Goal: Information Seeking & Learning: Check status

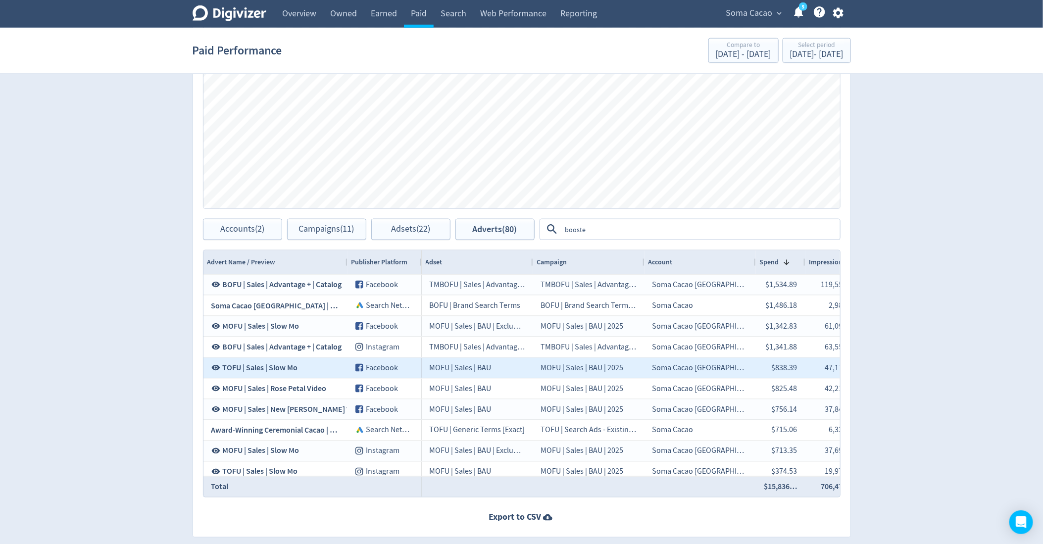
scroll to position [0, 326]
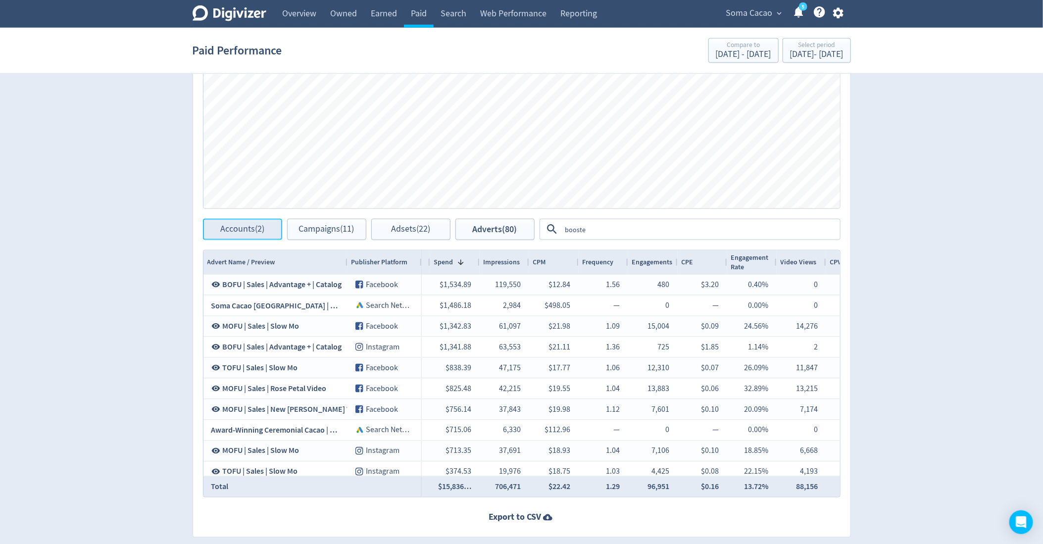
click at [244, 229] on span "Accounts (2)" at bounding box center [242, 229] width 44 height 9
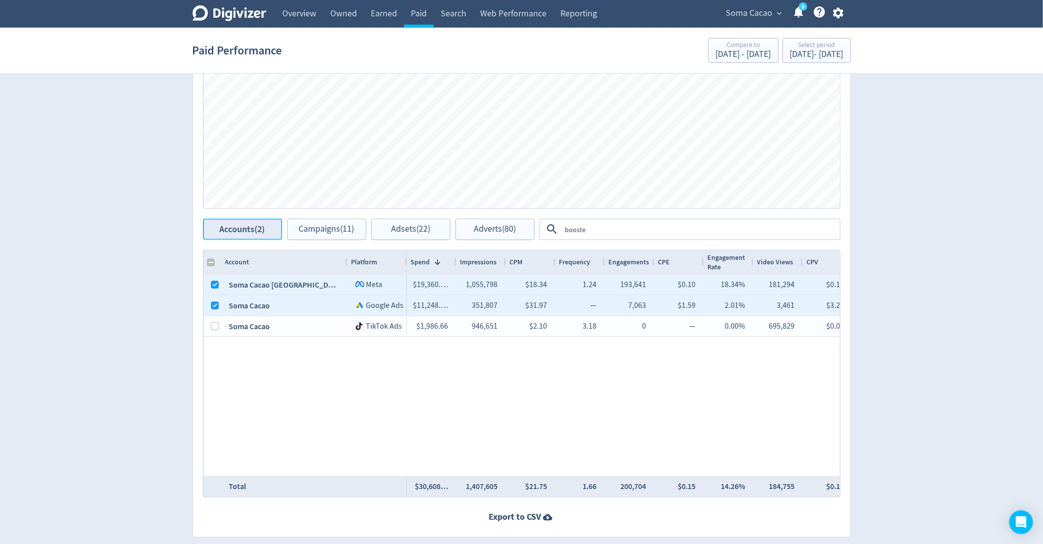
checkbox input "false"
click at [336, 231] on span "Campaigns (11)" at bounding box center [326, 229] width 55 height 9
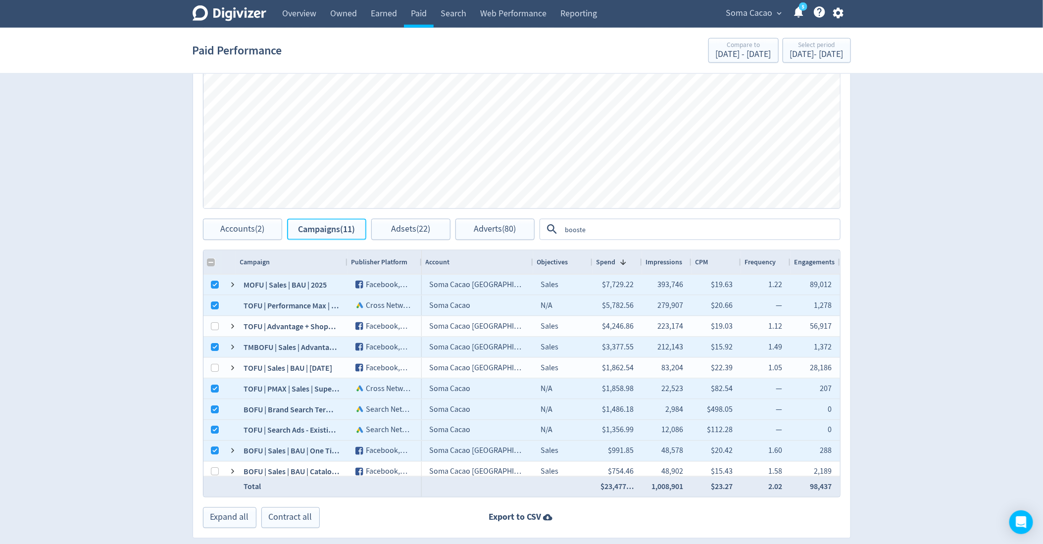
checkbox input "false"
click at [824, 48] on div "Select period" at bounding box center [816, 46] width 53 height 8
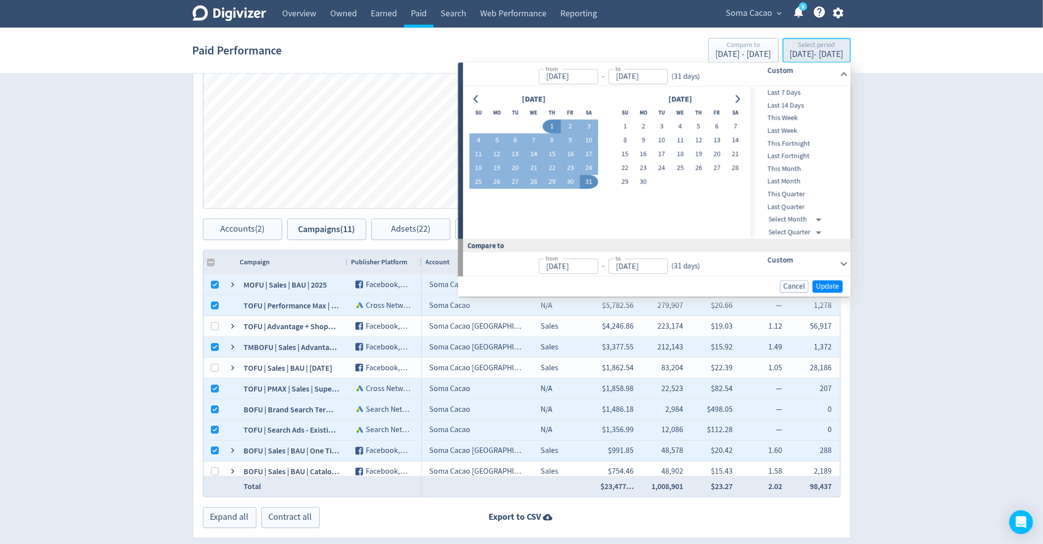
type input "[DATE]"
click at [484, 100] on div "[DATE]" at bounding box center [533, 99] width 129 height 13
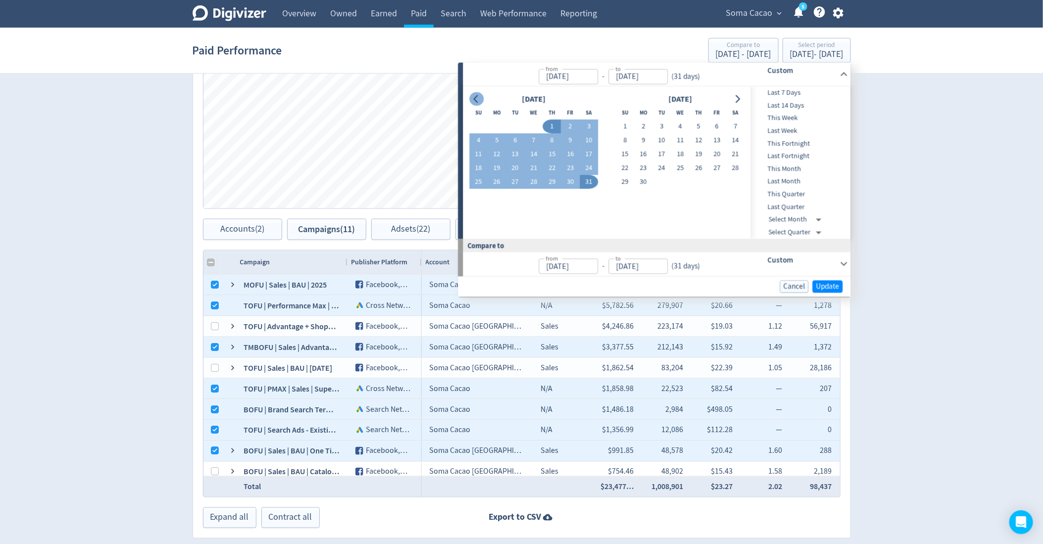
click at [476, 100] on icon "Go to previous month" at bounding box center [476, 99] width 4 height 8
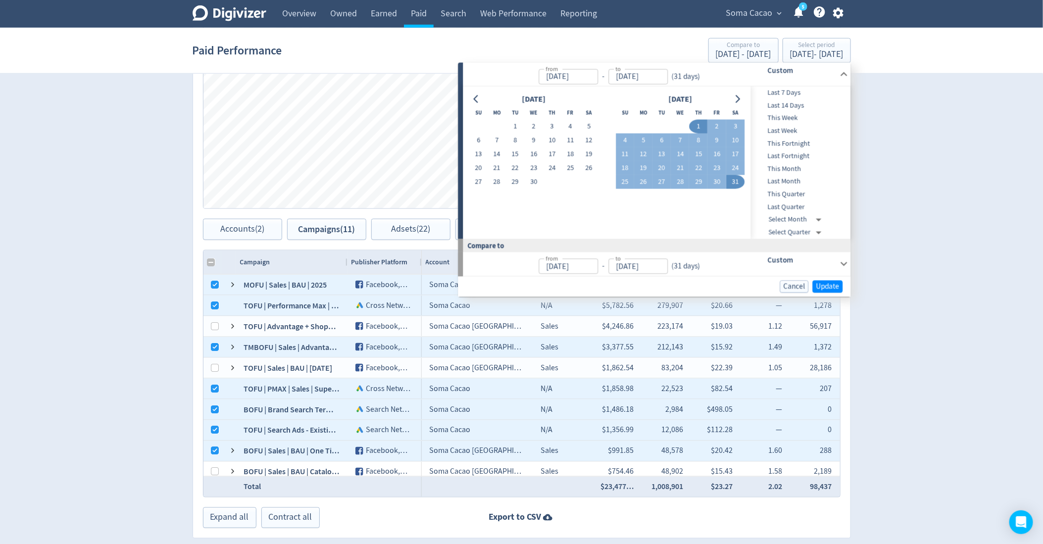
click at [502, 125] on td at bounding box center [496, 127] width 18 height 14
click at [516, 126] on button "1" at bounding box center [515, 127] width 18 height 14
type input "[DATE]"
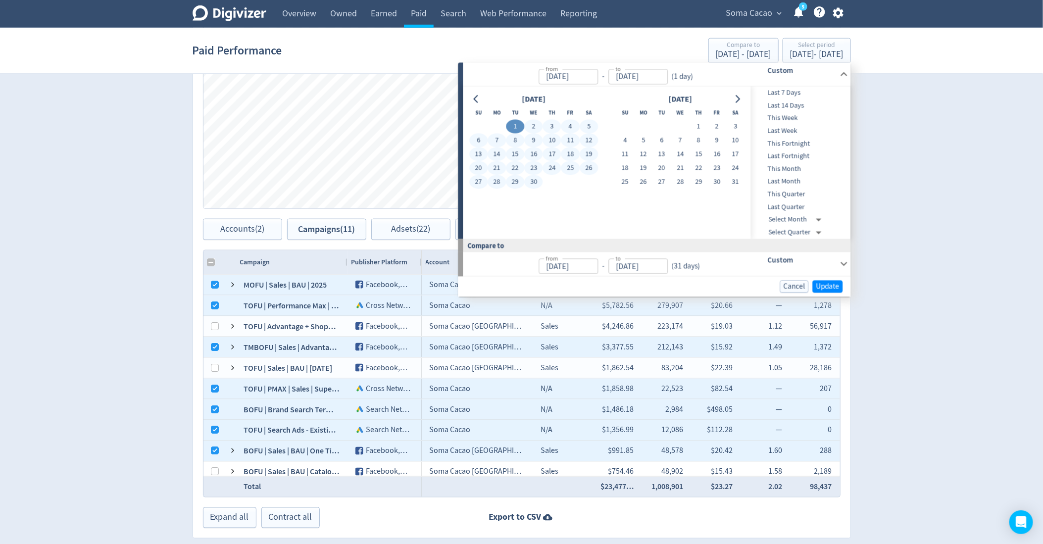
click at [534, 178] on button "30" at bounding box center [534, 182] width 18 height 14
type input "[DATE]"
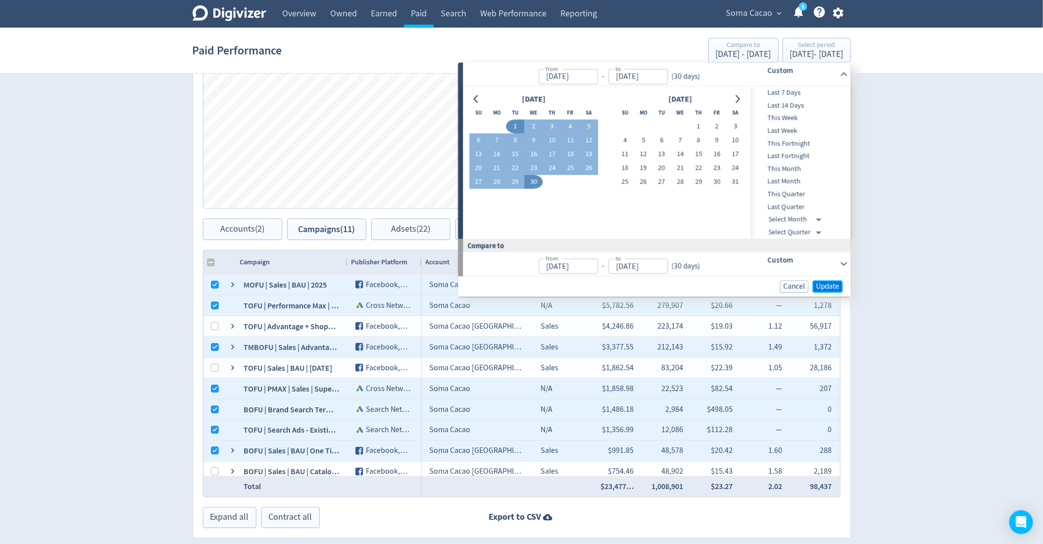
click at [829, 287] on span "Update" at bounding box center [827, 286] width 23 height 7
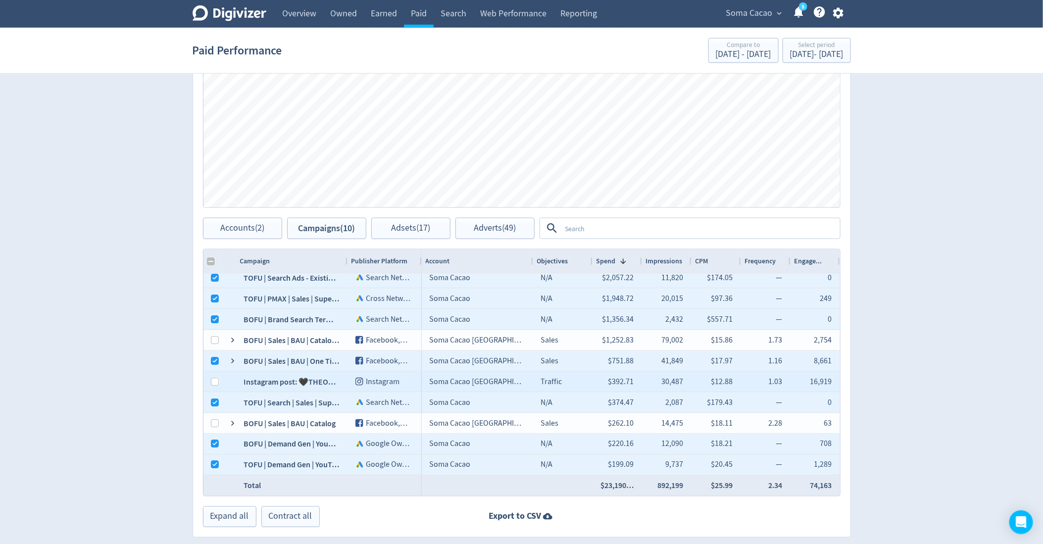
scroll to position [6, 0]
checkbox input "false"
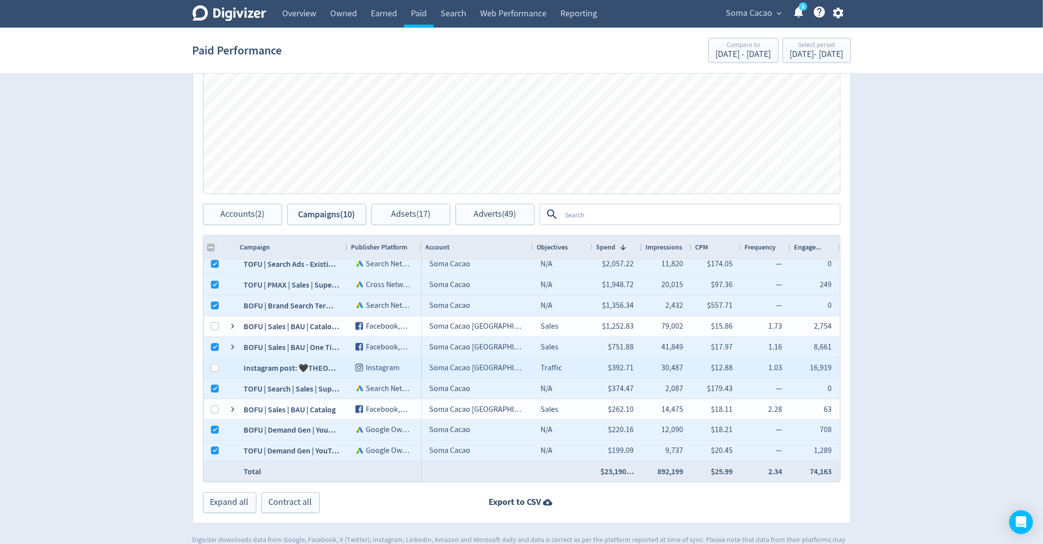
scroll to position [630, 0]
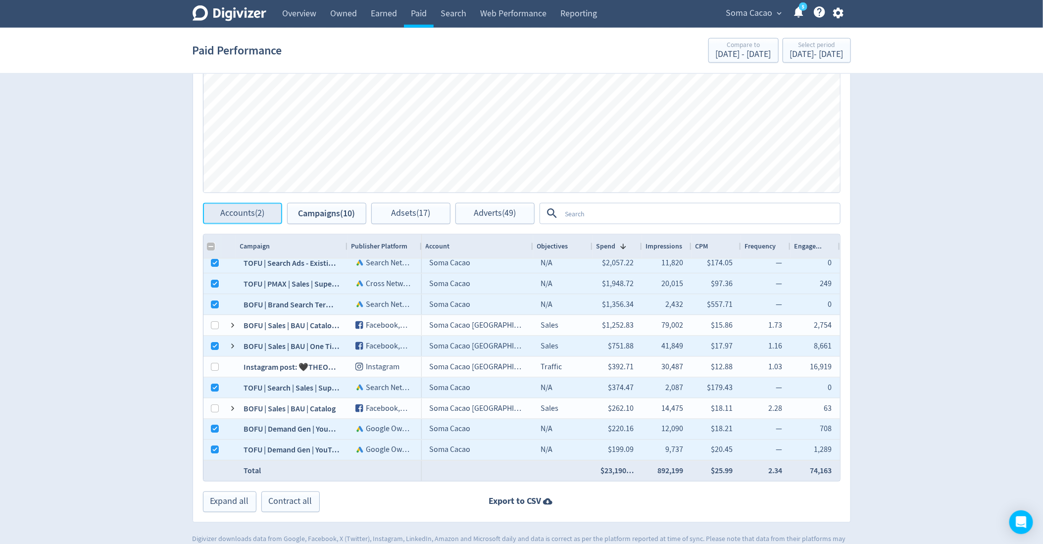
click at [245, 212] on span "Accounts (2)" at bounding box center [242, 213] width 44 height 9
checkbox input "false"
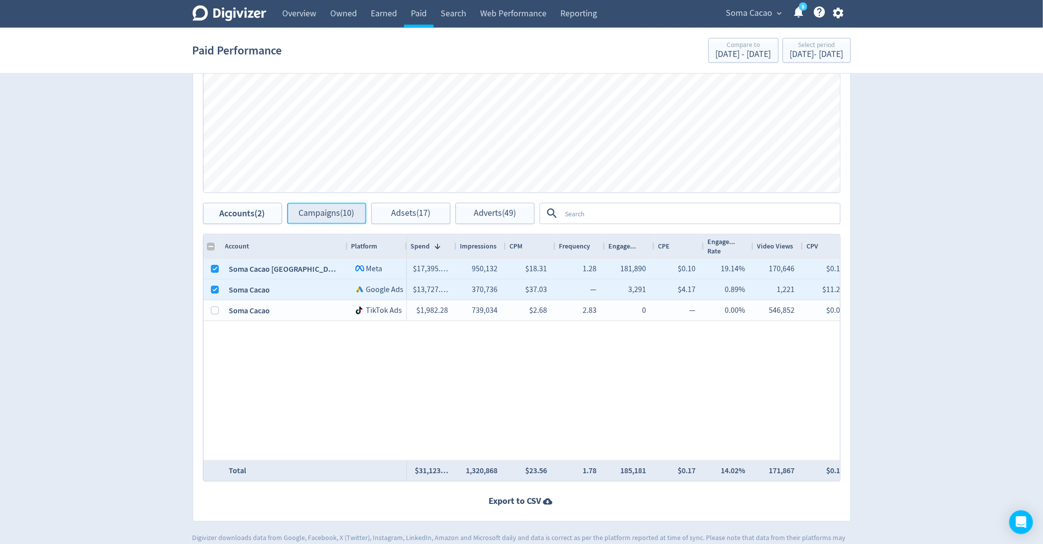
click at [338, 204] on button "Campaigns (10)" at bounding box center [326, 213] width 79 height 21
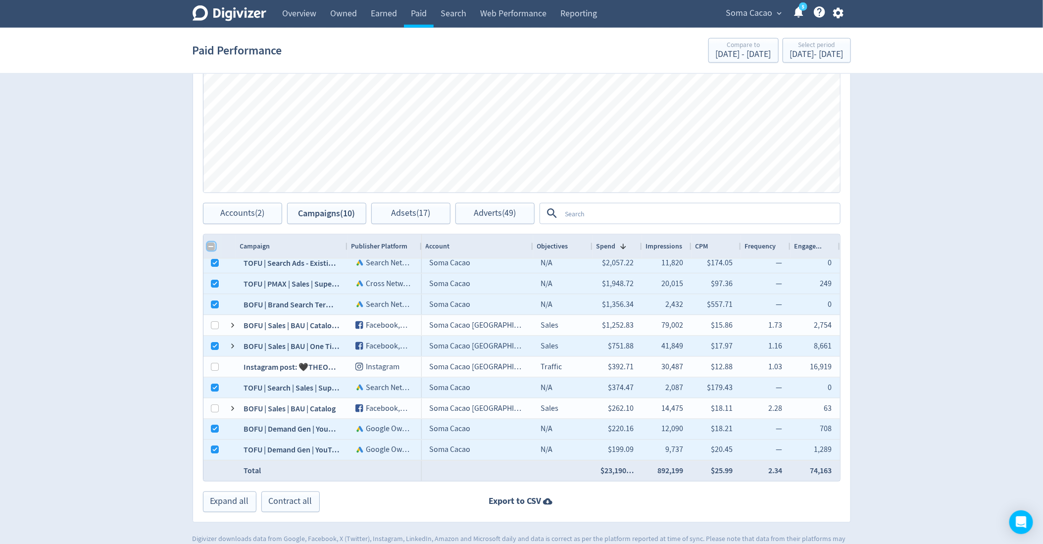
click at [208, 246] on input "Column with Header Selection" at bounding box center [211, 246] width 8 height 8
checkbox input "true"
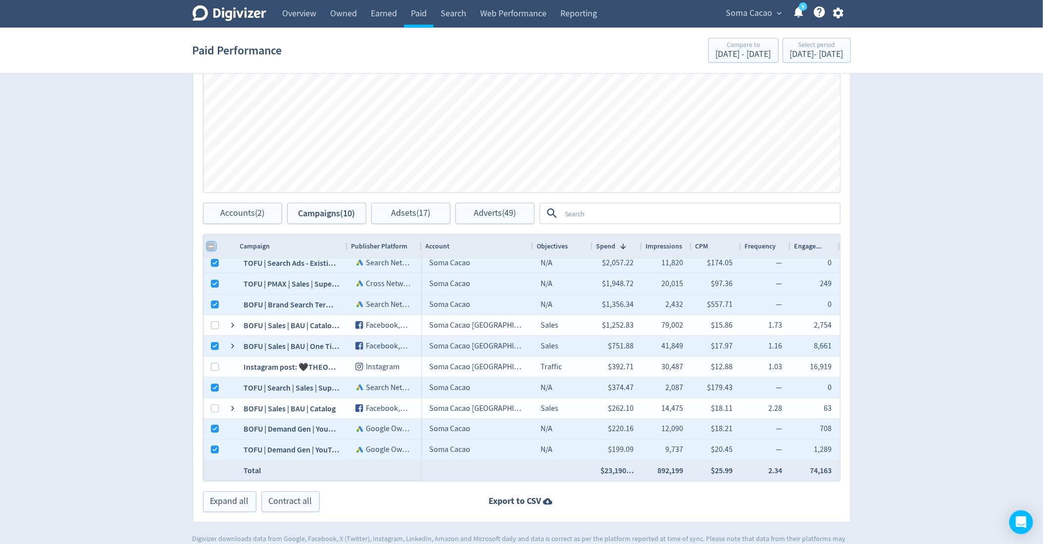
checkbox input "true"
checkbox input "false"
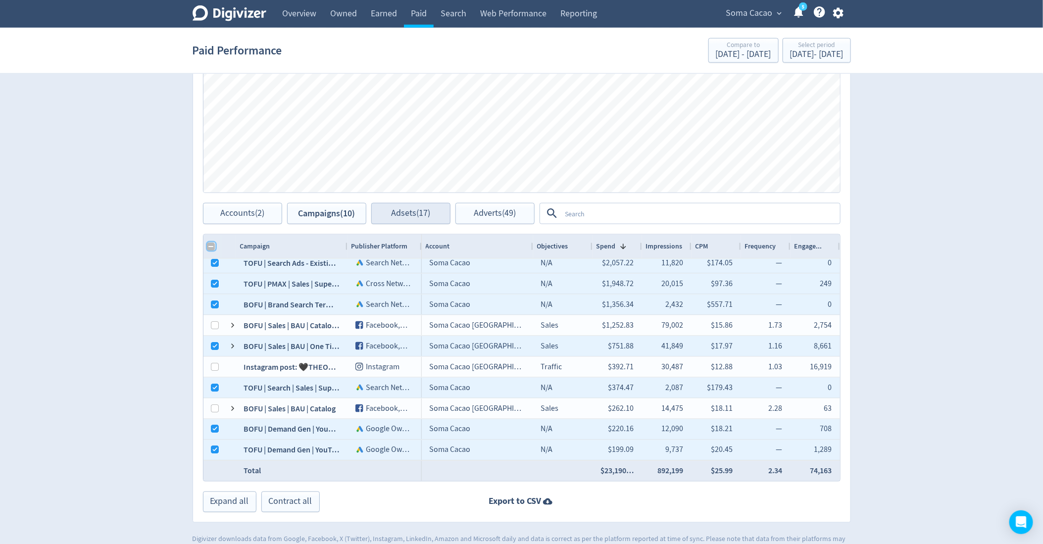
checkbox input "false"
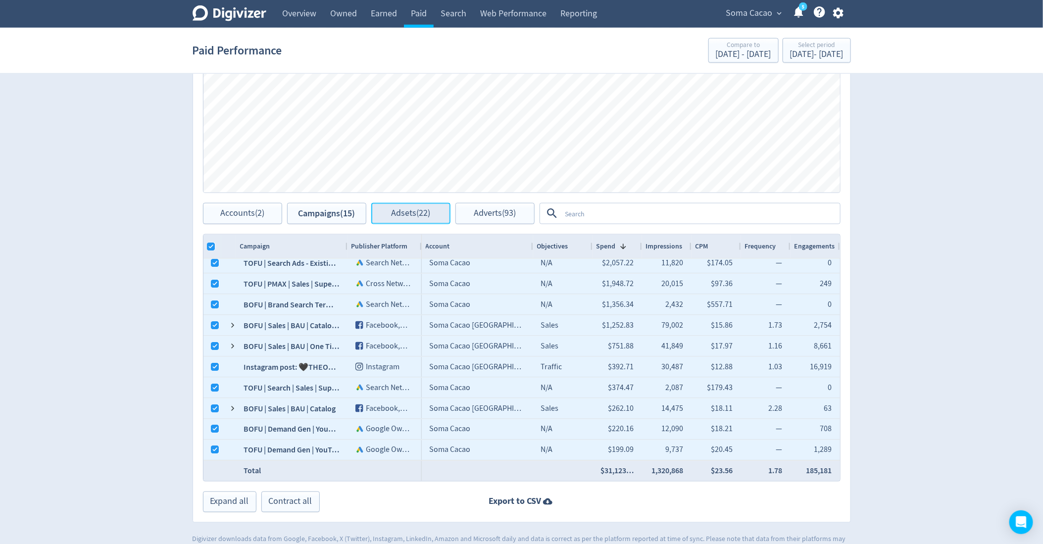
click at [396, 210] on span "Adsets (22)" at bounding box center [410, 213] width 39 height 9
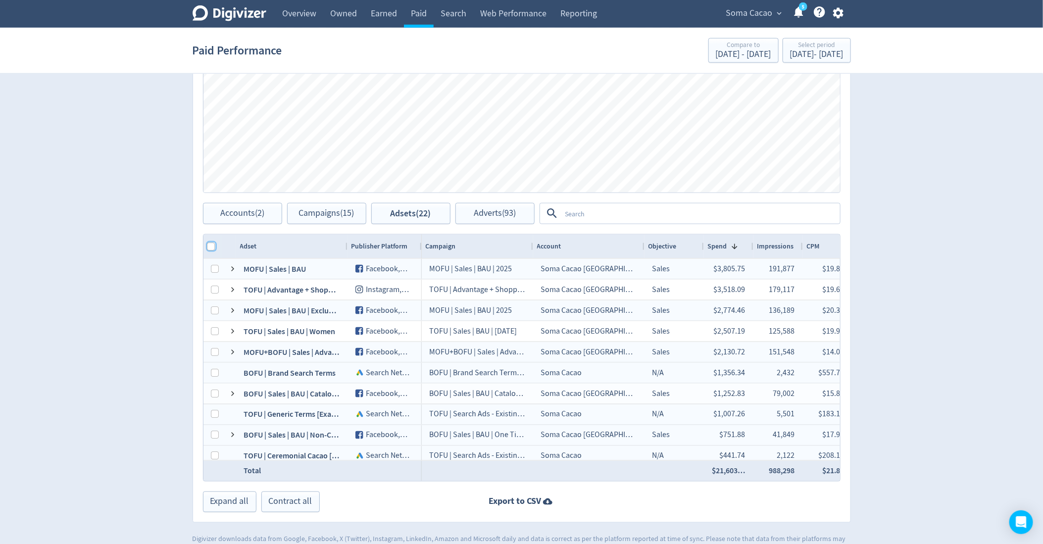
click at [210, 246] on input "Column with Header Selection" at bounding box center [211, 246] width 8 height 8
checkbox input "true"
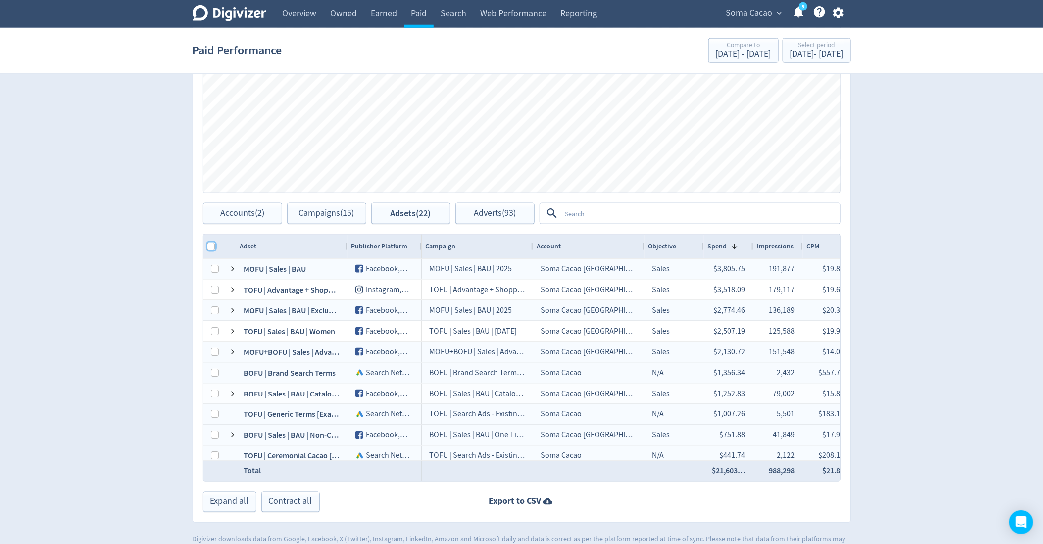
checkbox input "true"
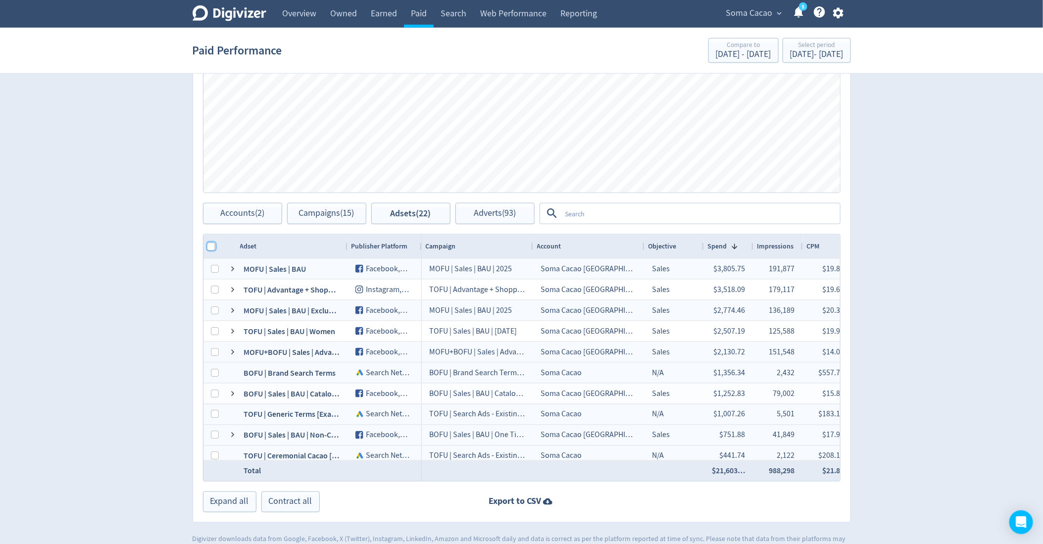
checkbox input "true"
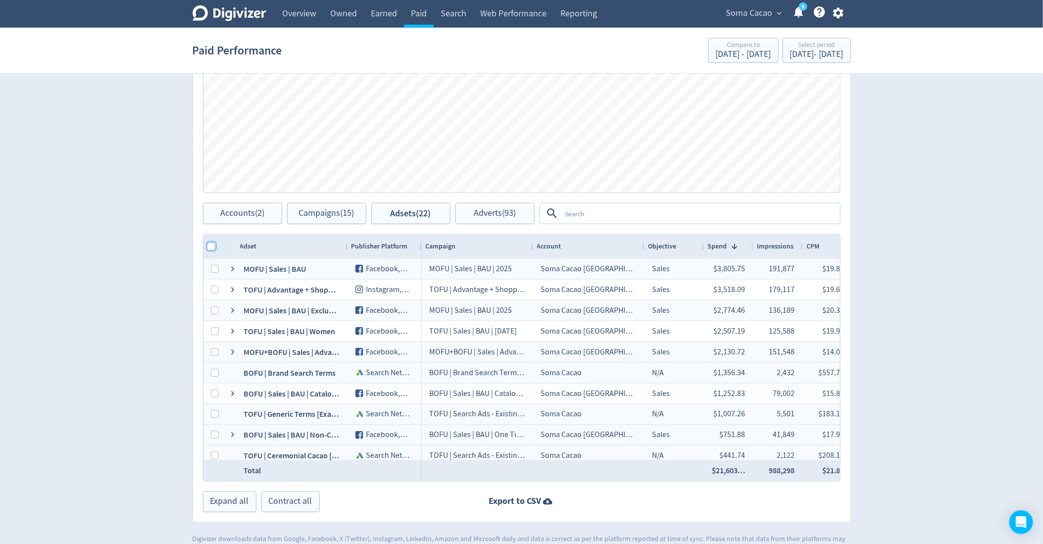
checkbox input "true"
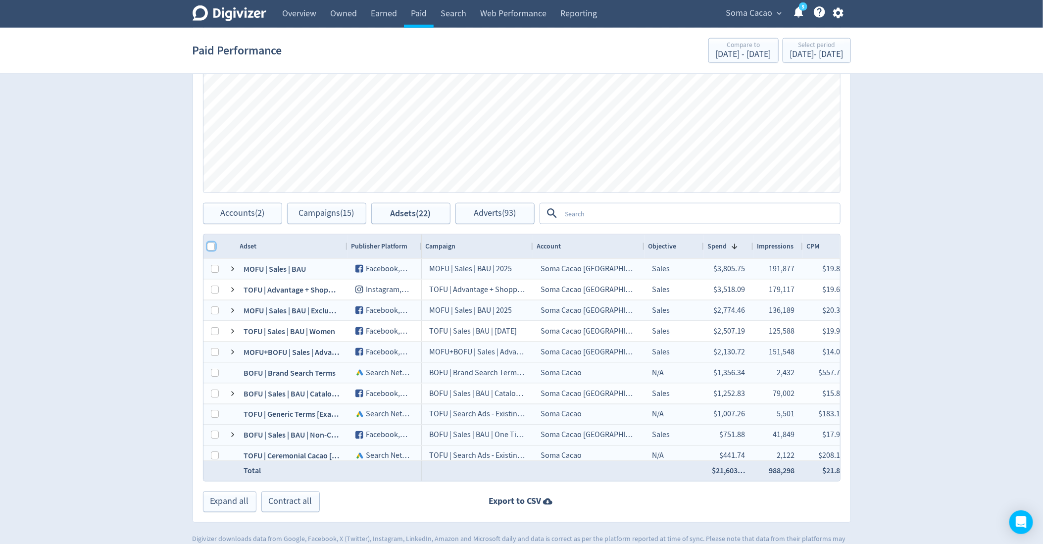
checkbox input "true"
click at [496, 218] on button "Adverts (93)" at bounding box center [494, 213] width 79 height 21
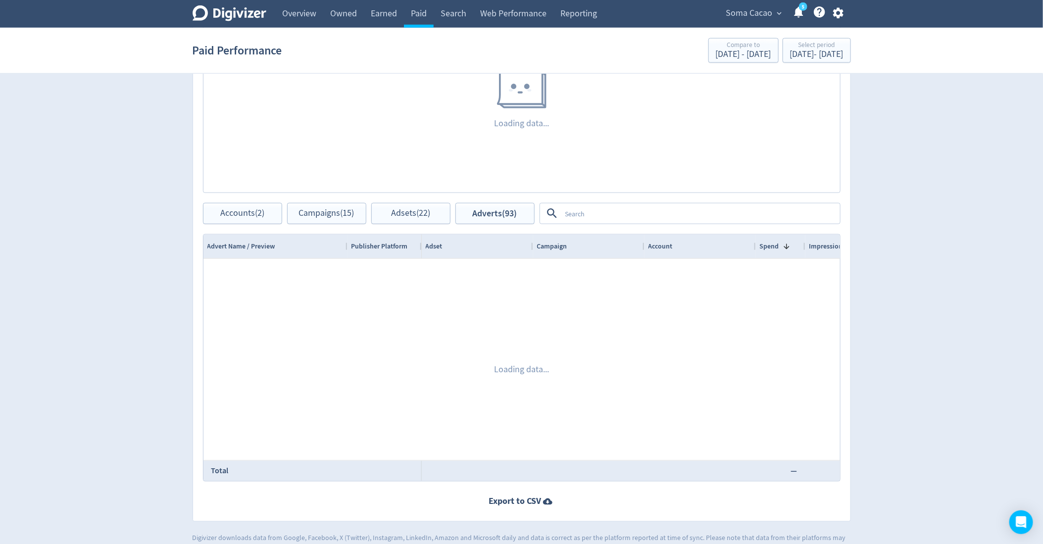
click at [578, 217] on textarea at bounding box center [700, 213] width 278 height 18
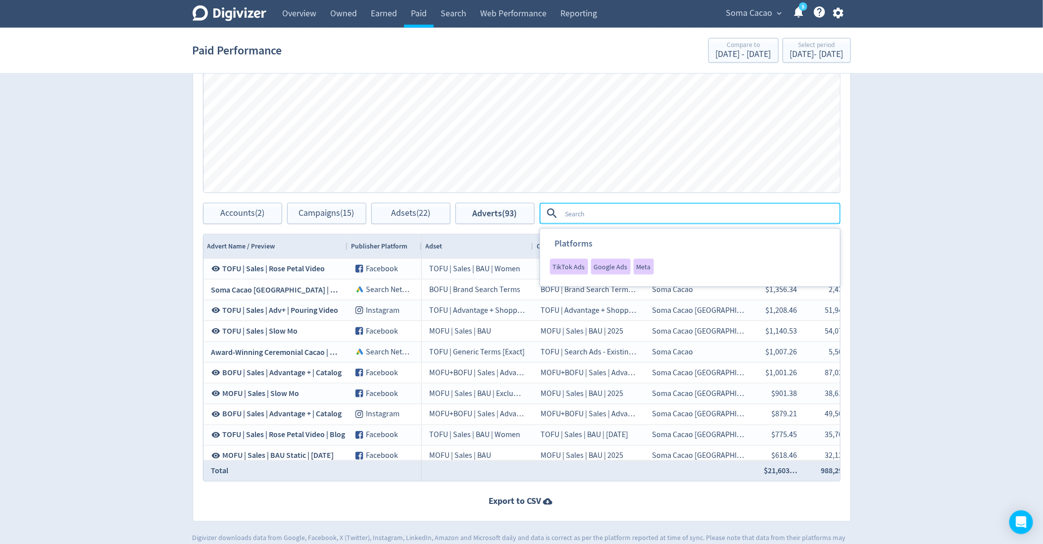
scroll to position [0, 326]
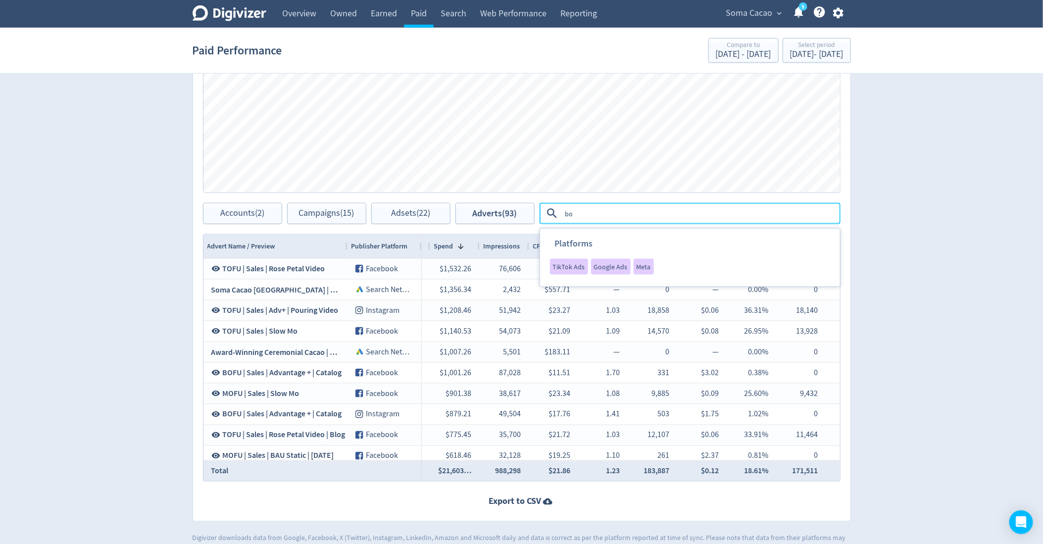
type textarea "b"
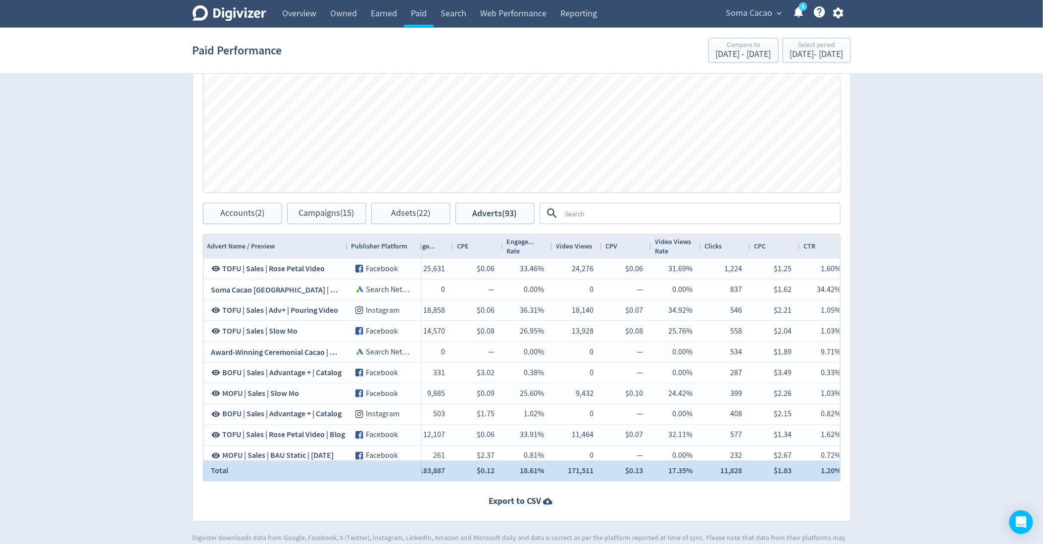
scroll to position [0, 0]
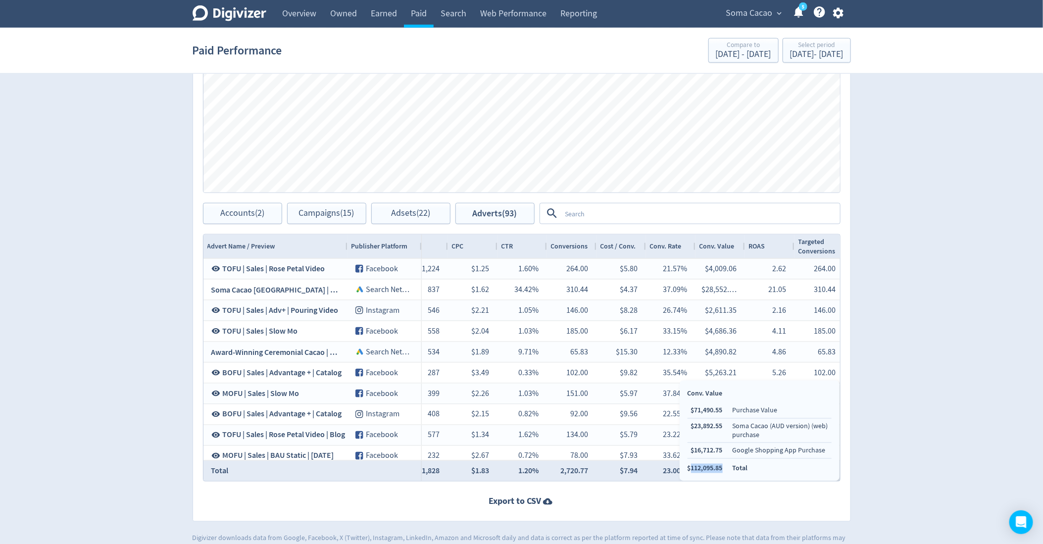
copy li "112,095.85"
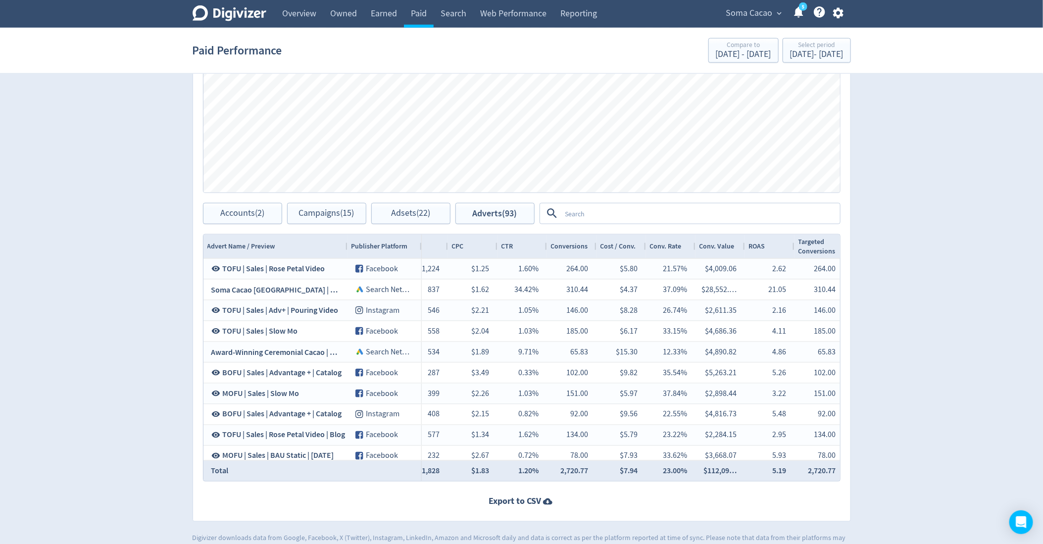
click at [633, 209] on textarea at bounding box center [700, 213] width 278 height 18
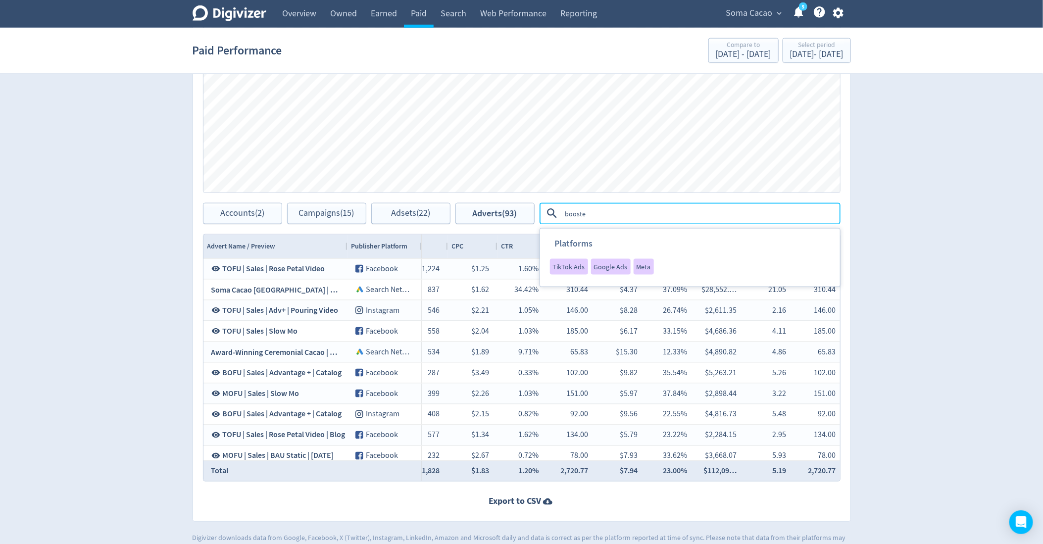
type textarea "boosted"
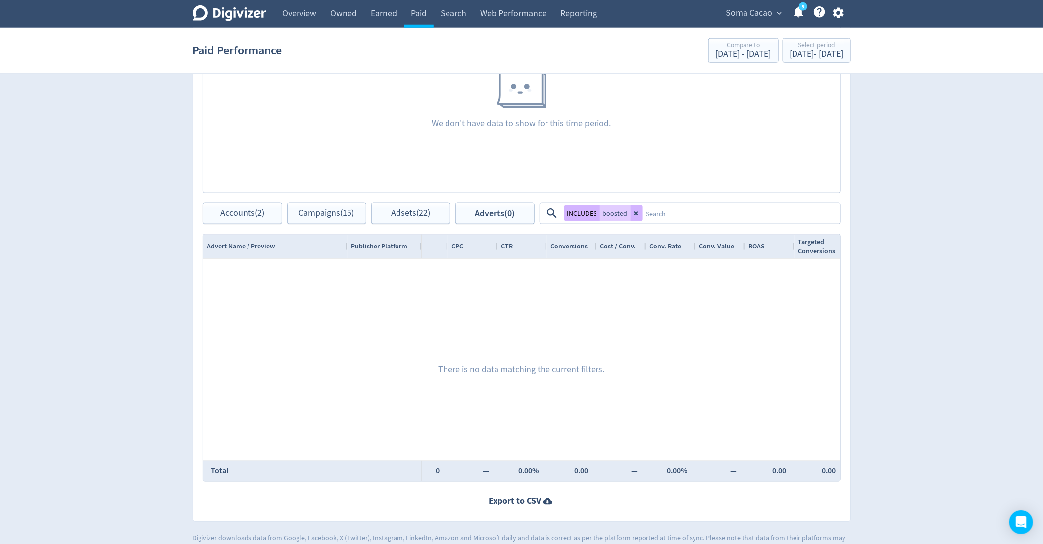
click at [636, 215] on button at bounding box center [636, 213] width 12 height 16
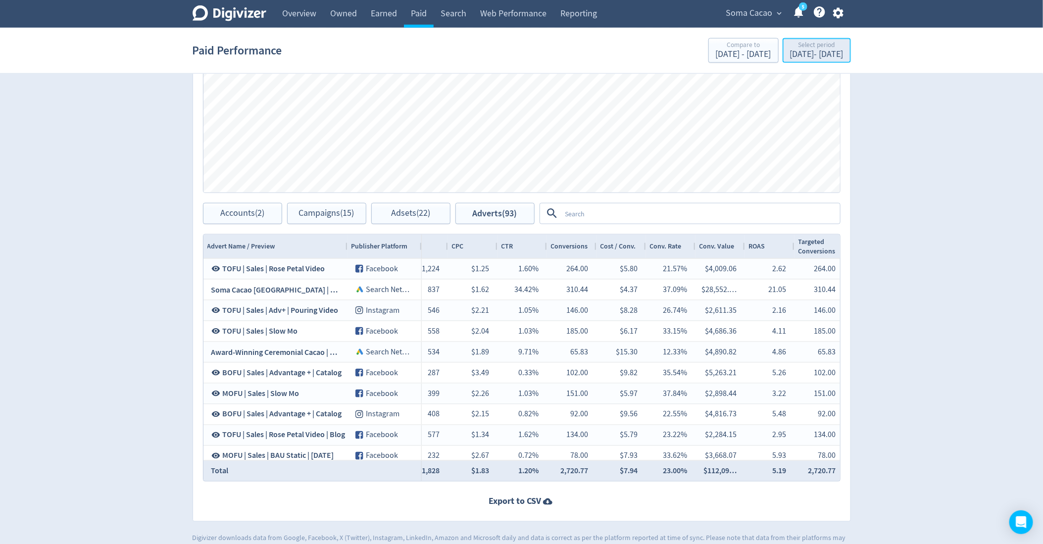
click at [810, 44] on div "Select period" at bounding box center [816, 46] width 53 height 8
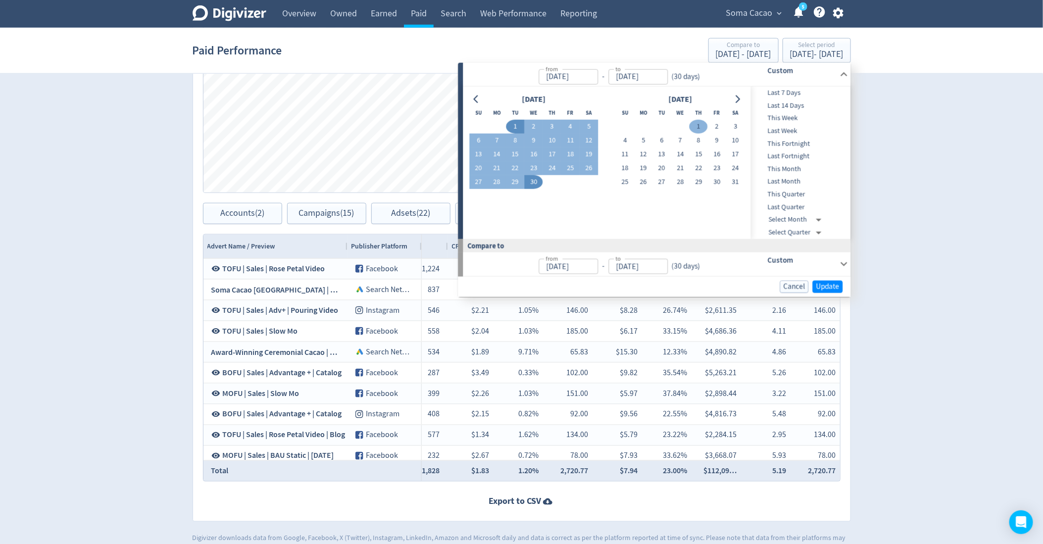
click at [701, 126] on button "1" at bounding box center [698, 127] width 18 height 14
type input "[DATE]"
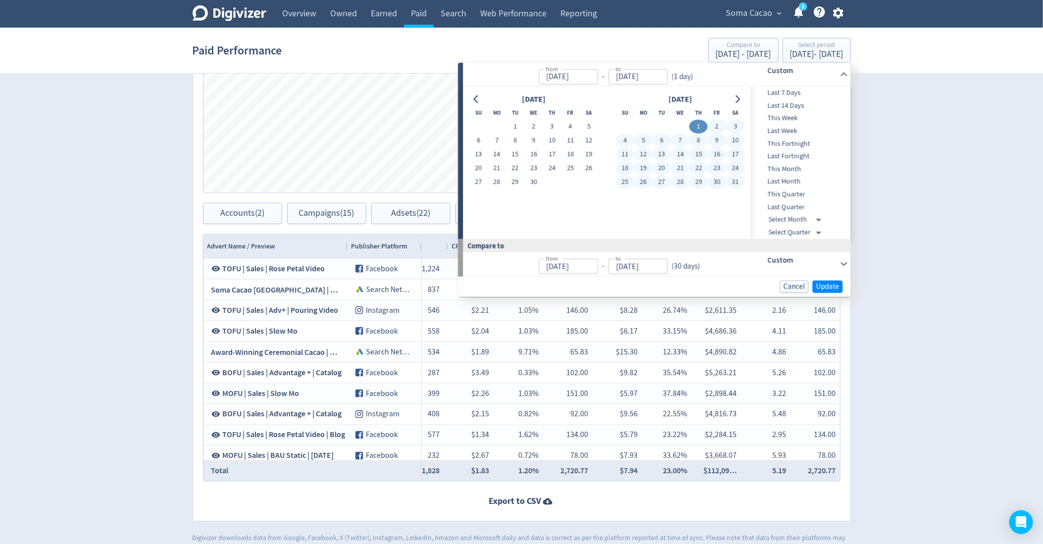
click at [731, 184] on button "31" at bounding box center [735, 182] width 18 height 14
type input "[DATE]"
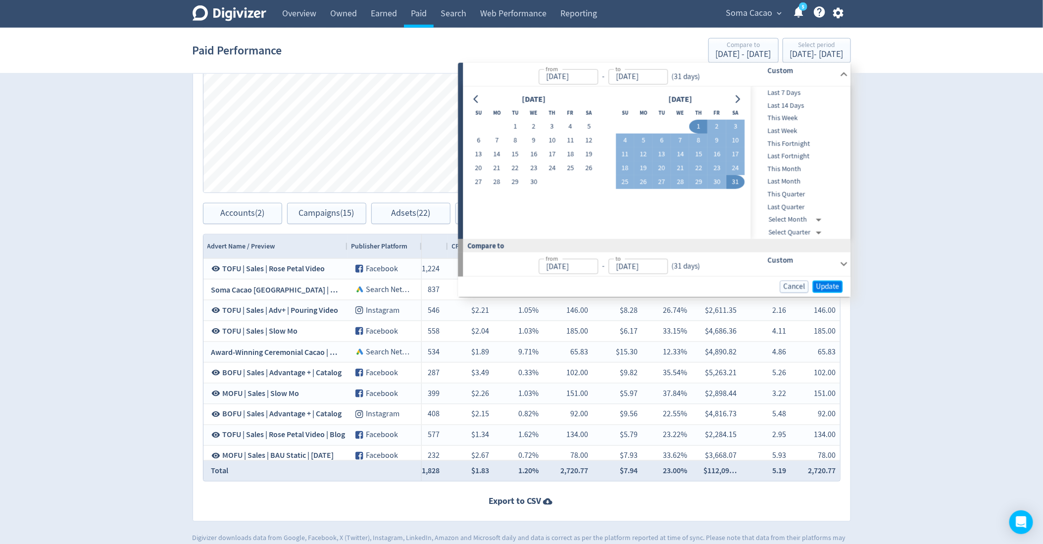
click at [829, 290] on span "Update" at bounding box center [827, 286] width 23 height 7
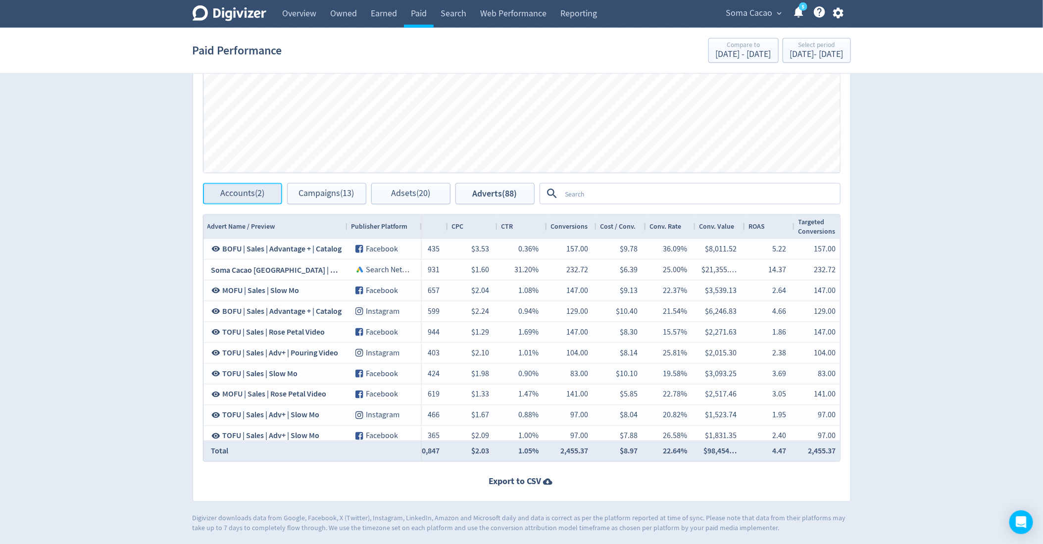
click at [258, 196] on span "Accounts (2)" at bounding box center [242, 193] width 44 height 9
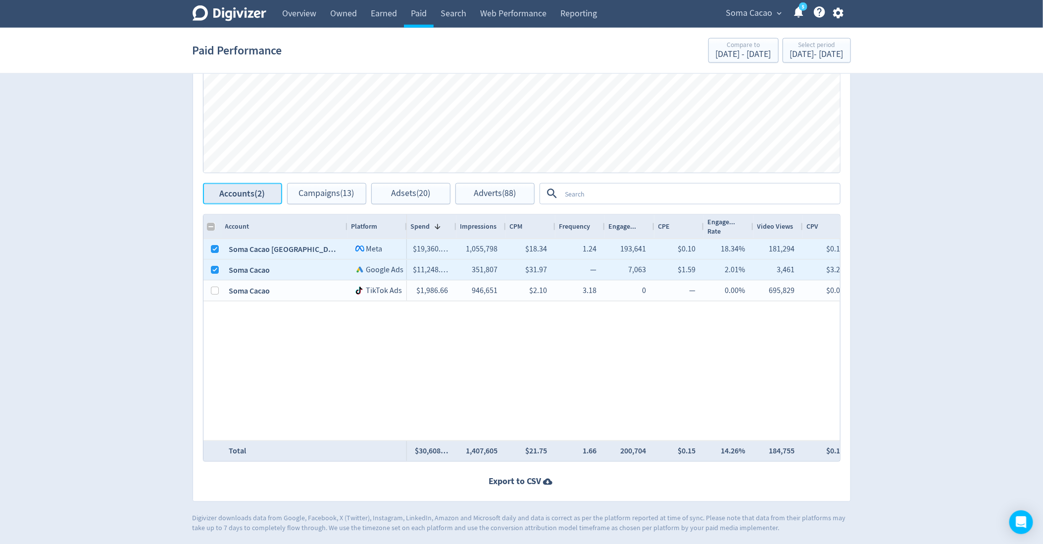
checkbox input "false"
click at [307, 191] on span "Campaigns (13)" at bounding box center [326, 193] width 55 height 9
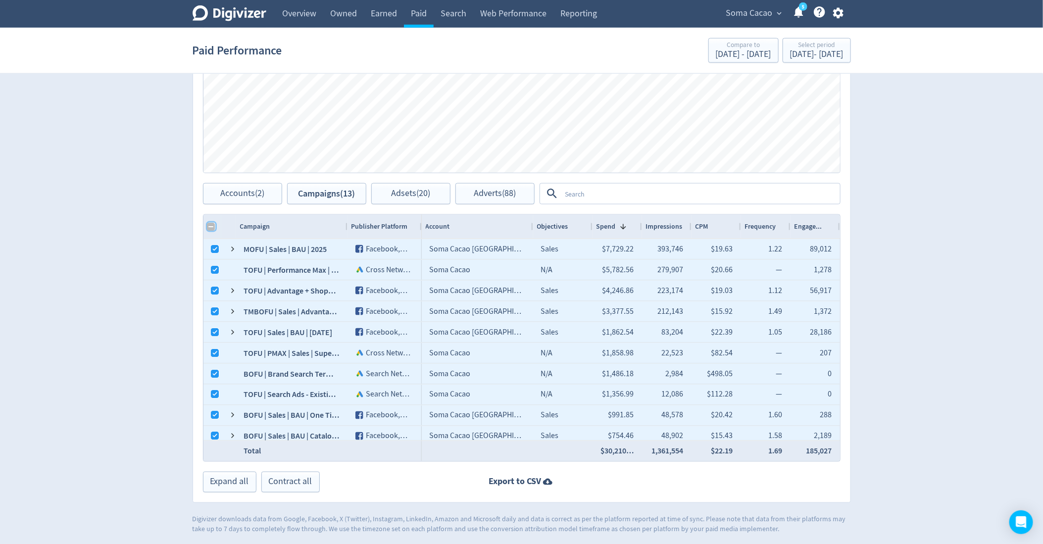
click at [210, 224] on input "Column with Header Selection" at bounding box center [211, 227] width 8 height 8
checkbox input "true"
click at [210, 224] on input "Column with Header Selection" at bounding box center [211, 227] width 8 height 8
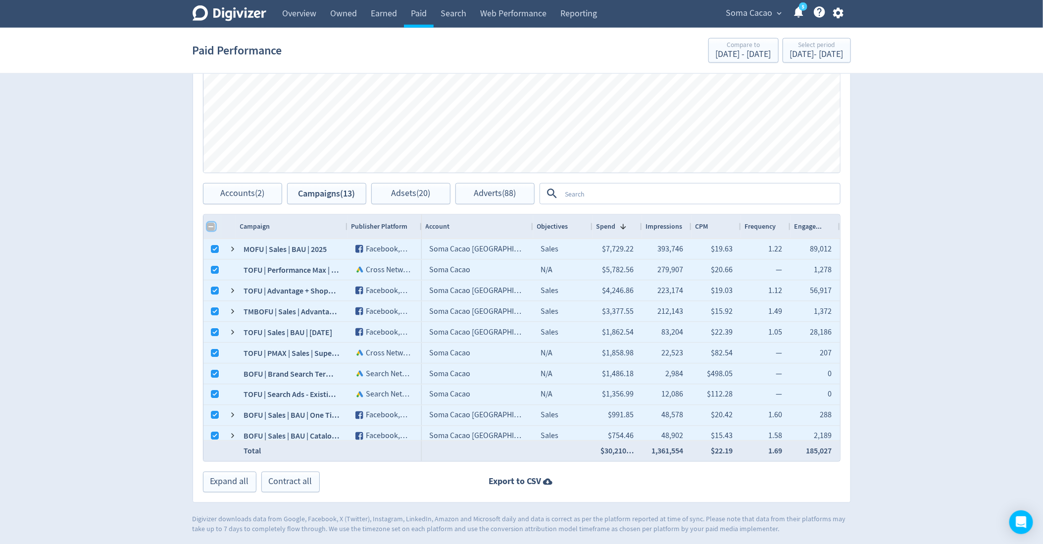
checkbox input "false"
click at [401, 183] on button "Adsets (20)" at bounding box center [410, 193] width 79 height 21
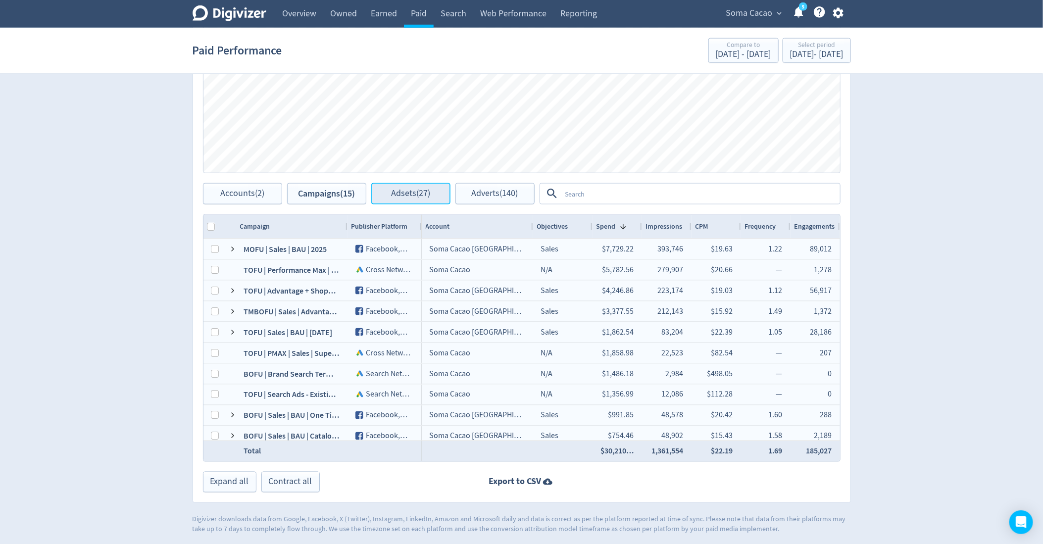
checkbox input "false"
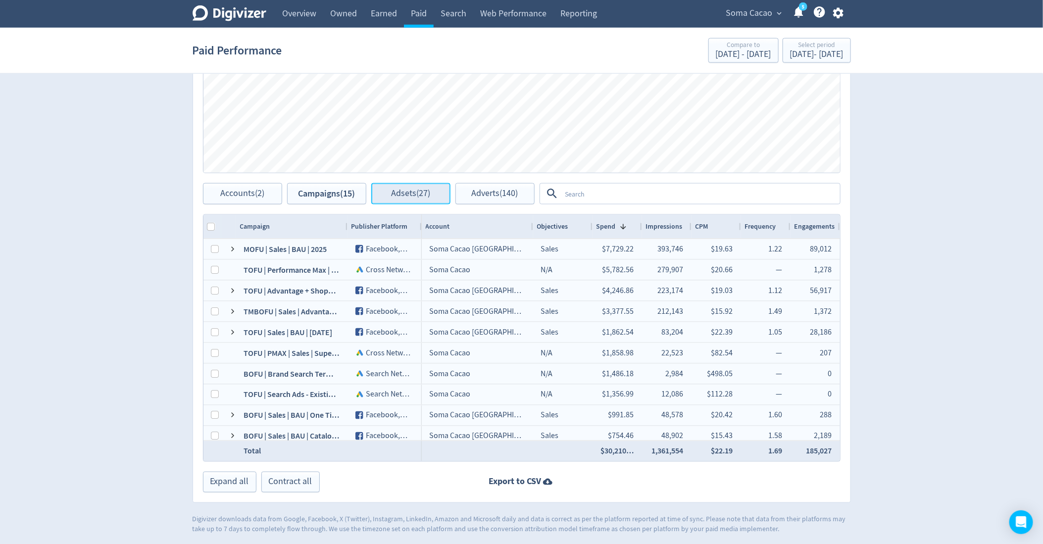
checkbox input "false"
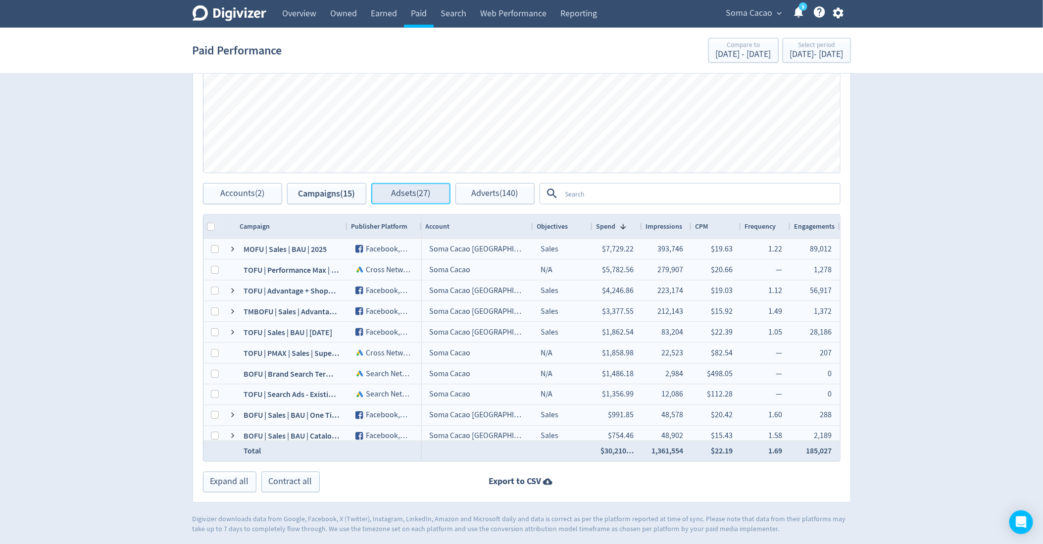
checkbox input "false"
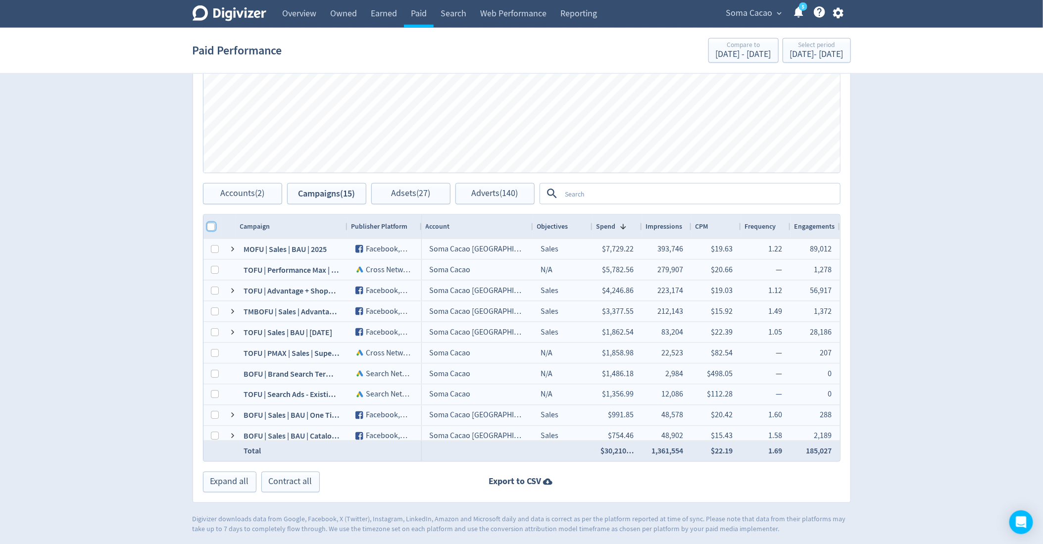
click at [209, 227] on input "Column with Header Selection" at bounding box center [211, 227] width 8 height 8
click at [212, 224] on input "Column with Header Selection" at bounding box center [211, 227] width 8 height 8
checkbox input "false"
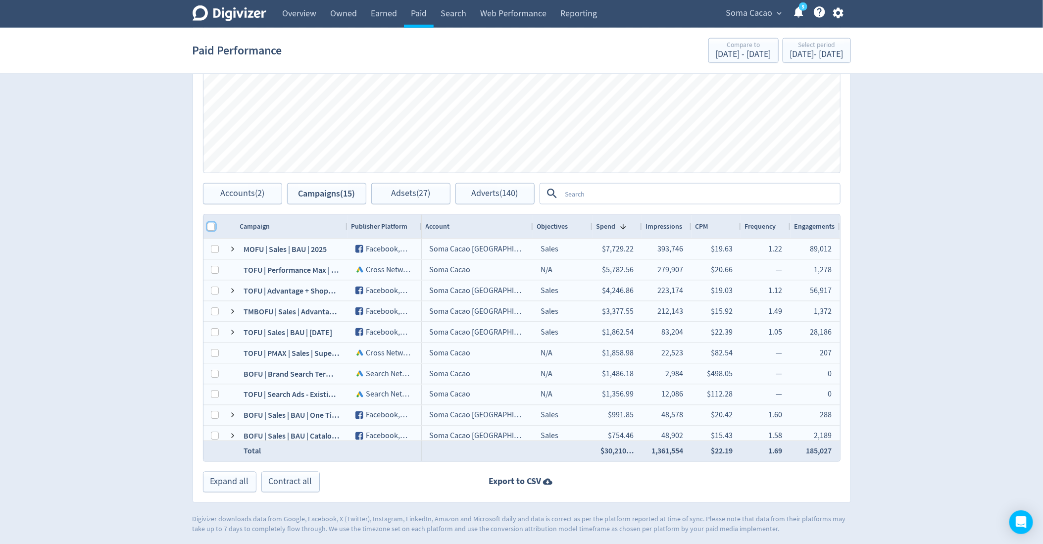
checkbox input "false"
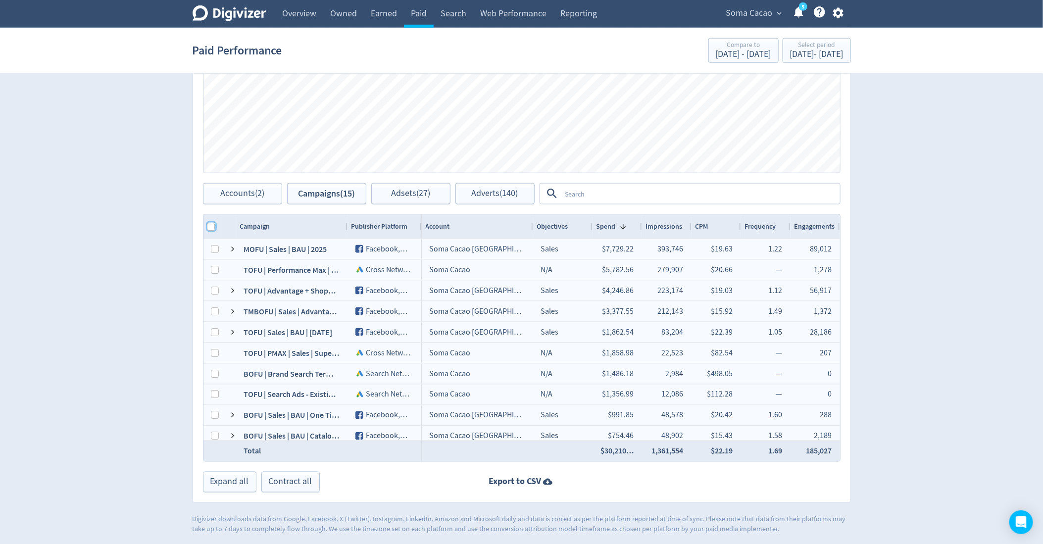
checkbox input "false"
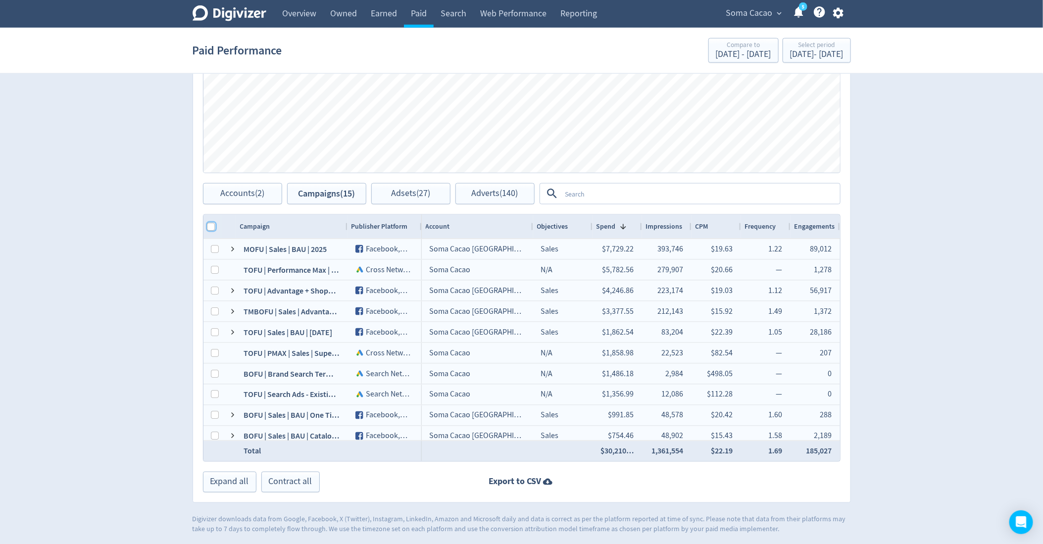
checkbox input "false"
click at [212, 223] on input "Column with Header Selection" at bounding box center [211, 227] width 8 height 8
checkbox input "true"
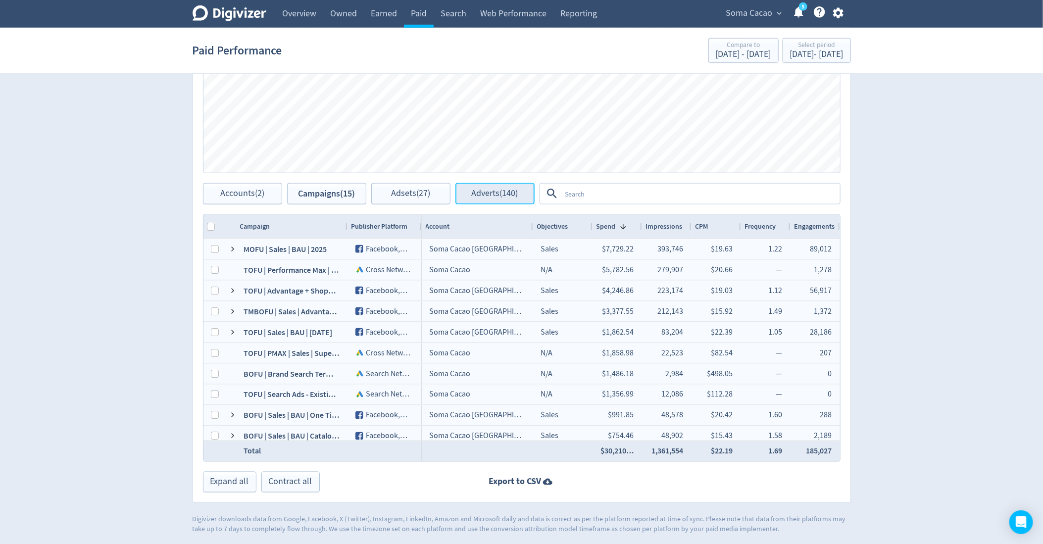
click at [487, 191] on span "Adverts (140)" at bounding box center [495, 193] width 47 height 9
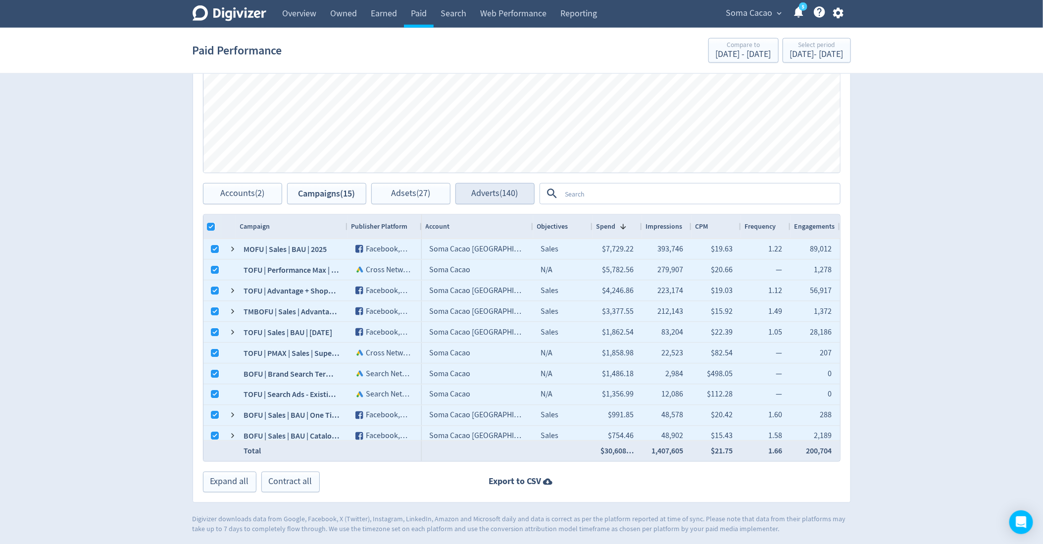
checkbox input "true"
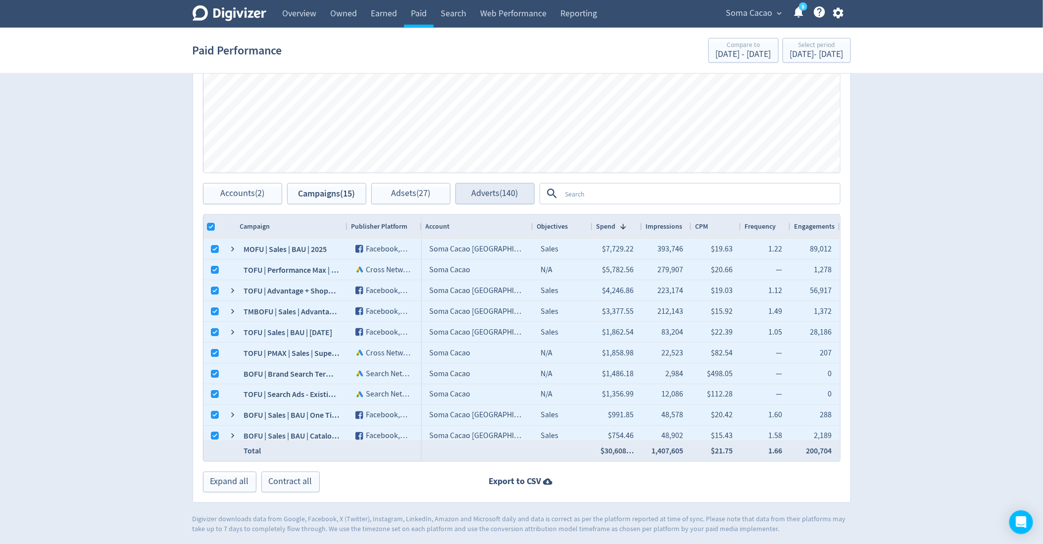
checkbox input "true"
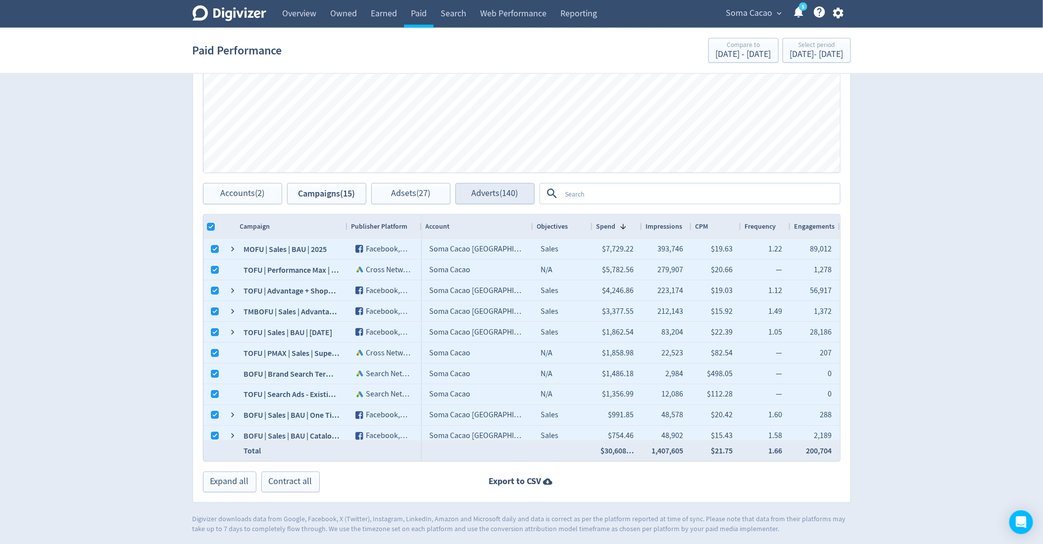
checkbox input "true"
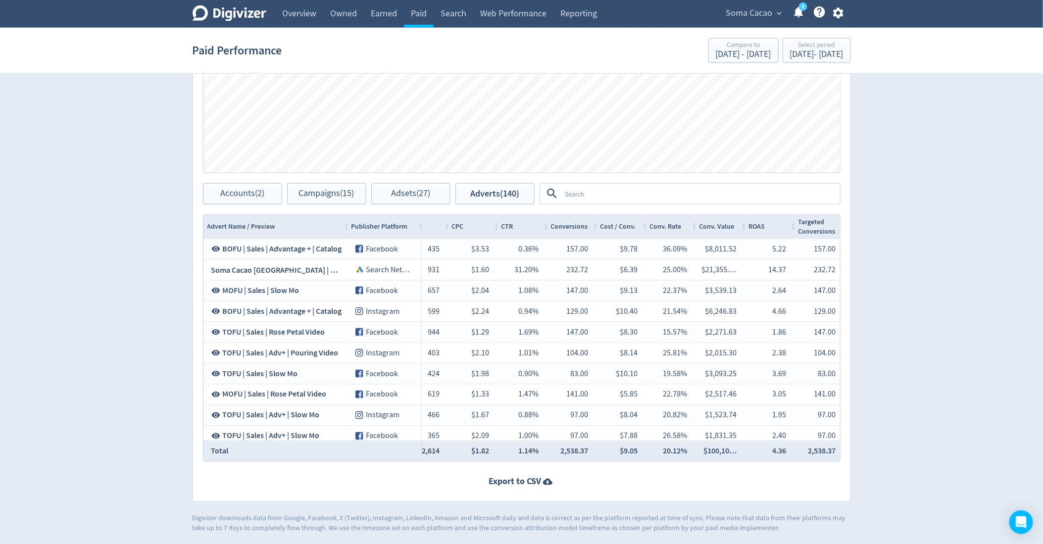
click at [650, 195] on textarea at bounding box center [700, 194] width 278 height 18
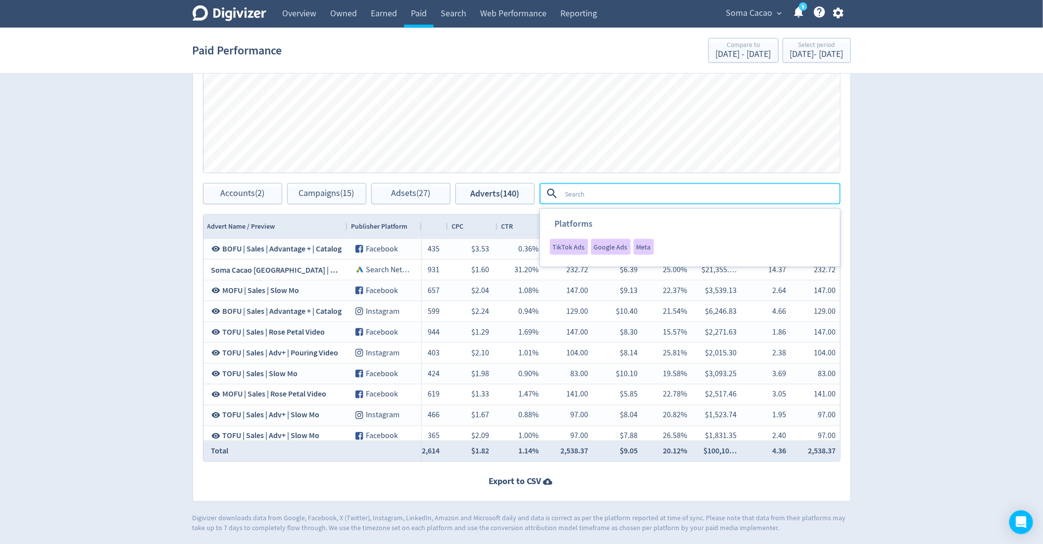
click at [739, 497] on div "Adverts Impressions Clicks Spend Spend Clicks Impressions Press Space or Enter …" at bounding box center [522, 218] width 658 height 568
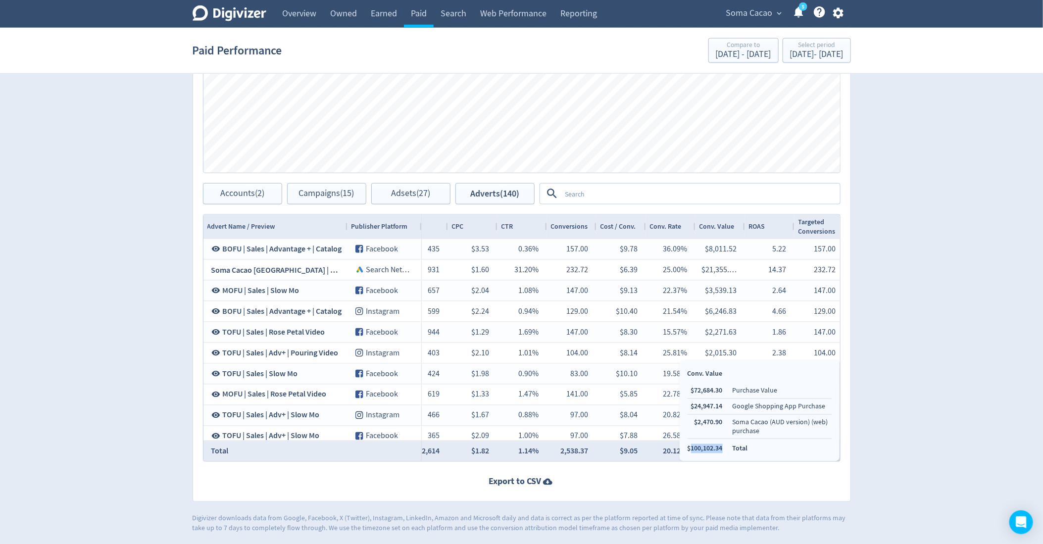
copy li "100,102.34"
click at [566, 193] on textarea at bounding box center [700, 194] width 278 height 18
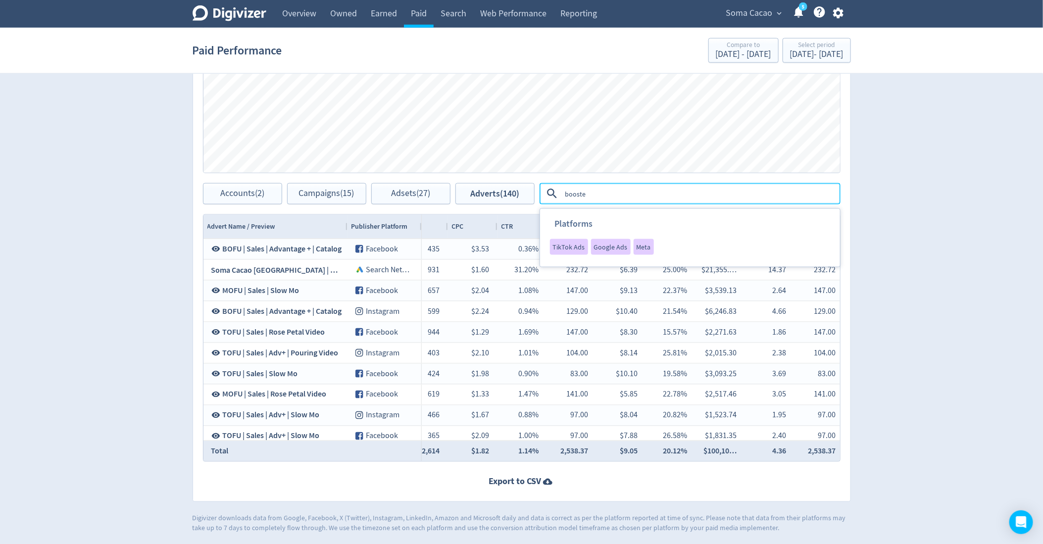
type textarea "boosted"
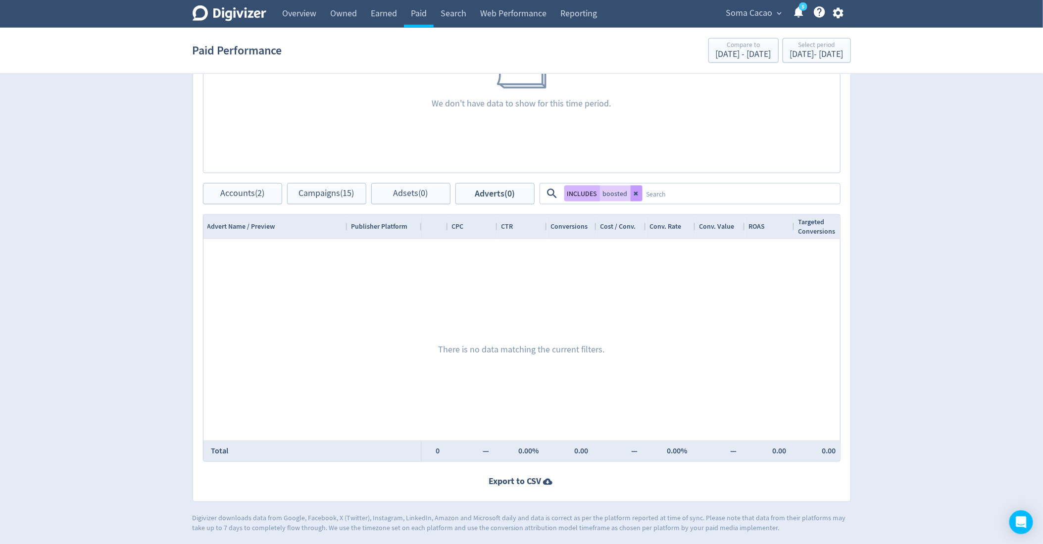
click at [636, 194] on icon at bounding box center [636, 194] width 6 height 6
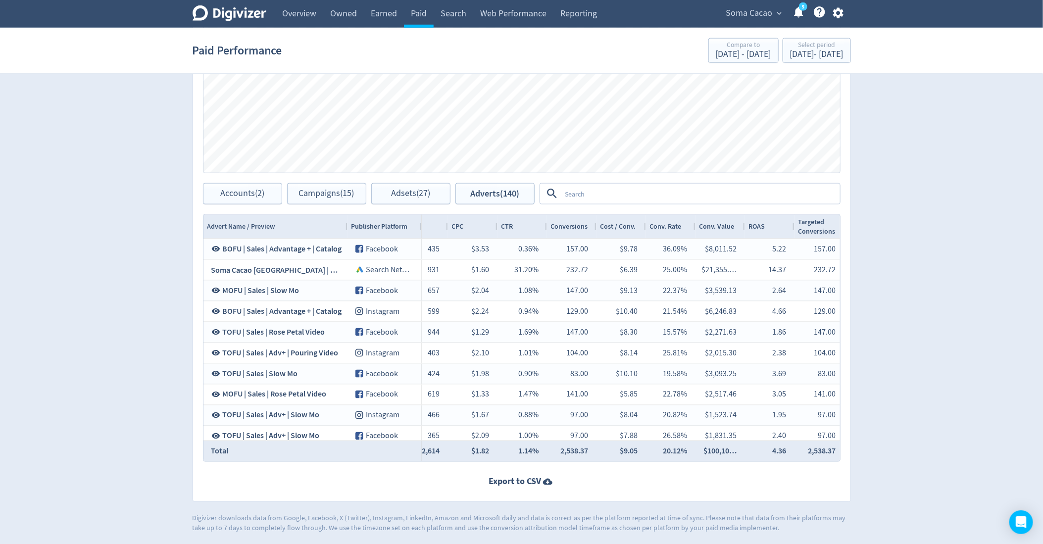
click at [572, 192] on textarea at bounding box center [700, 194] width 278 height 18
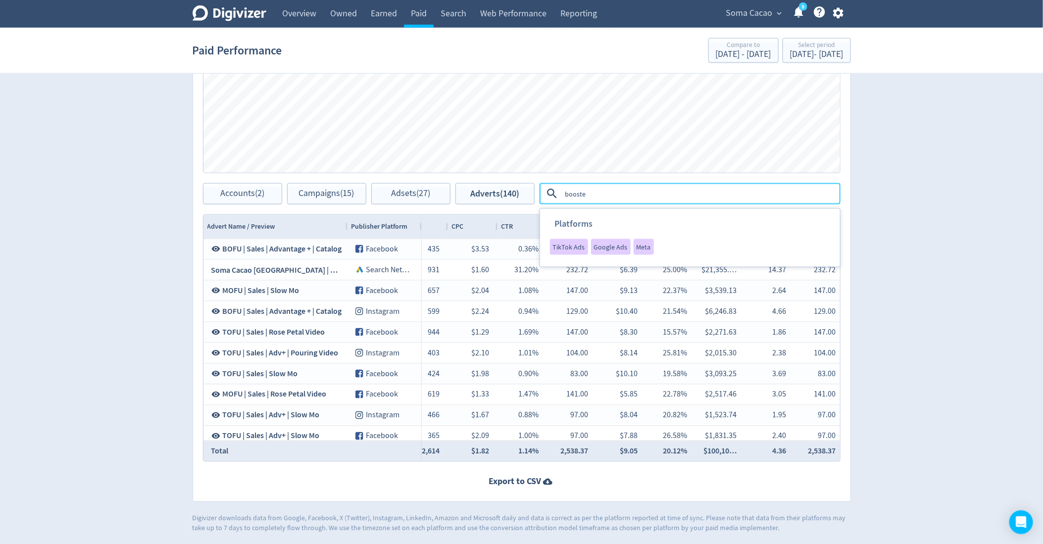
type textarea "boosted"
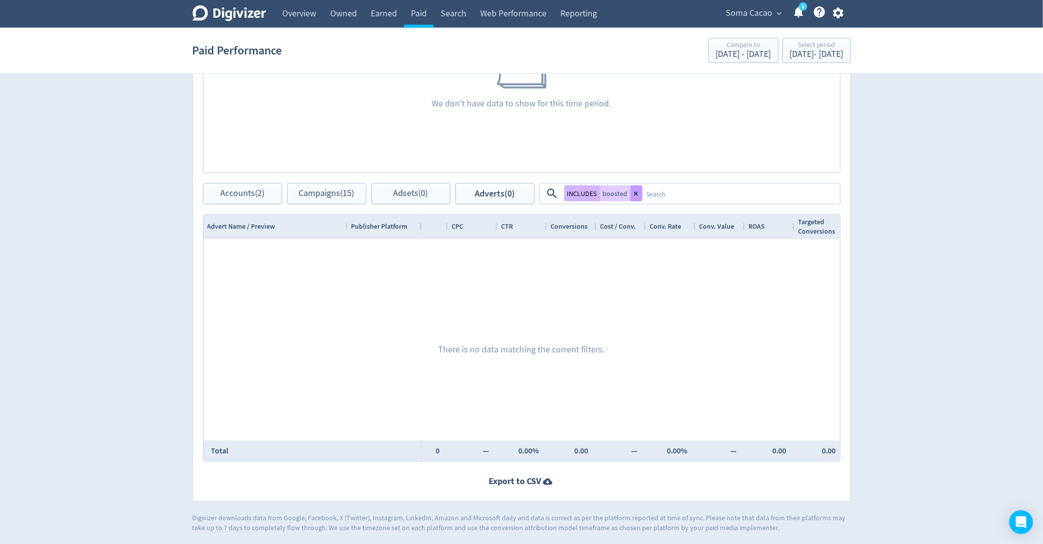
click at [636, 191] on icon at bounding box center [636, 194] width 6 height 6
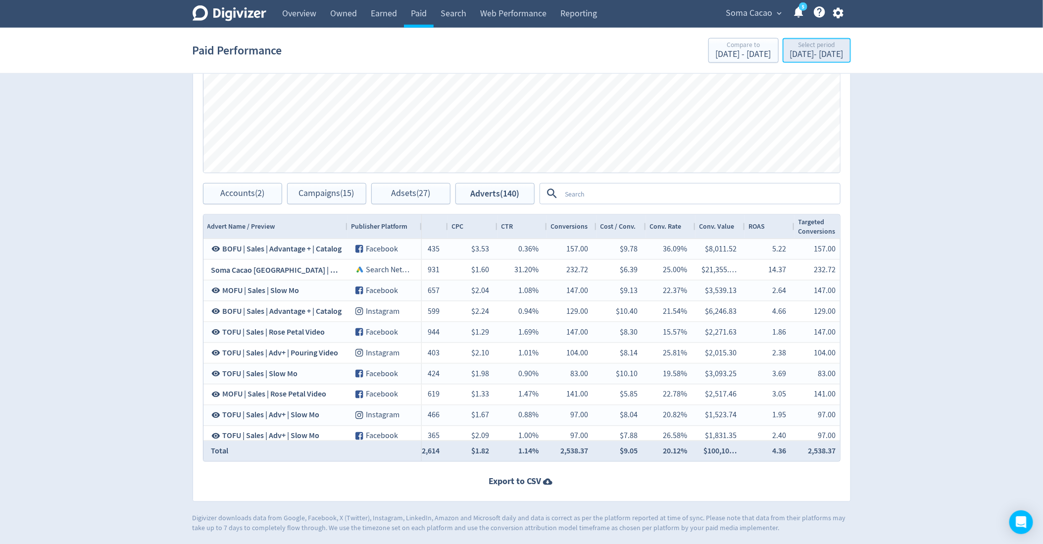
click at [790, 49] on div "Select period" at bounding box center [816, 46] width 53 height 8
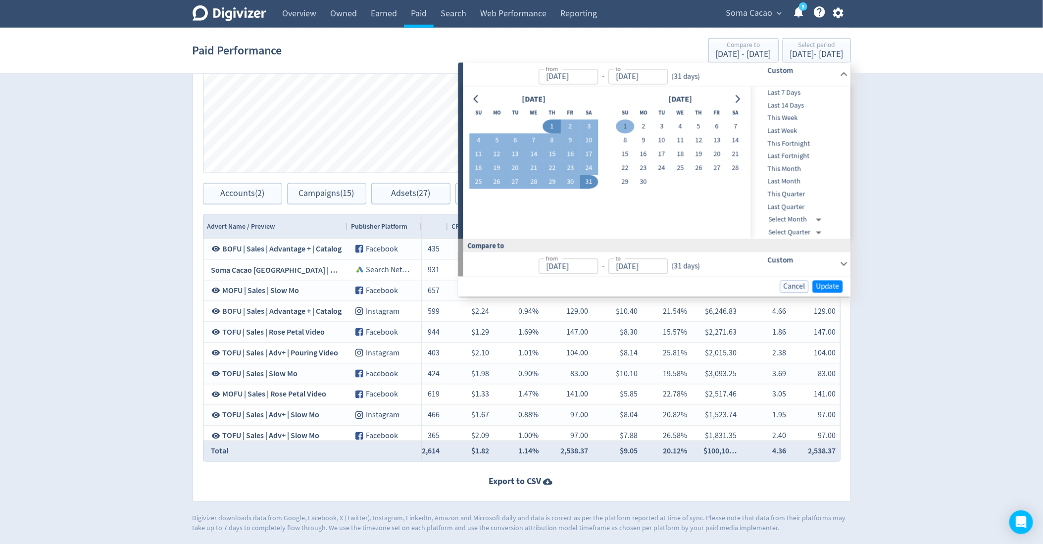
click at [627, 131] on button "1" at bounding box center [625, 127] width 18 height 14
type input "[DATE]"
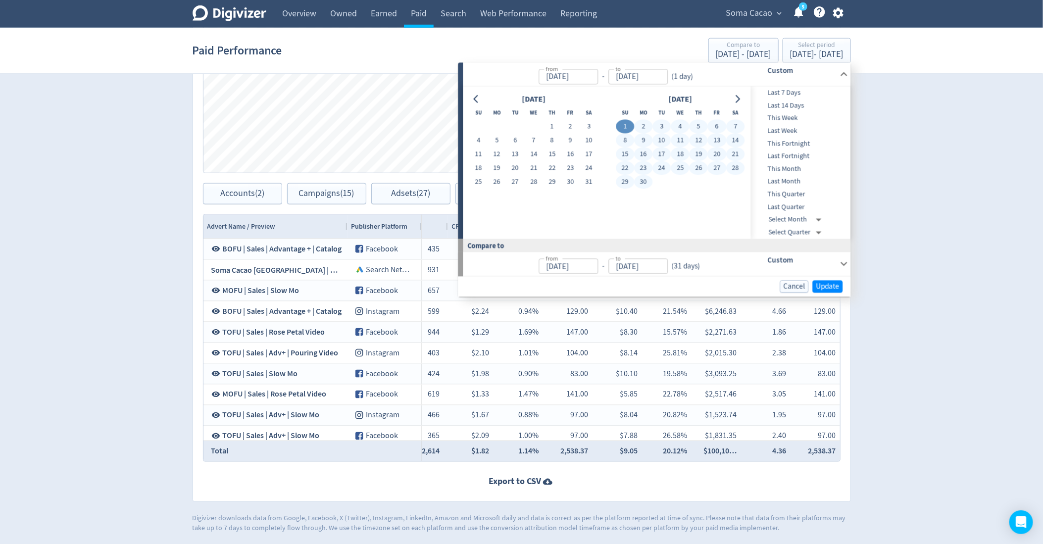
click at [646, 182] on button "30" at bounding box center [643, 182] width 18 height 14
type input "[DATE]"
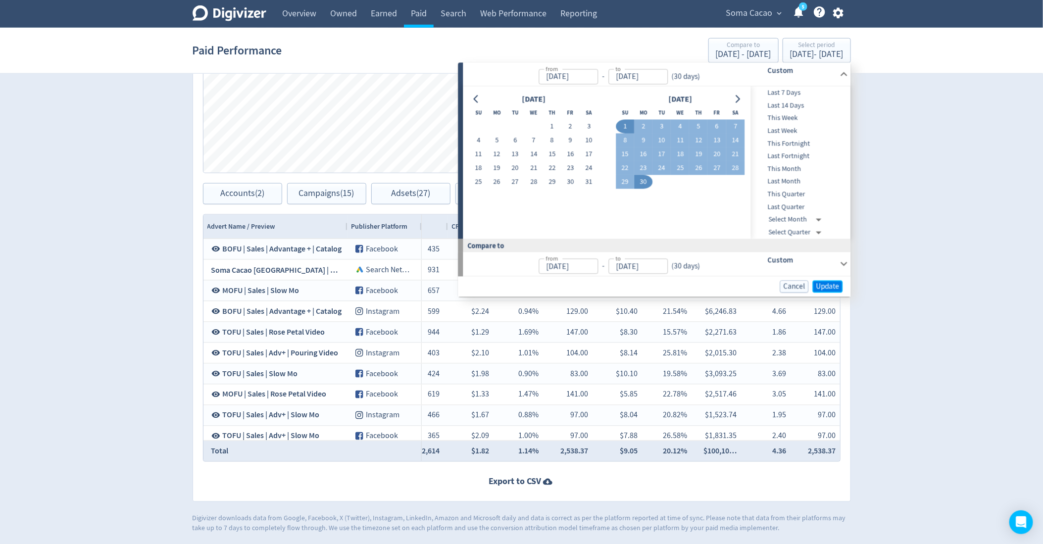
click at [838, 290] on span "Update" at bounding box center [827, 286] width 23 height 7
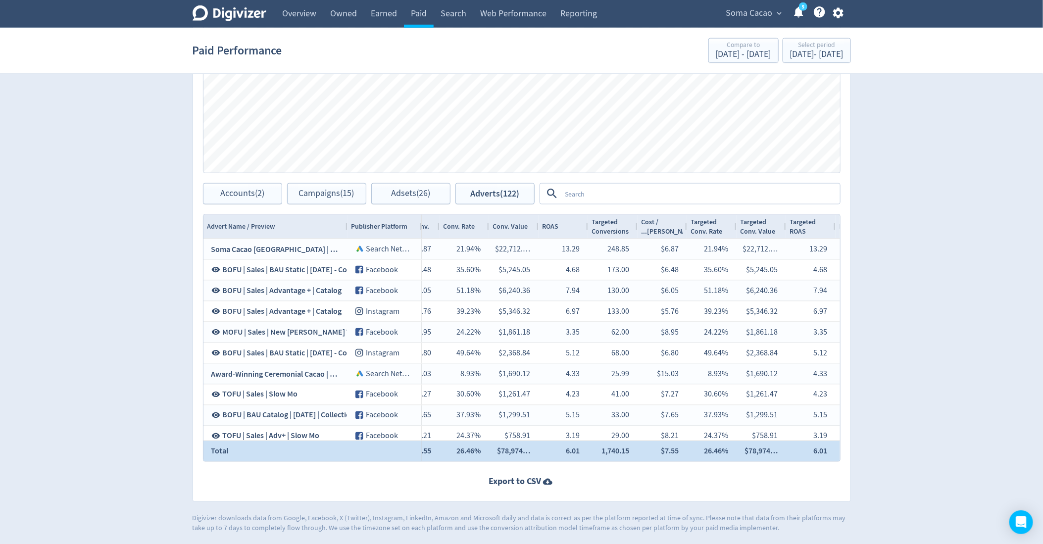
scroll to position [0, 1091]
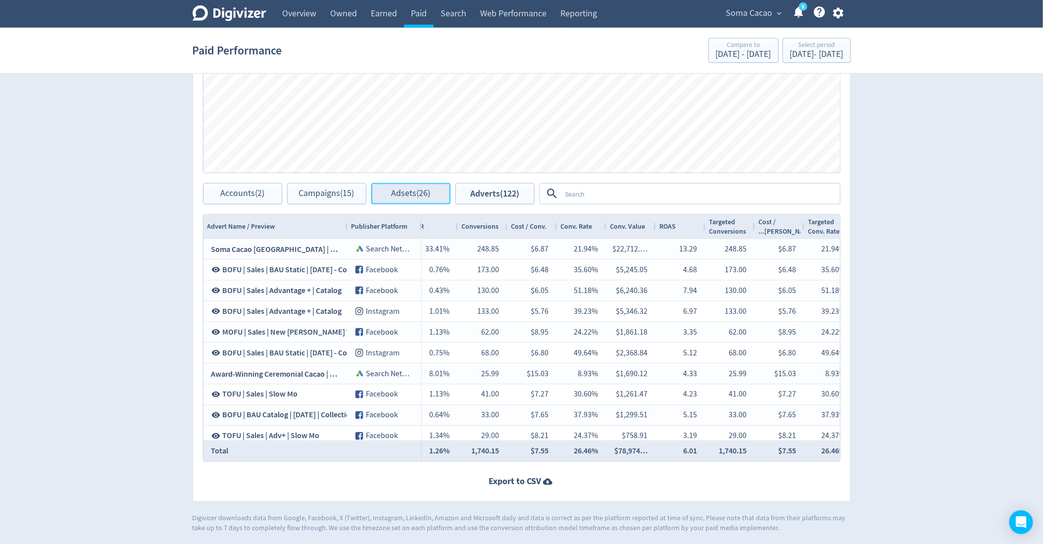
click at [379, 192] on button "Adsets (26)" at bounding box center [410, 193] width 79 height 21
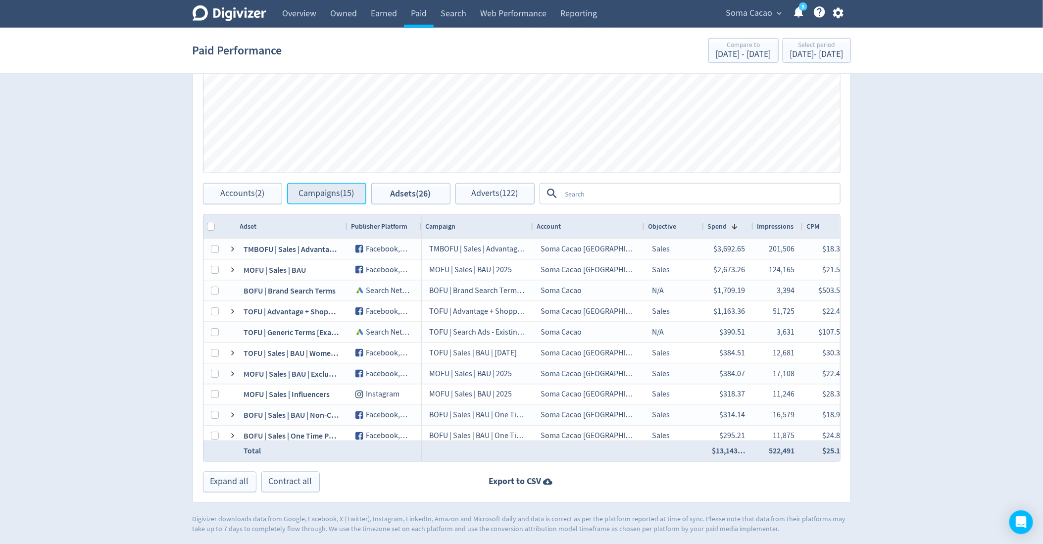
click at [336, 189] on span "Campaigns (15)" at bounding box center [326, 193] width 55 height 9
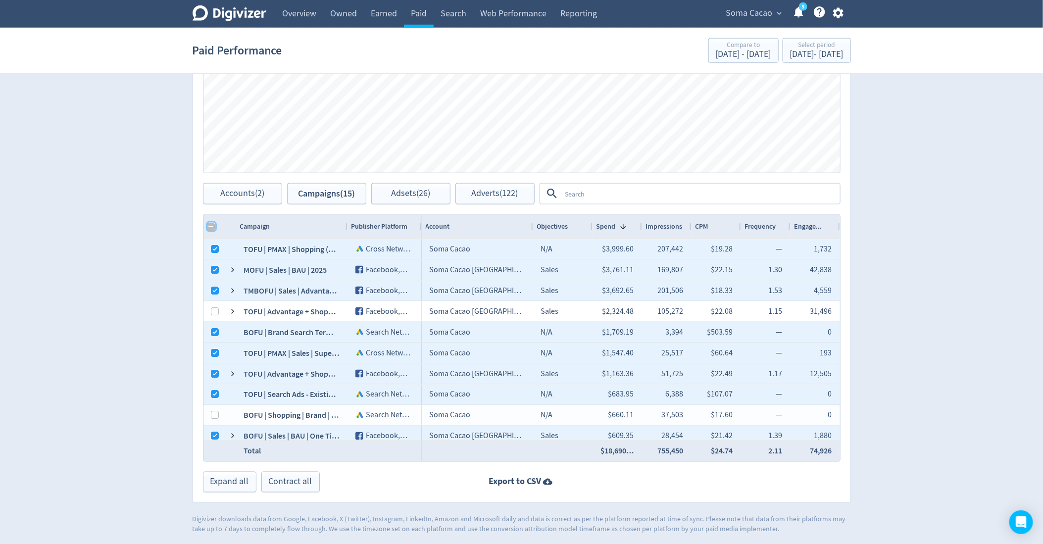
click at [207, 226] on input "Column with Header Selection" at bounding box center [211, 227] width 8 height 8
checkbox input "true"
click at [417, 190] on span "Adsets (26)" at bounding box center [410, 193] width 39 height 9
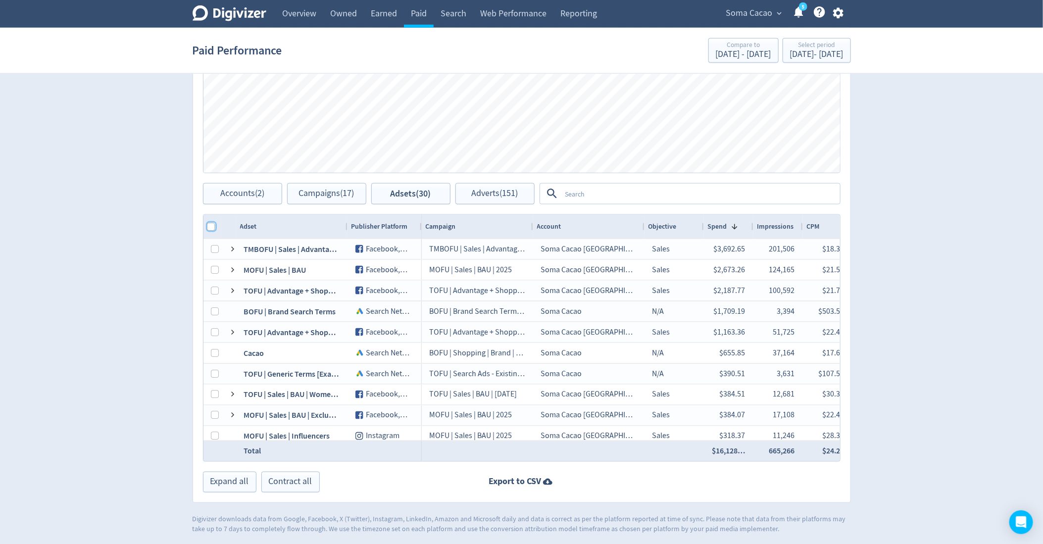
click at [208, 227] on input "Column with Header Selection" at bounding box center [211, 227] width 8 height 8
checkbox input "true"
click at [473, 199] on button "Adverts (151)" at bounding box center [494, 193] width 79 height 21
click at [510, 195] on span "Adverts (151)" at bounding box center [495, 193] width 47 height 9
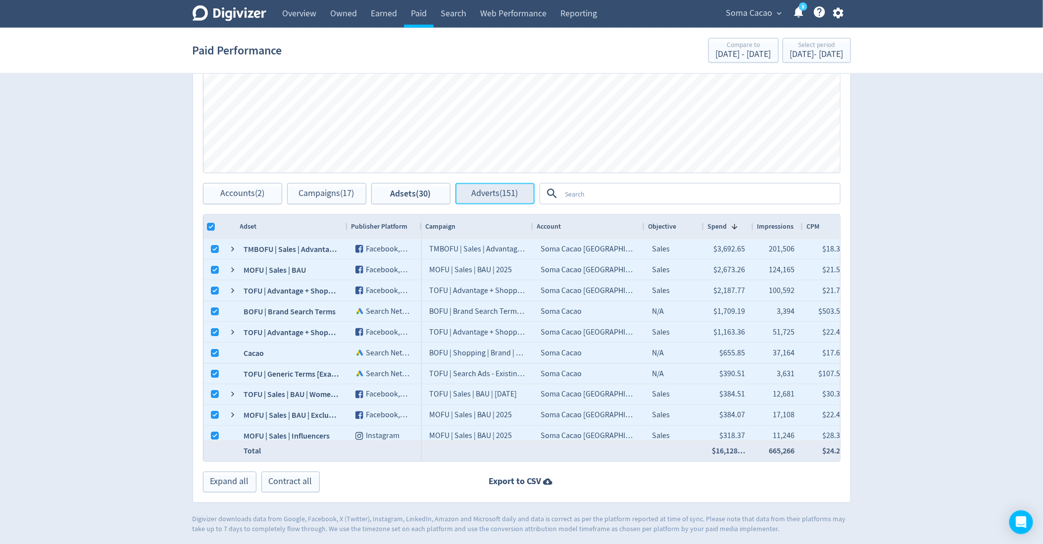
checkbox input "true"
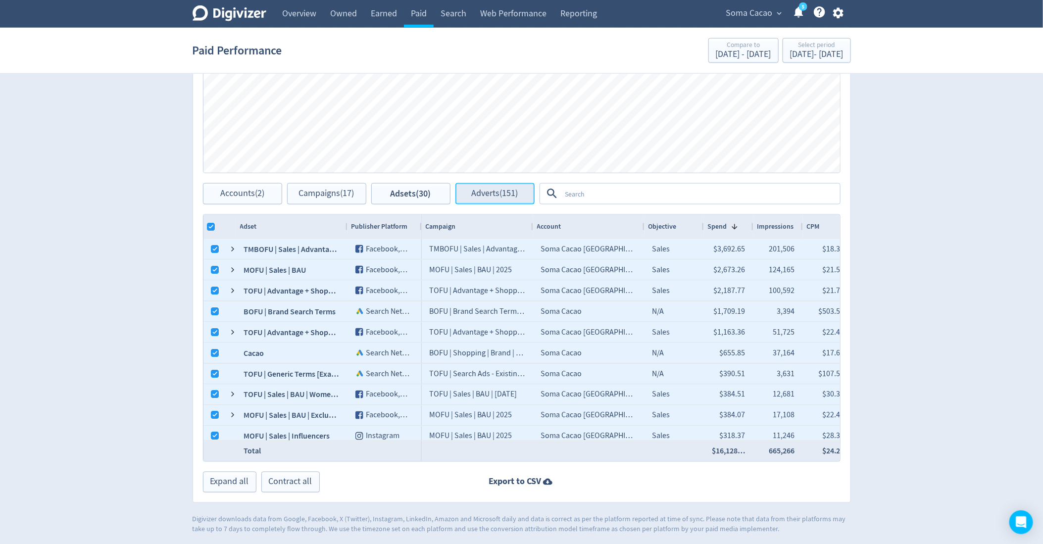
checkbox input "true"
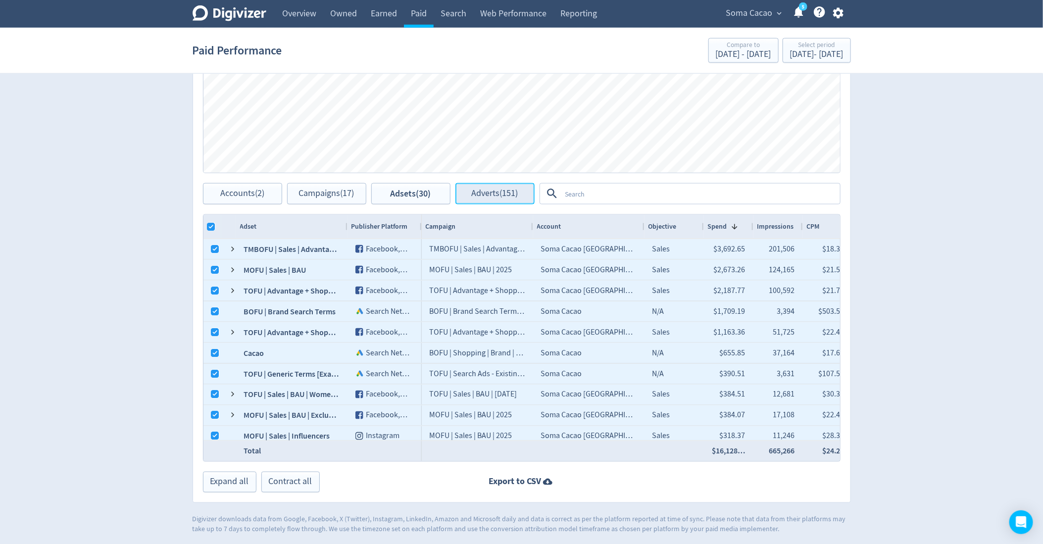
checkbox input "true"
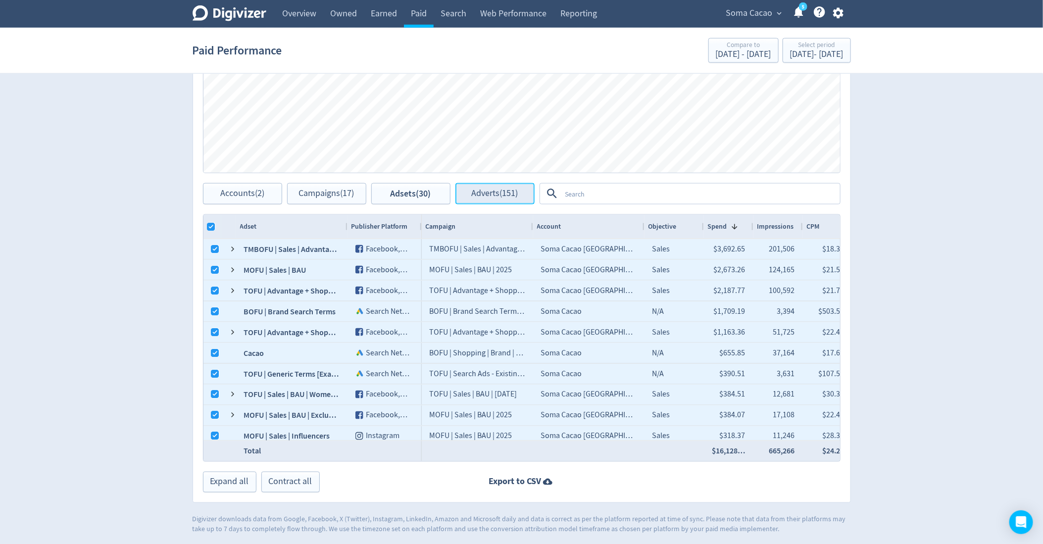
checkbox input "true"
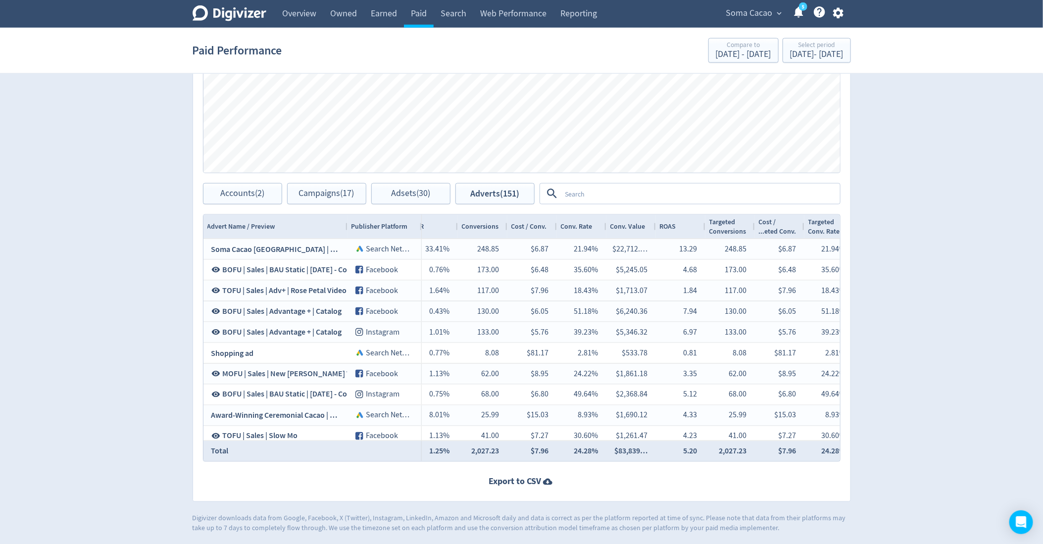
click at [568, 192] on textarea at bounding box center [700, 194] width 278 height 18
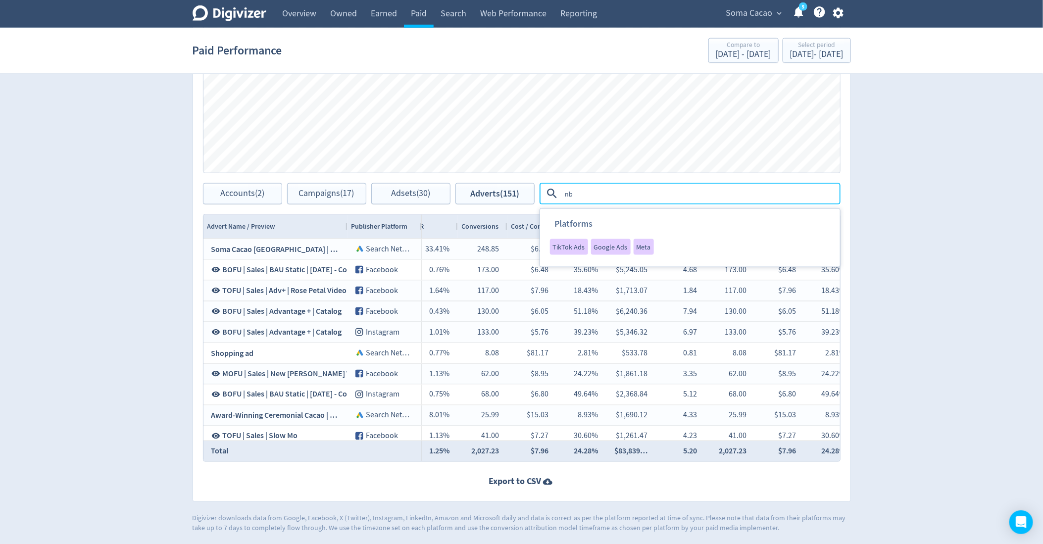
type textarea "n"
type textarea "o"
type textarea "boosted"
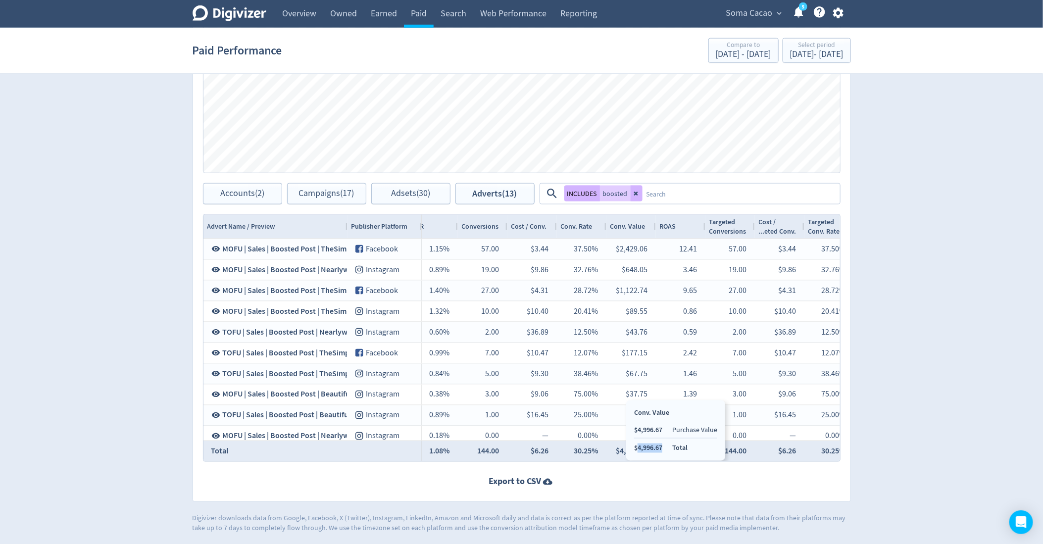
copy li "4,996.67"
click at [635, 194] on icon at bounding box center [636, 194] width 6 height 6
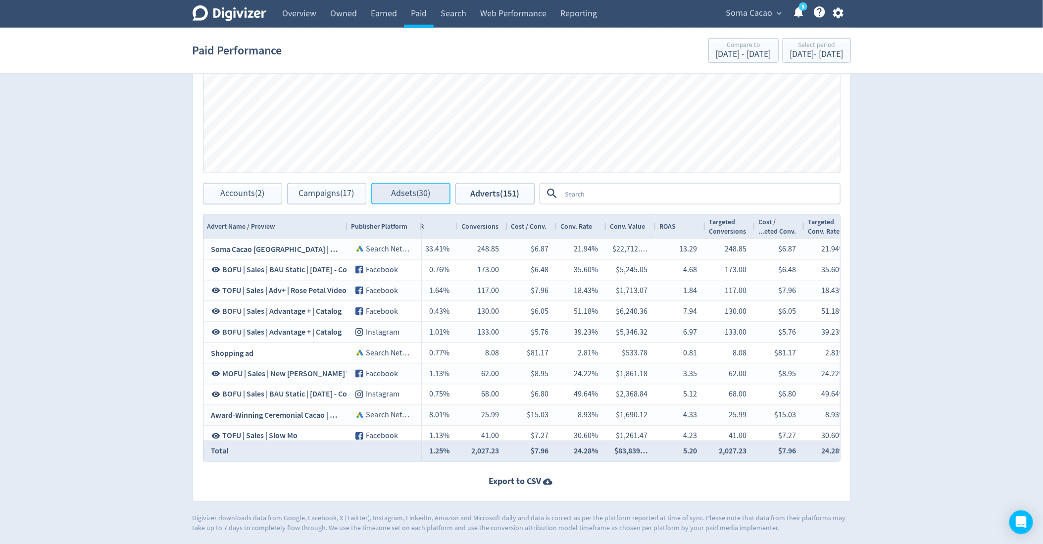
click at [411, 189] on span "Adsets (30)" at bounding box center [410, 193] width 39 height 9
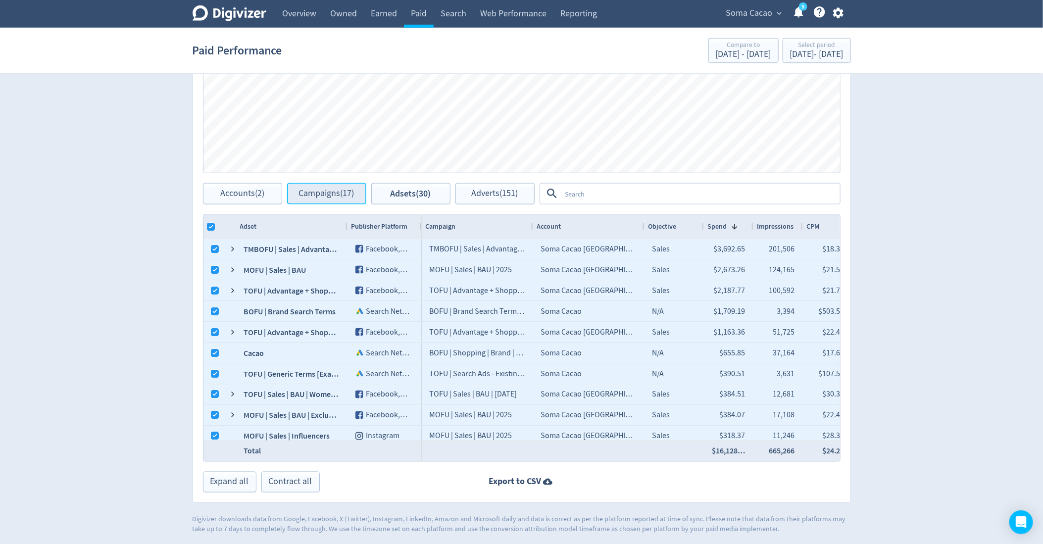
click at [328, 196] on span "Campaigns (17)" at bounding box center [326, 193] width 55 height 9
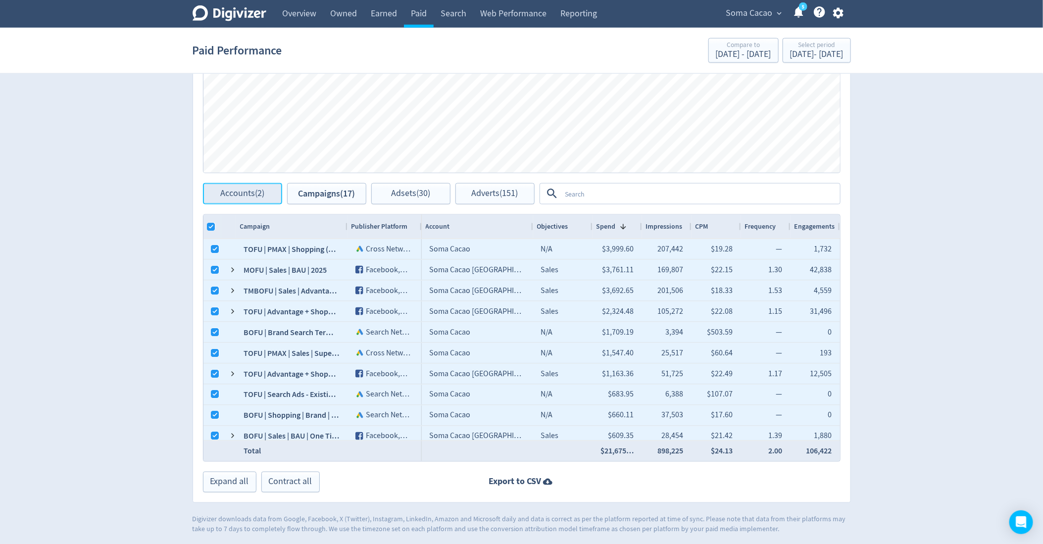
click at [246, 202] on button "Accounts (2)" at bounding box center [242, 193] width 79 height 21
checkbox input "false"
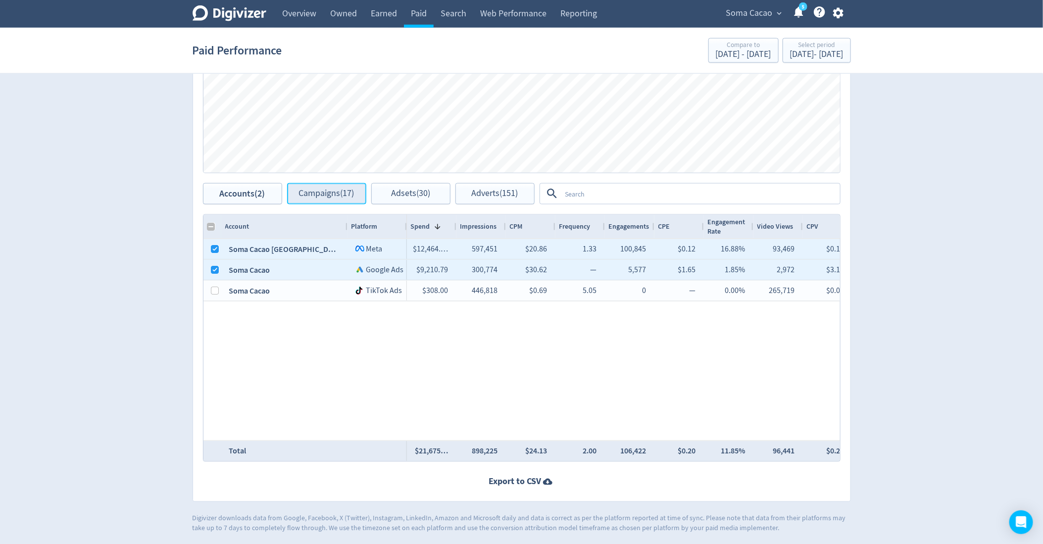
click at [332, 191] on span "Campaigns (17)" at bounding box center [326, 193] width 55 height 9
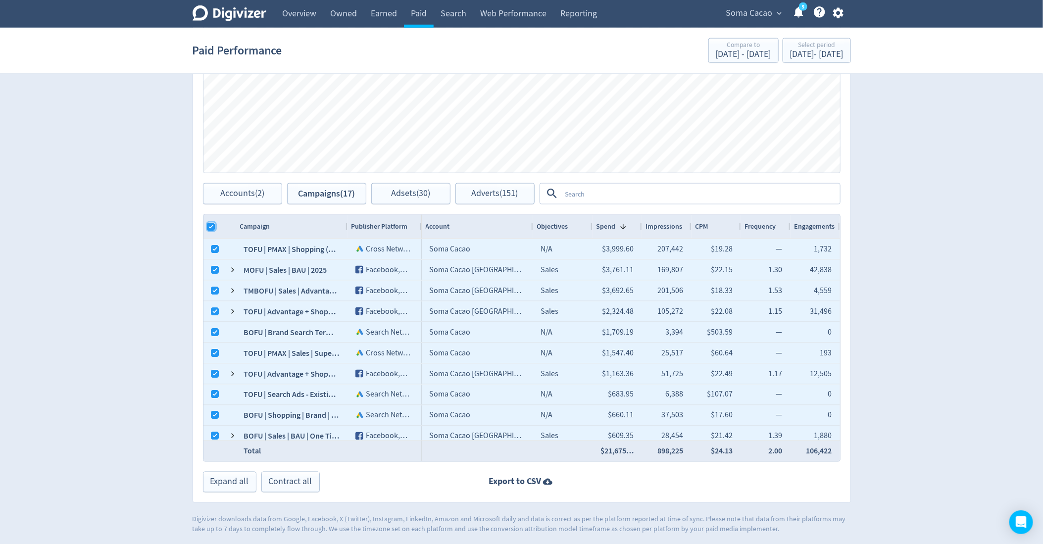
click at [209, 224] on input "Column with Header Selection" at bounding box center [211, 227] width 8 height 8
click at [216, 226] on div at bounding box center [212, 227] width 18 height 24
click at [212, 226] on input "Column with Header Selection" at bounding box center [211, 227] width 8 height 8
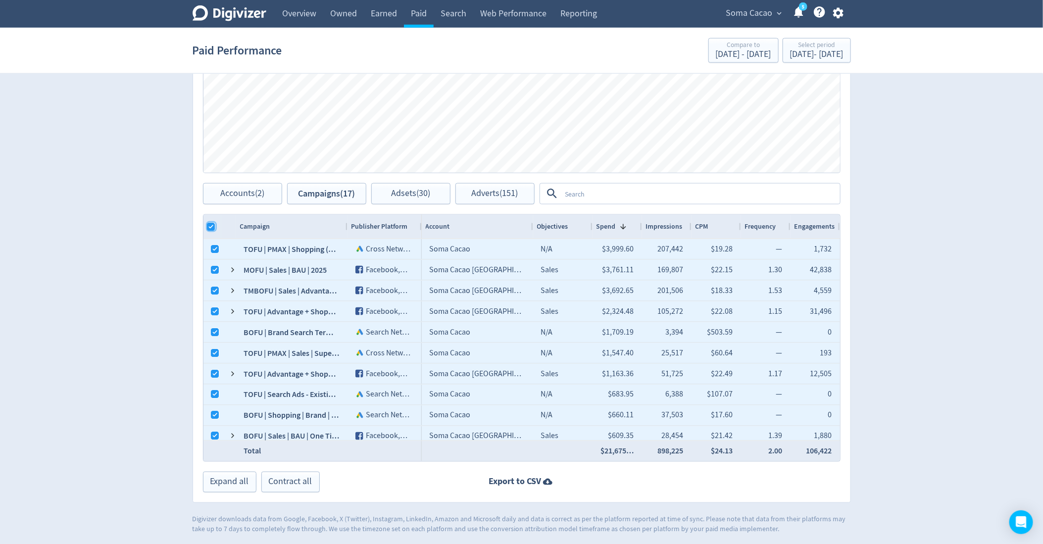
click at [212, 226] on input "Column with Header Selection" at bounding box center [211, 227] width 8 height 8
checkbox input "false"
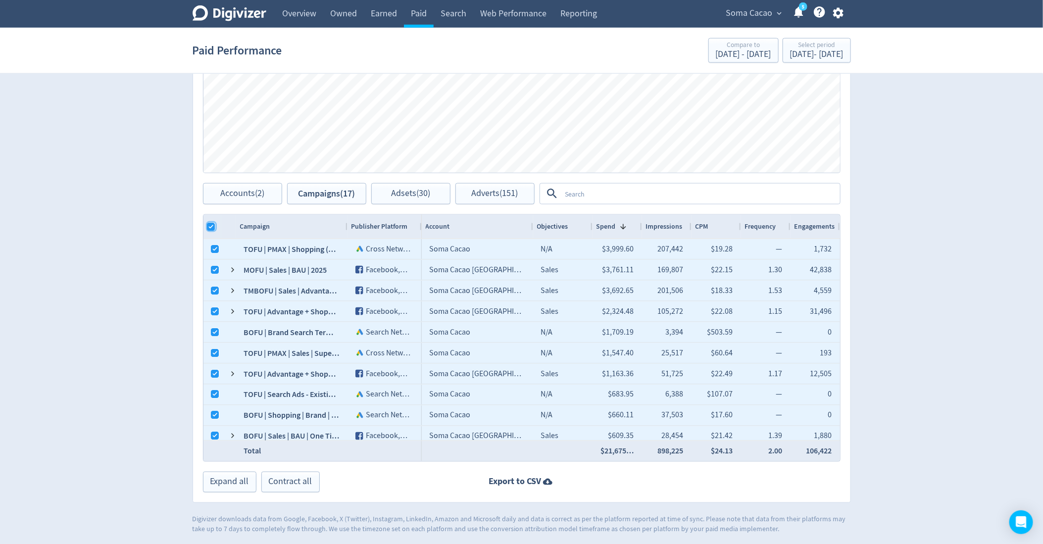
checkbox input "false"
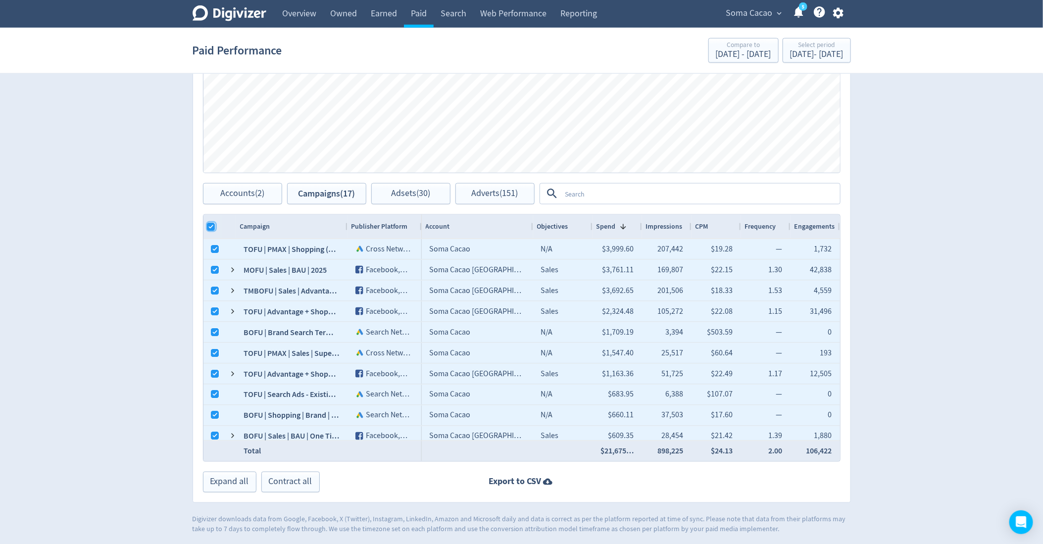
checkbox input "false"
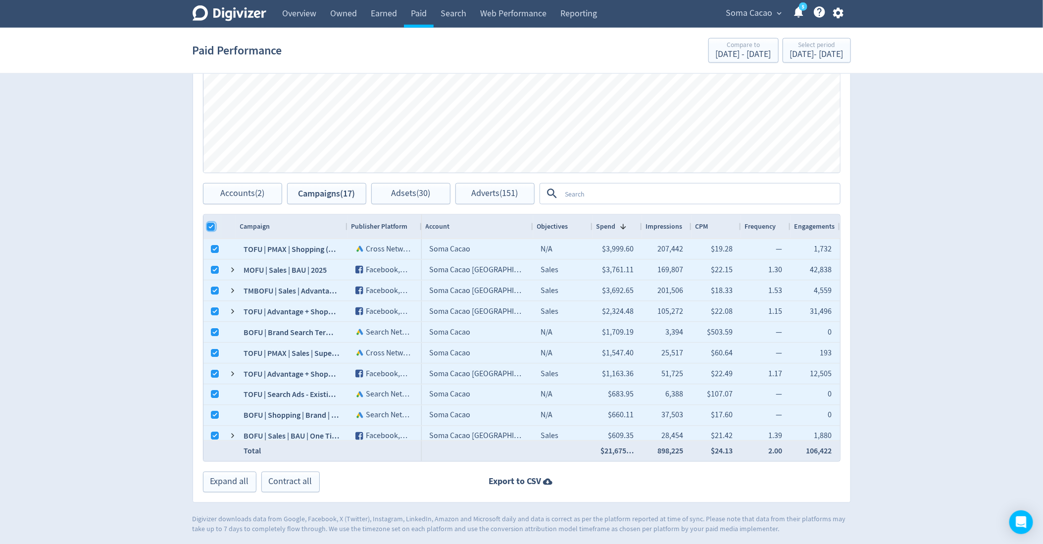
checkbox input "false"
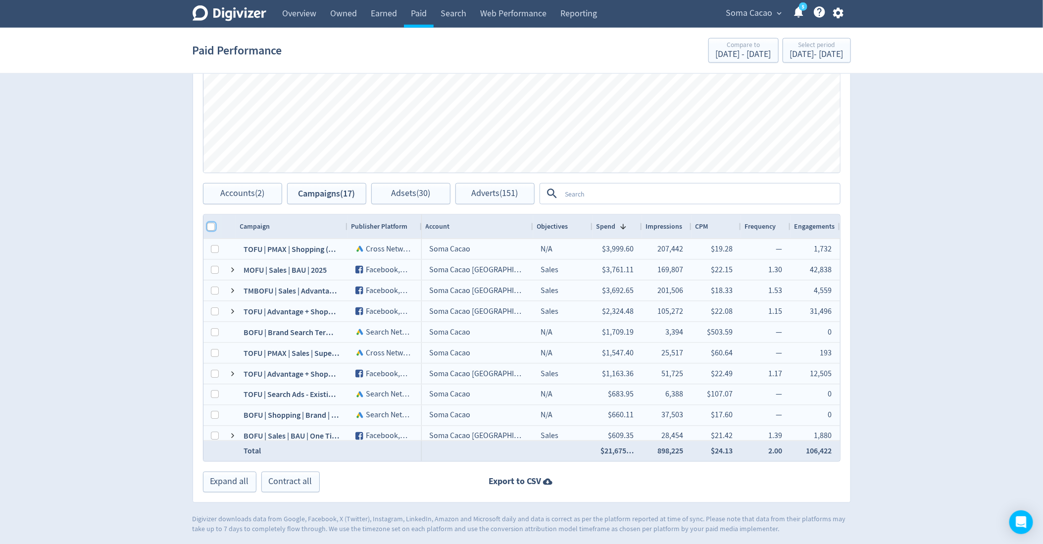
click at [210, 226] on input "Column with Header Selection" at bounding box center [211, 227] width 8 height 8
checkbox input "true"
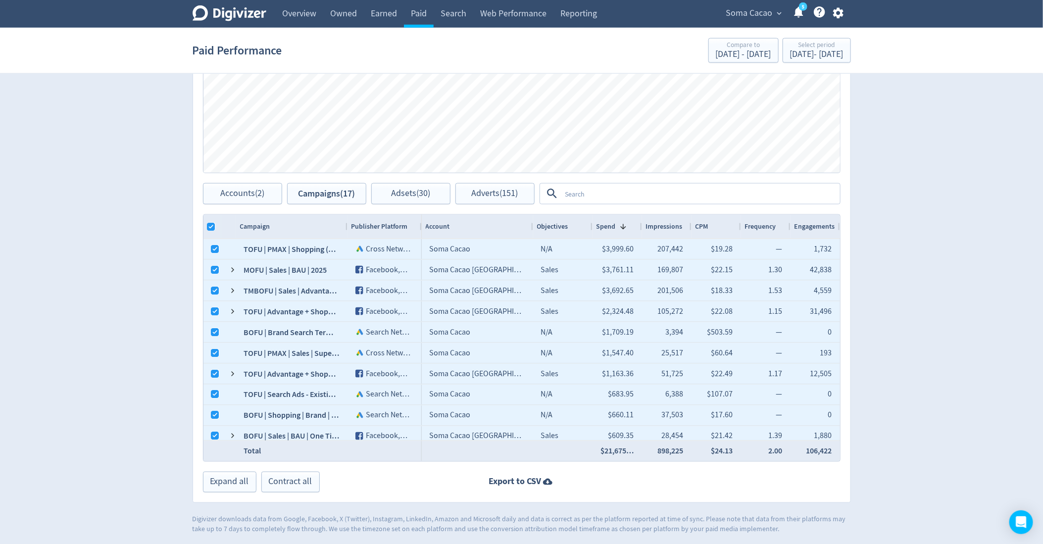
checkbox input "true"
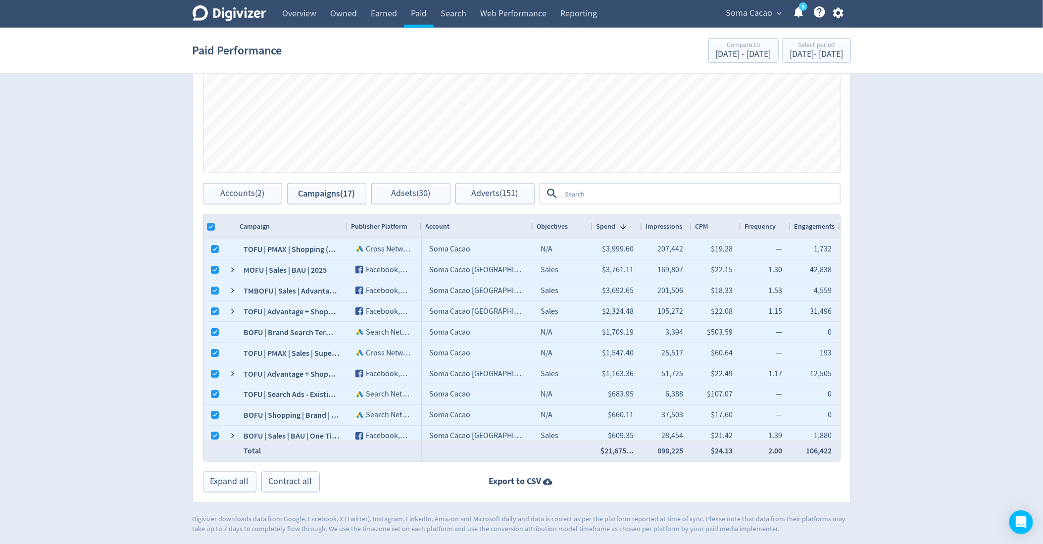
checkbox input "true"
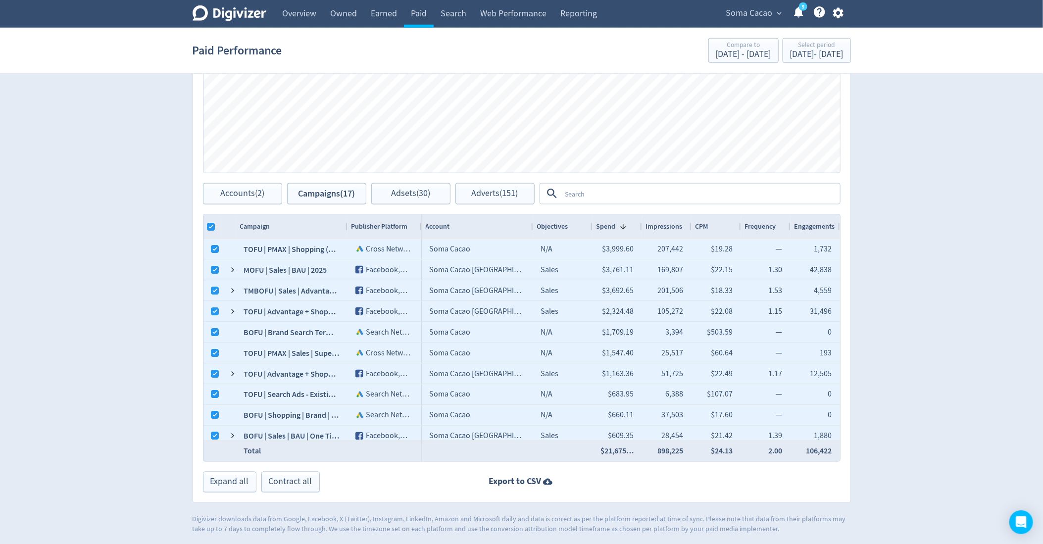
checkbox input "true"
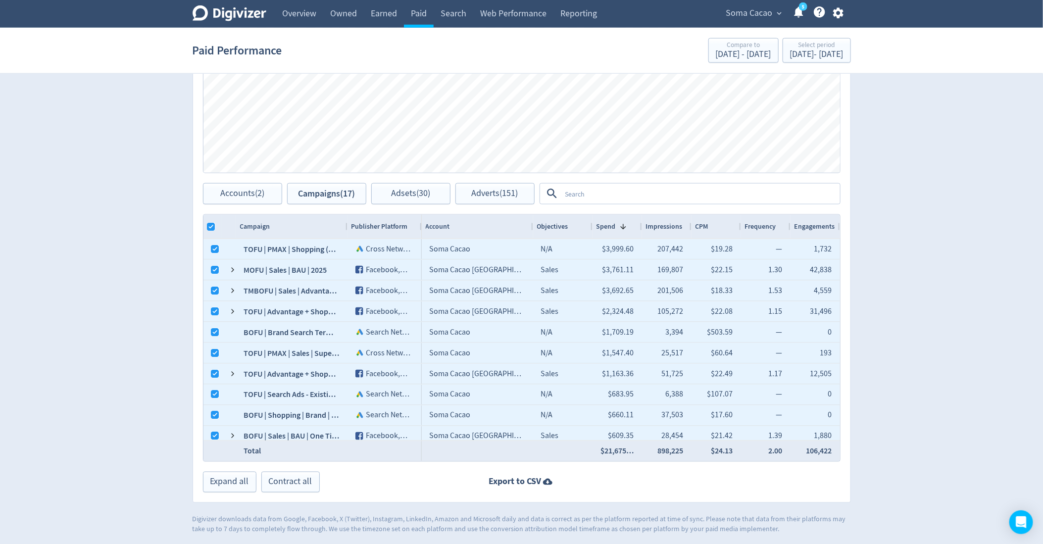
checkbox input "true"
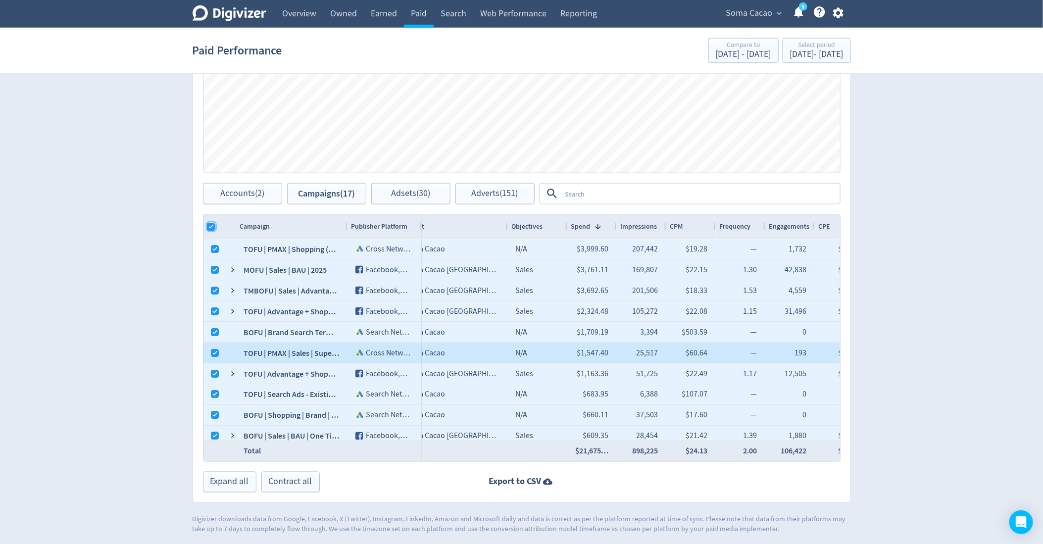
scroll to position [0, 129]
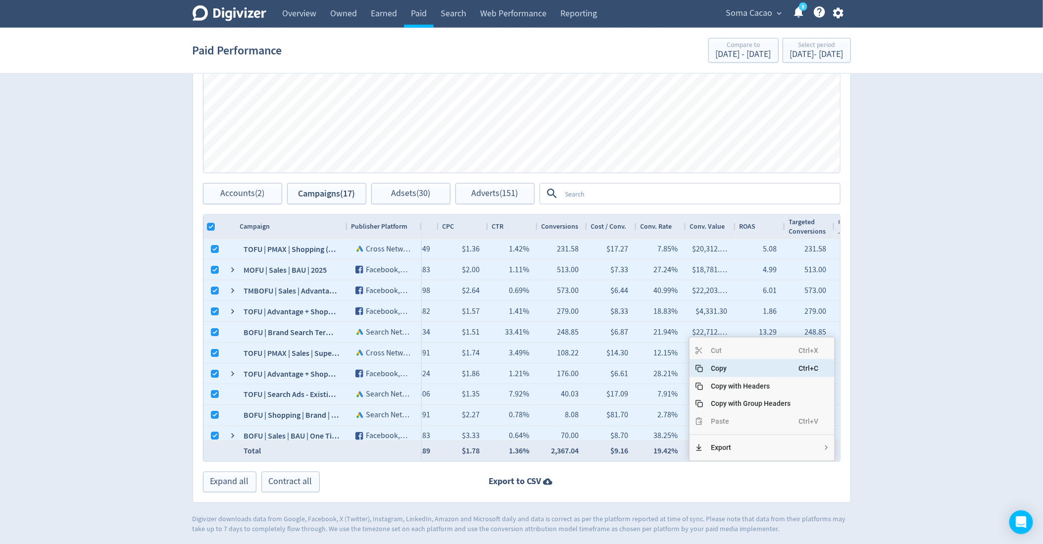
click at [772, 366] on span "Copy" at bounding box center [751, 368] width 96 height 18
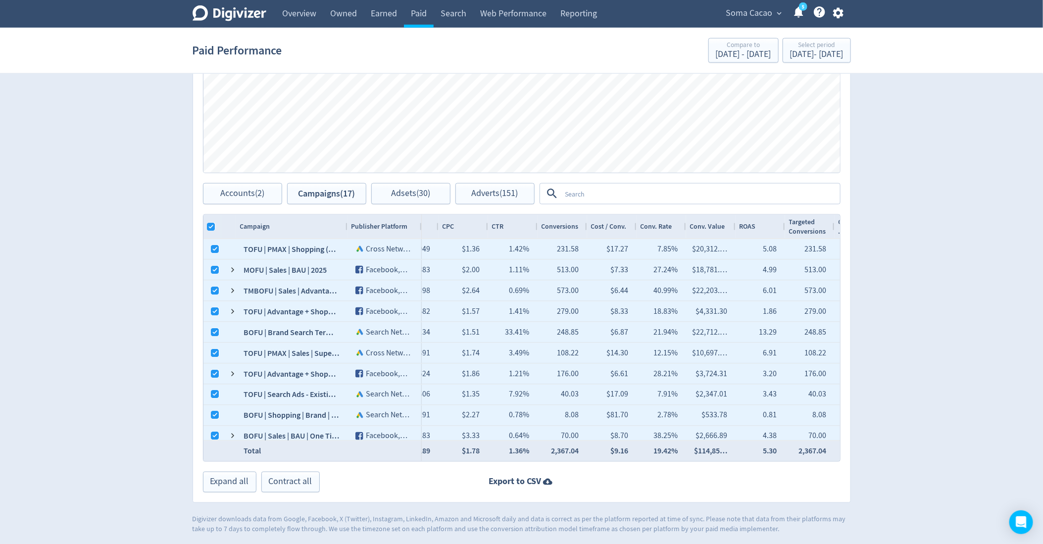
click at [420, 189] on span "Adsets (30)" at bounding box center [410, 193] width 39 height 9
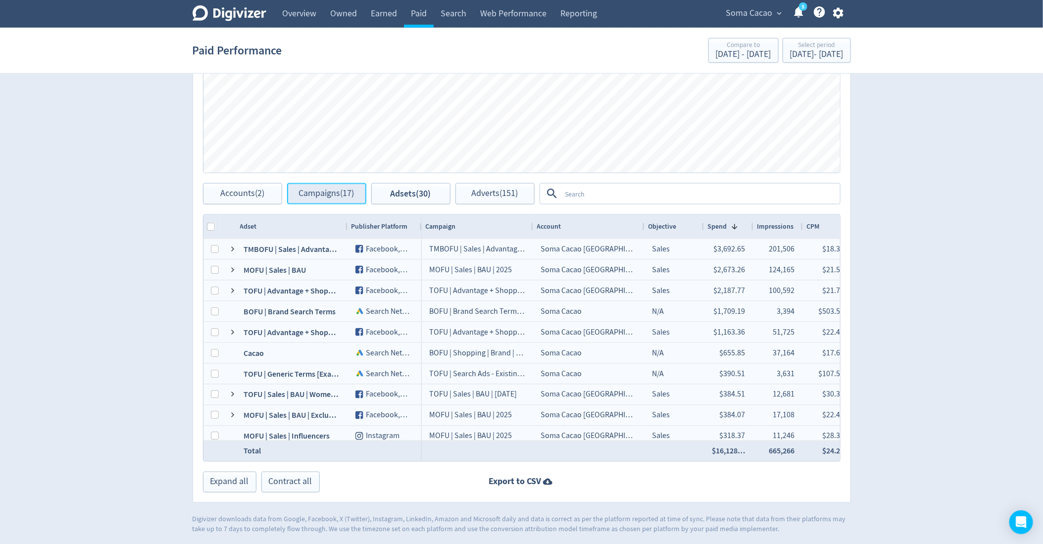
click at [311, 198] on button "Campaigns (17)" at bounding box center [326, 193] width 79 height 21
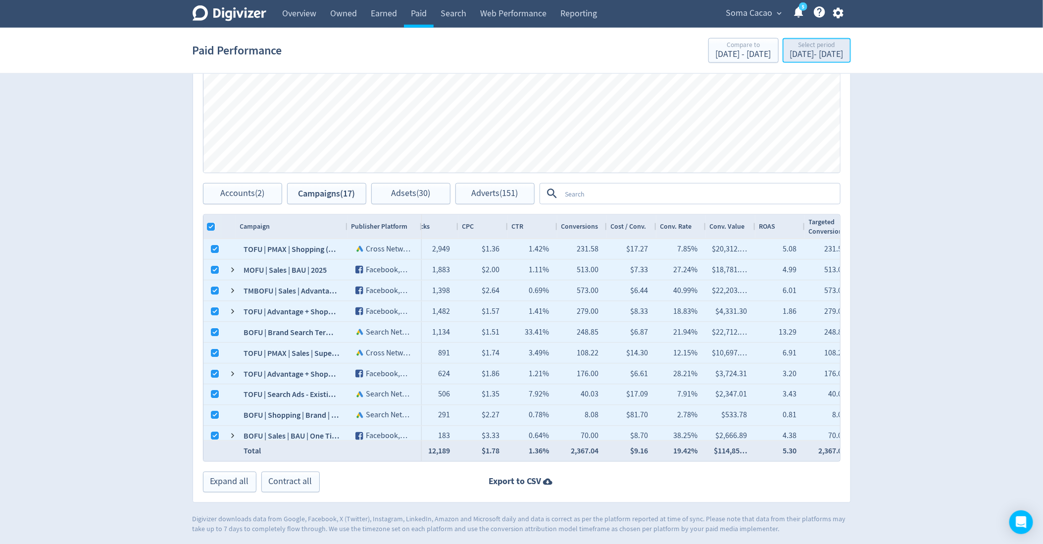
click at [790, 48] on div "Select period" at bounding box center [816, 46] width 53 height 8
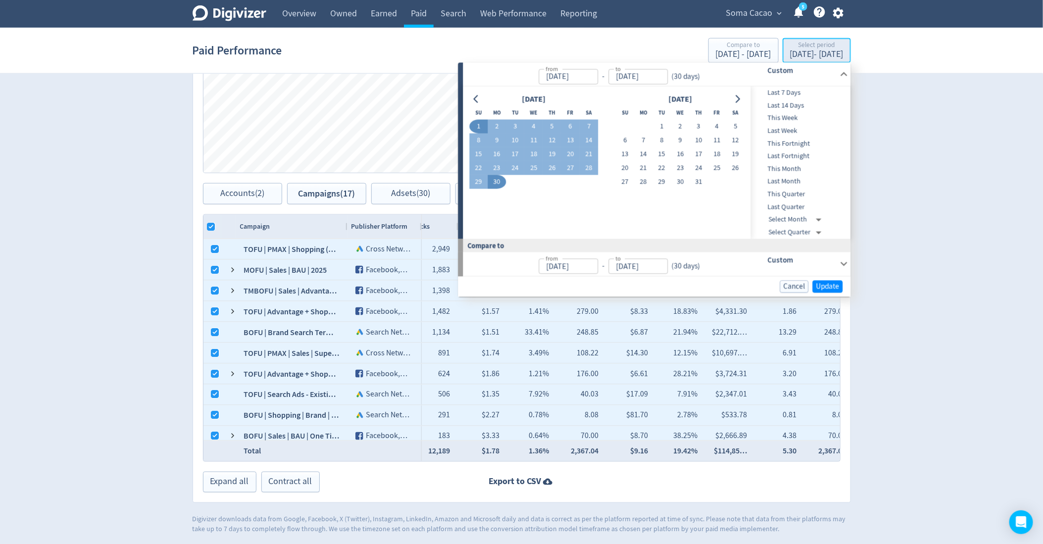
type input "[DATE]"
click at [656, 123] on button "1" at bounding box center [662, 127] width 18 height 14
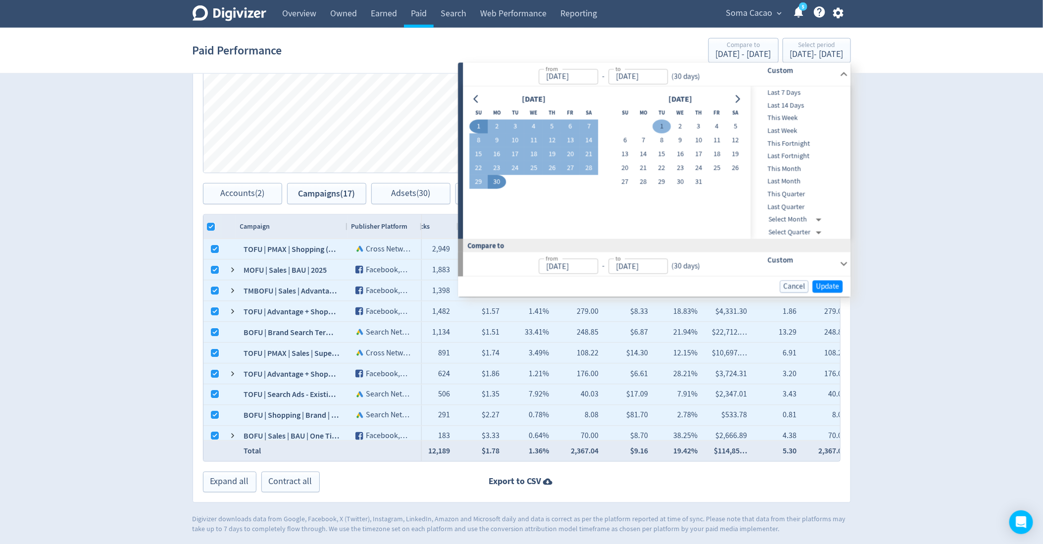
type input "[DATE]"
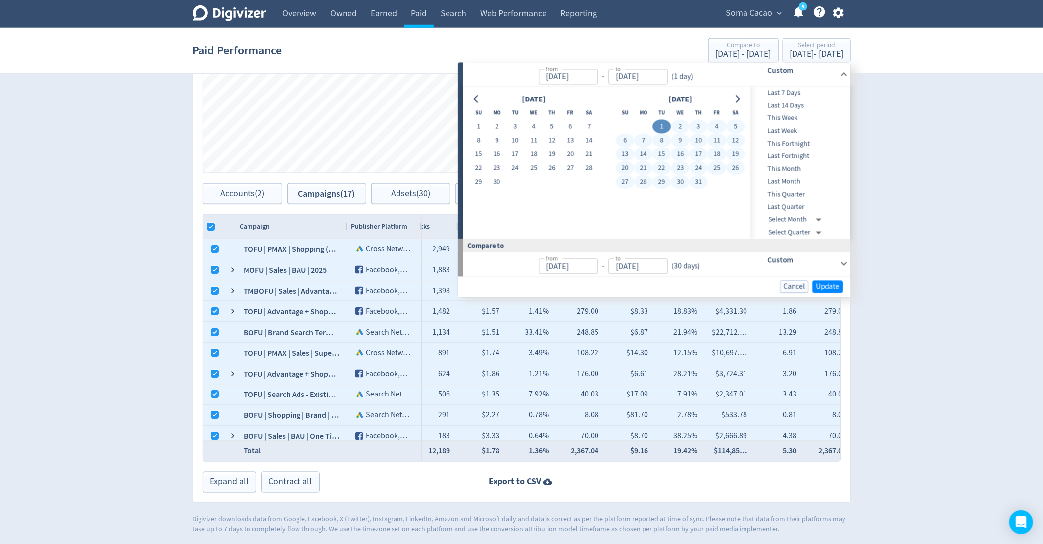
click at [697, 185] on button "31" at bounding box center [698, 182] width 18 height 14
type input "[DATE]"
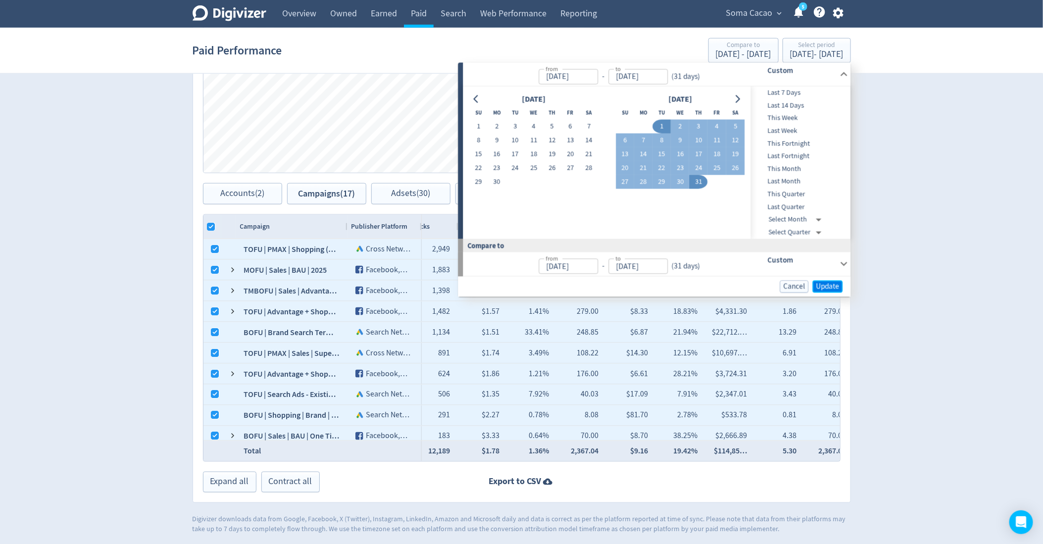
click at [819, 284] on span "Update" at bounding box center [827, 286] width 23 height 7
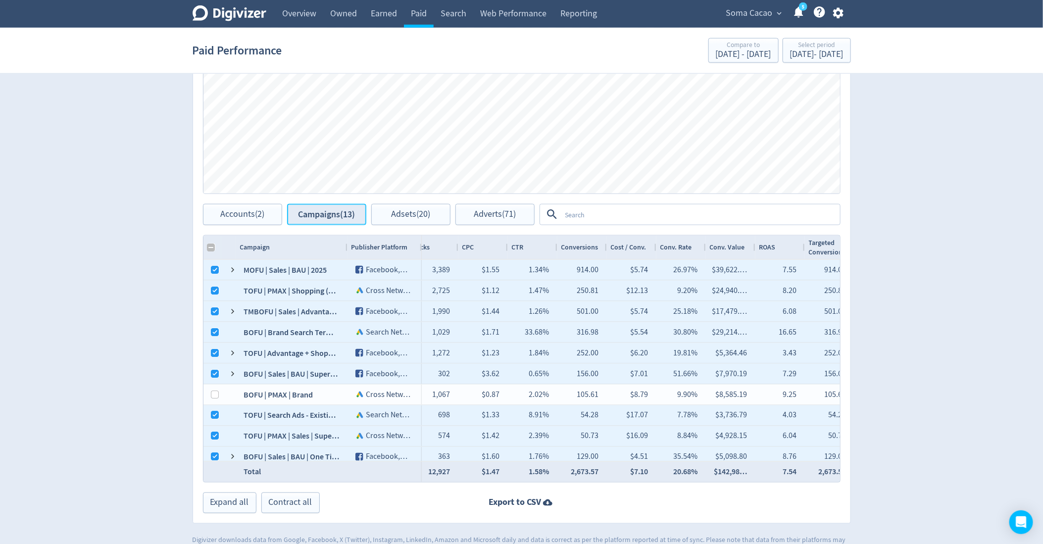
click at [311, 210] on span "Campaigns (13)" at bounding box center [326, 214] width 57 height 9
click at [210, 246] on input "Column with Header Selection" at bounding box center [211, 247] width 8 height 8
checkbox input "true"
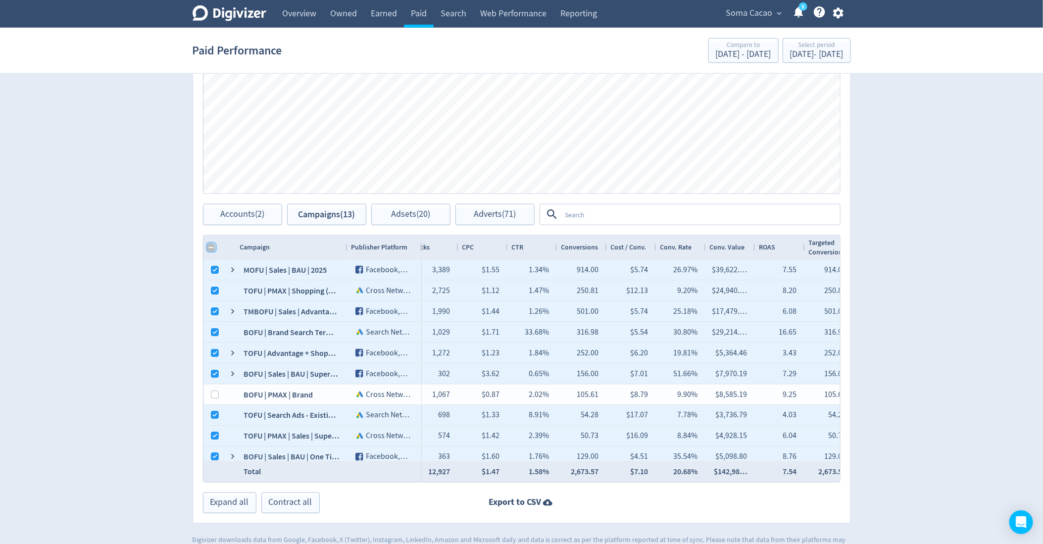
checkbox input "true"
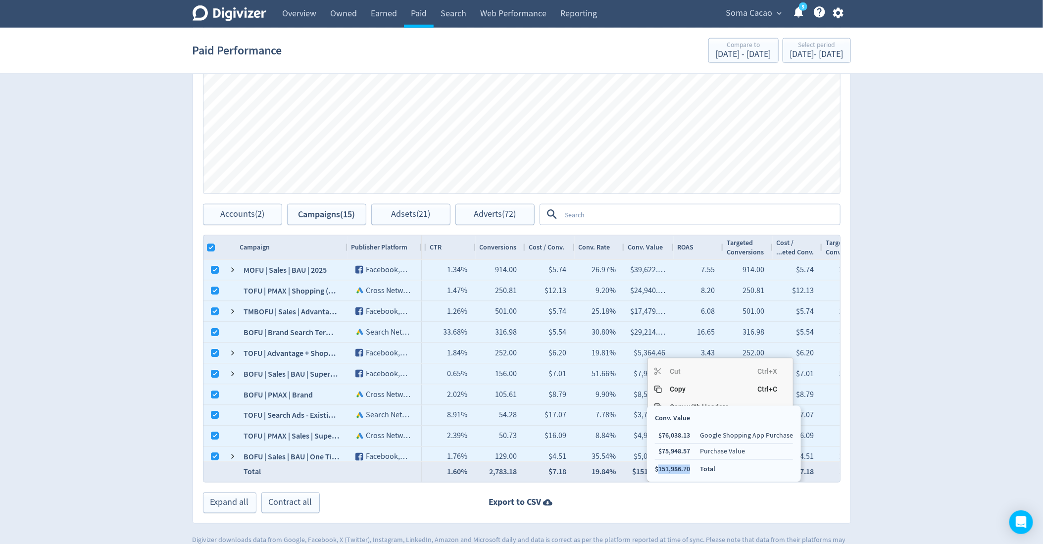
copy li "151,986.70"
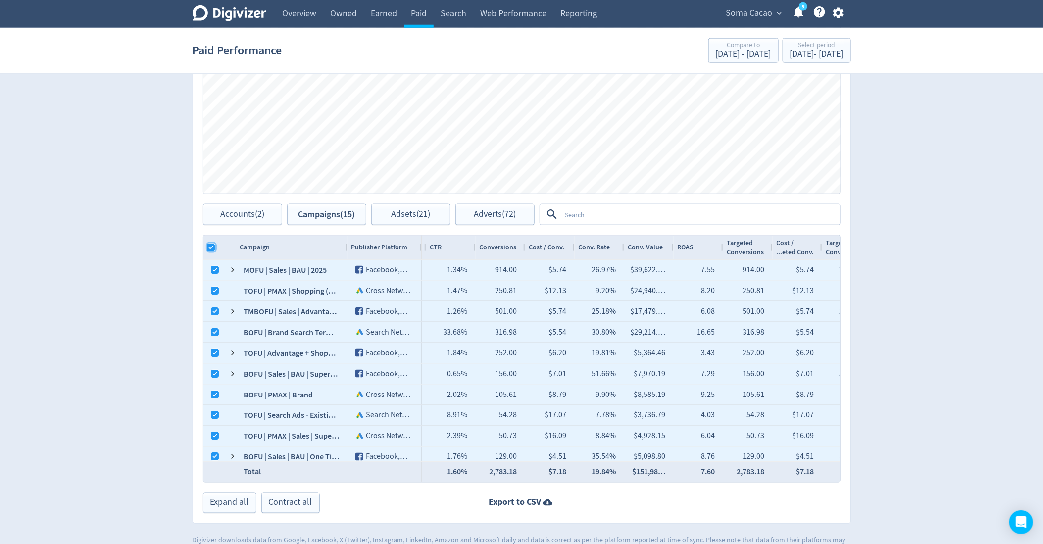
click at [210, 246] on input "Column with Header Selection" at bounding box center [211, 247] width 8 height 8
checkbox input "false"
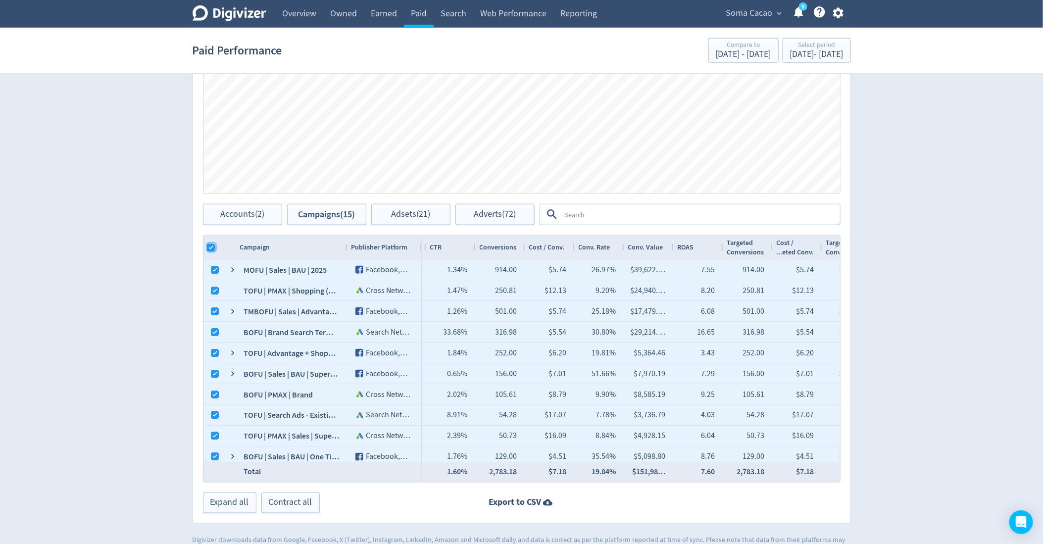
checkbox input "false"
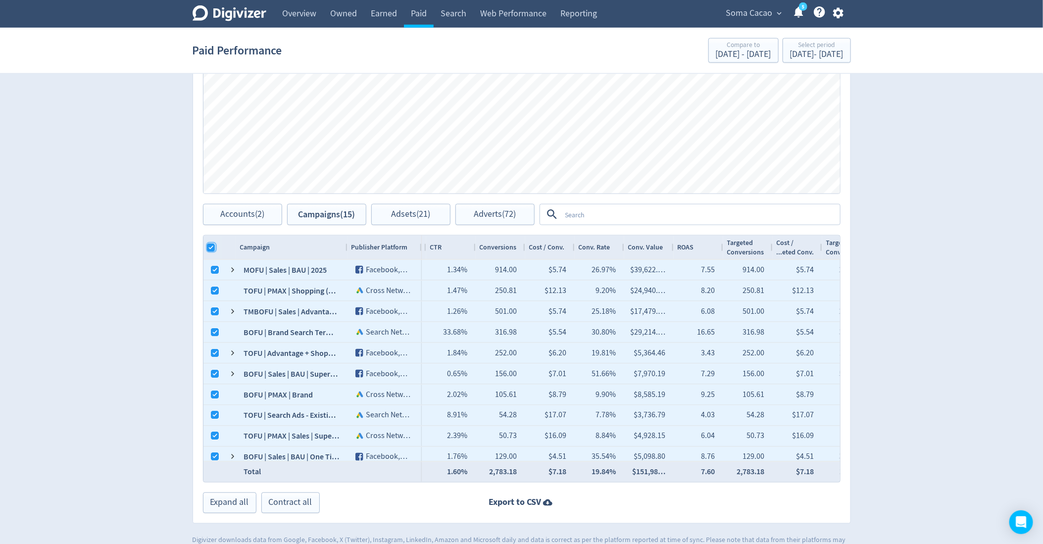
checkbox input "false"
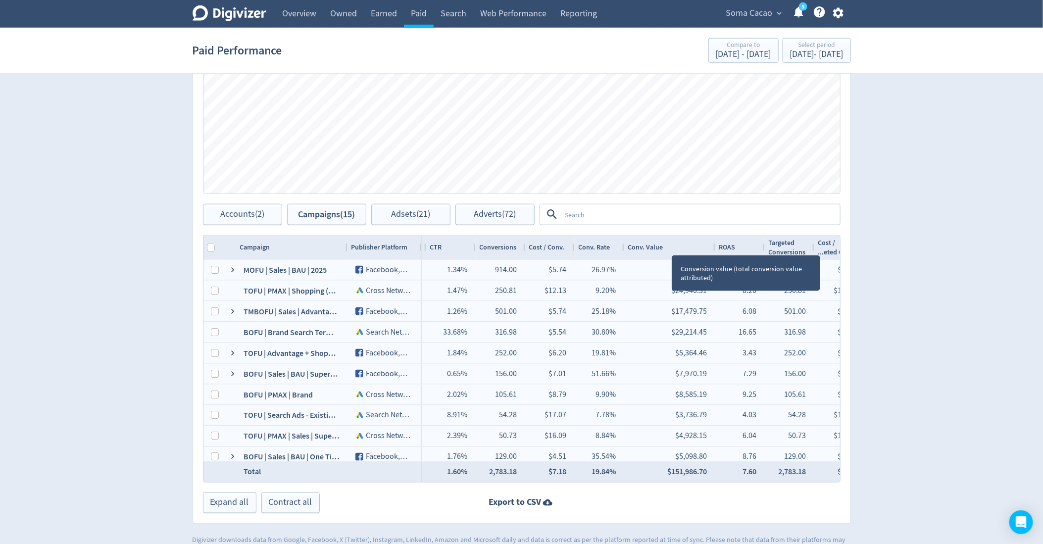
drag, startPoint x: 672, startPoint y: 245, endPoint x: 713, endPoint y: 244, distance: 40.6
click at [713, 244] on div at bounding box center [715, 248] width 4 height 24
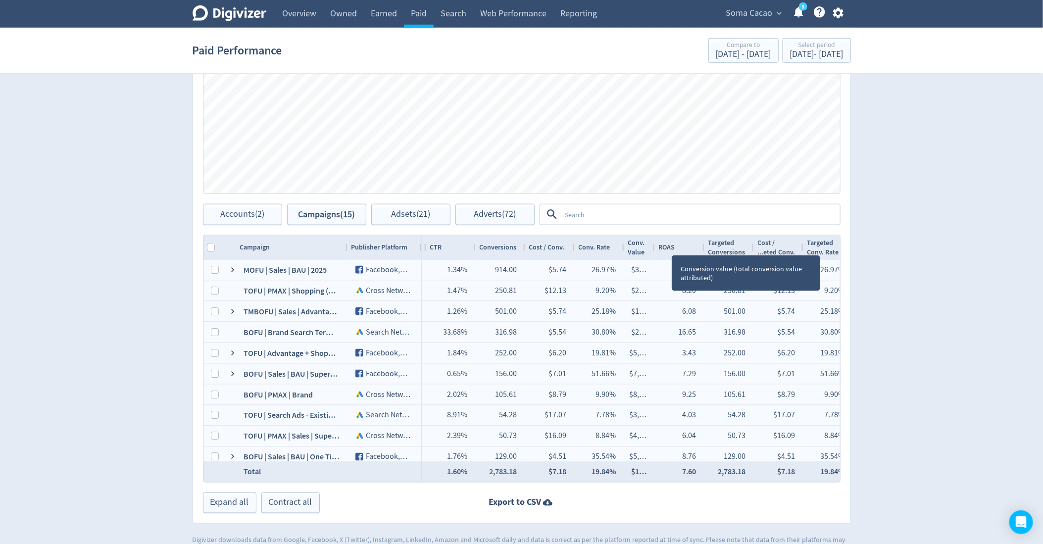
drag, startPoint x: 713, startPoint y: 244, endPoint x: 654, endPoint y: 243, distance: 58.9
click at [653, 243] on div at bounding box center [654, 248] width 4 height 24
drag, startPoint x: 653, startPoint y: 242, endPoint x: 688, endPoint y: 242, distance: 35.6
click at [657, 242] on div at bounding box center [655, 248] width 4 height 24
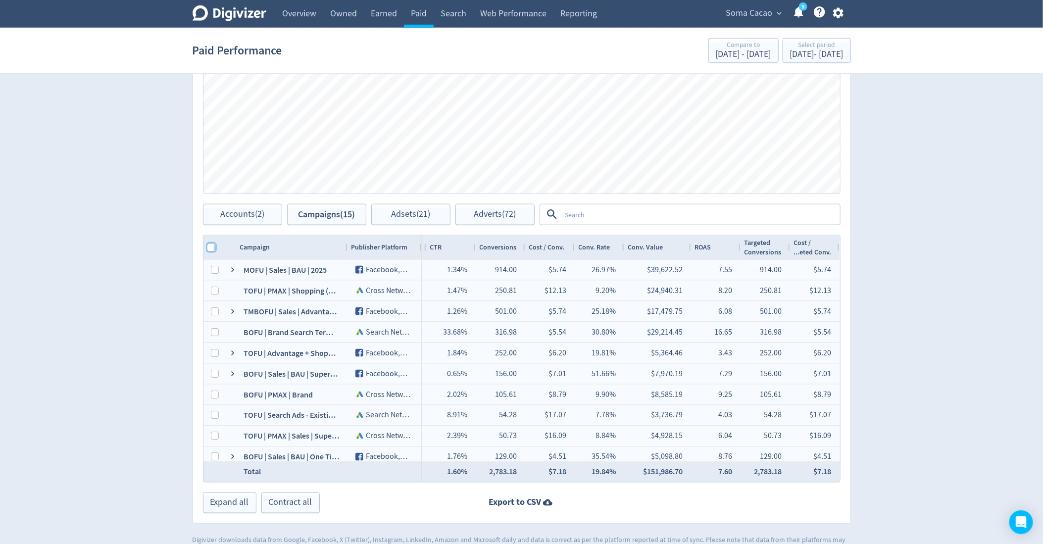
click at [208, 244] on input "Column with Header Selection" at bounding box center [211, 247] width 8 height 8
click at [410, 199] on div "Spend Clicks Impressions Press Space or Enter to toggle visibility Impressions,…" at bounding box center [521, 95] width 657 height 218
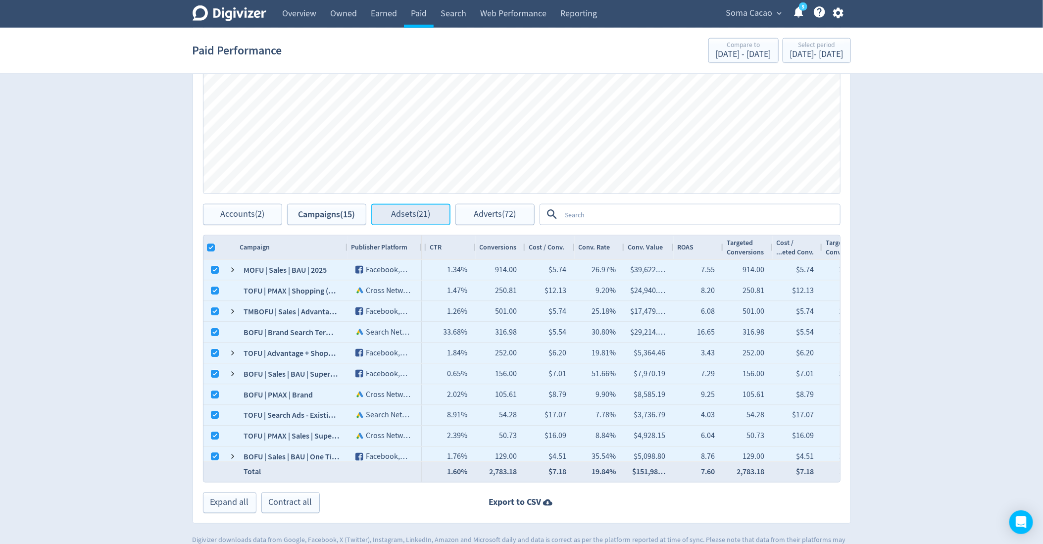
click at [410, 206] on button "Adsets (21)" at bounding box center [410, 214] width 79 height 21
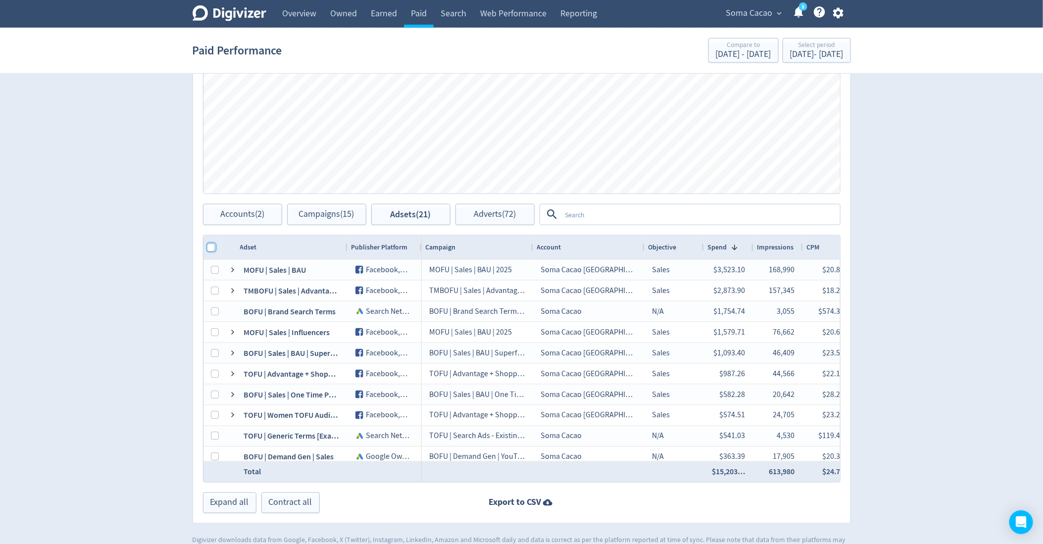
click at [212, 243] on input "Column with Header Selection" at bounding box center [211, 247] width 8 height 8
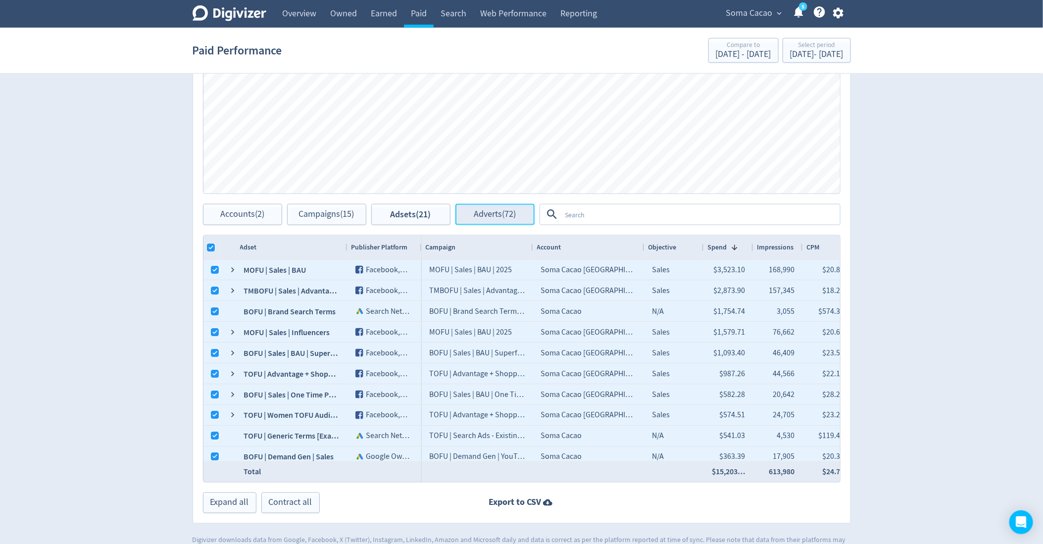
click at [465, 218] on button "Adverts (72)" at bounding box center [494, 214] width 79 height 21
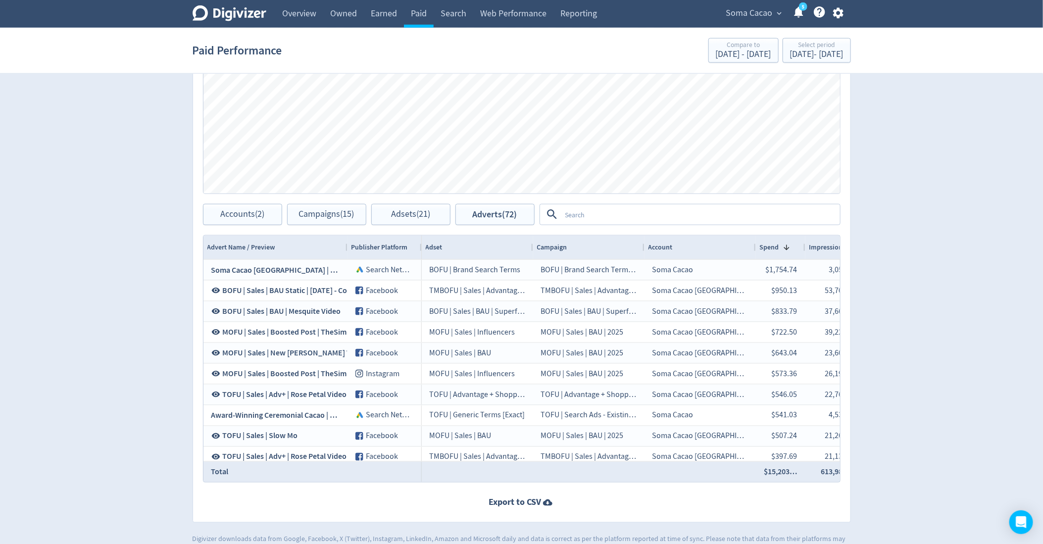
click at [588, 208] on textarea at bounding box center [700, 214] width 278 height 18
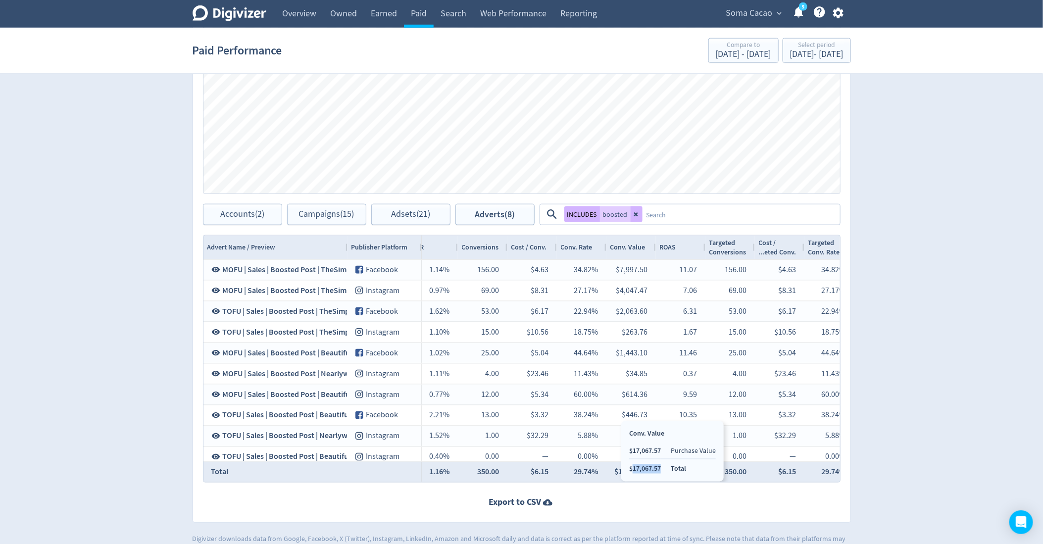
copy li "17,067.57"
click at [808, 59] on div "[DATE] - [DATE]" at bounding box center [816, 54] width 53 height 9
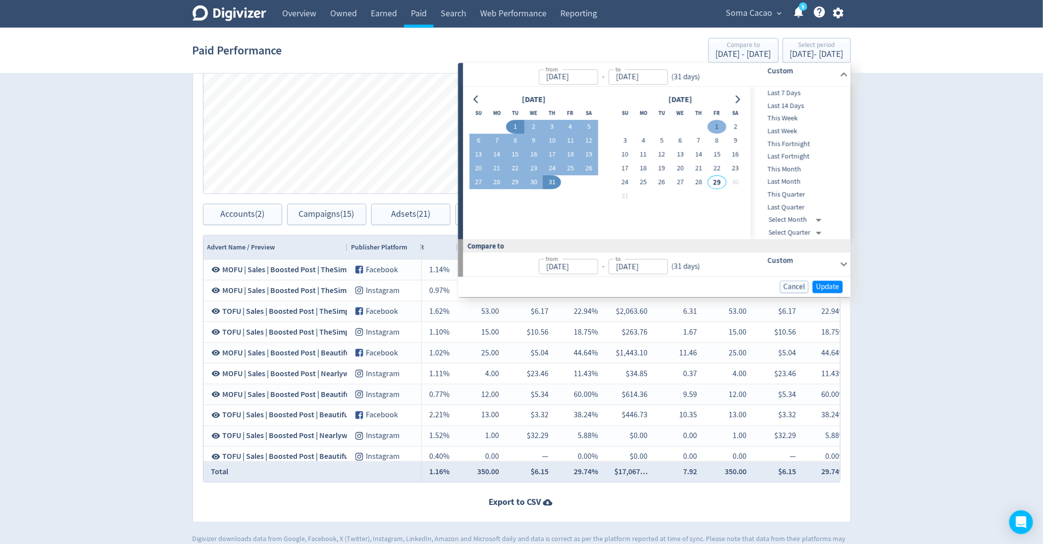
click at [720, 126] on button "1" at bounding box center [717, 127] width 18 height 14
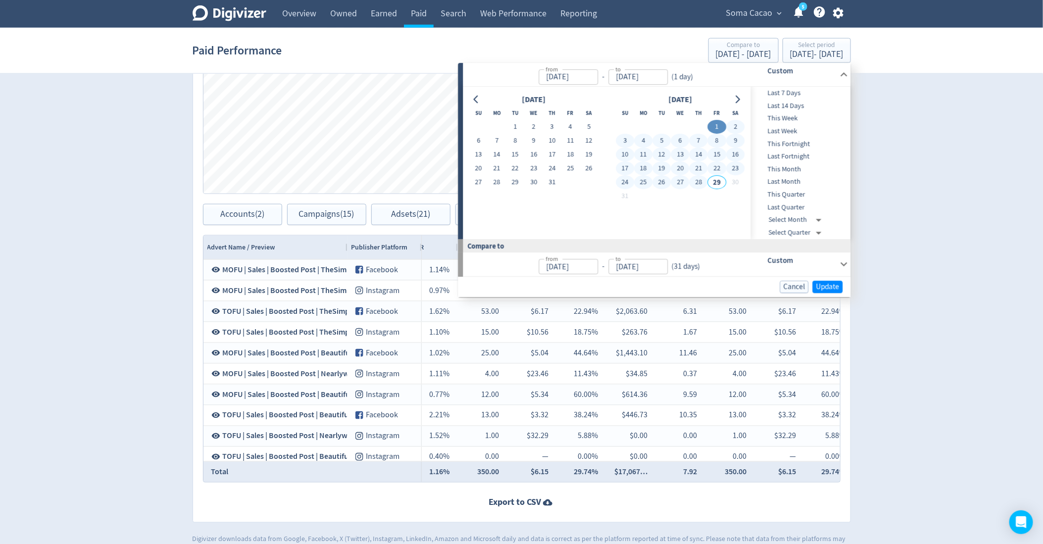
click at [696, 182] on button "28" at bounding box center [698, 183] width 18 height 14
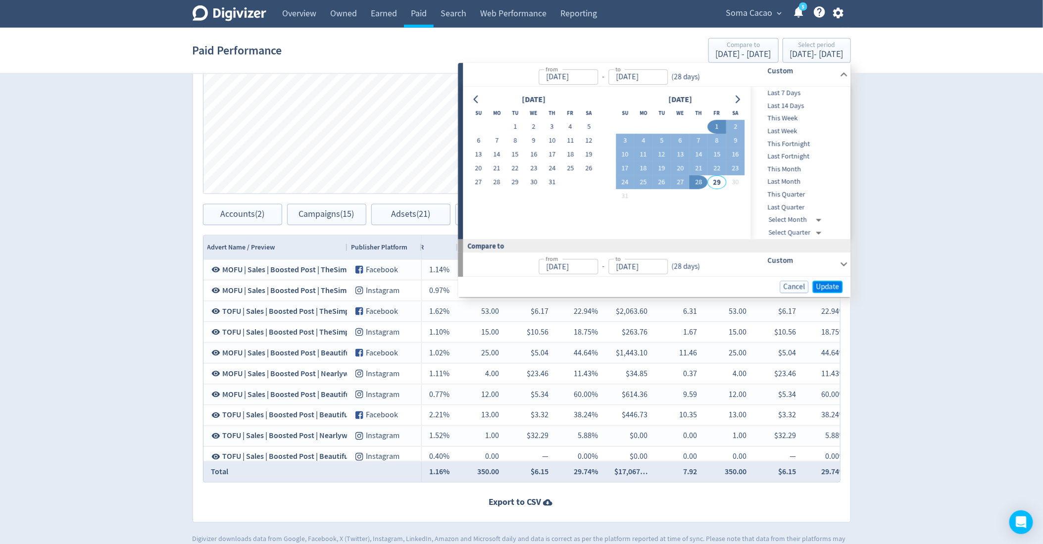
click at [823, 281] on button "Update" at bounding box center [828, 287] width 30 height 12
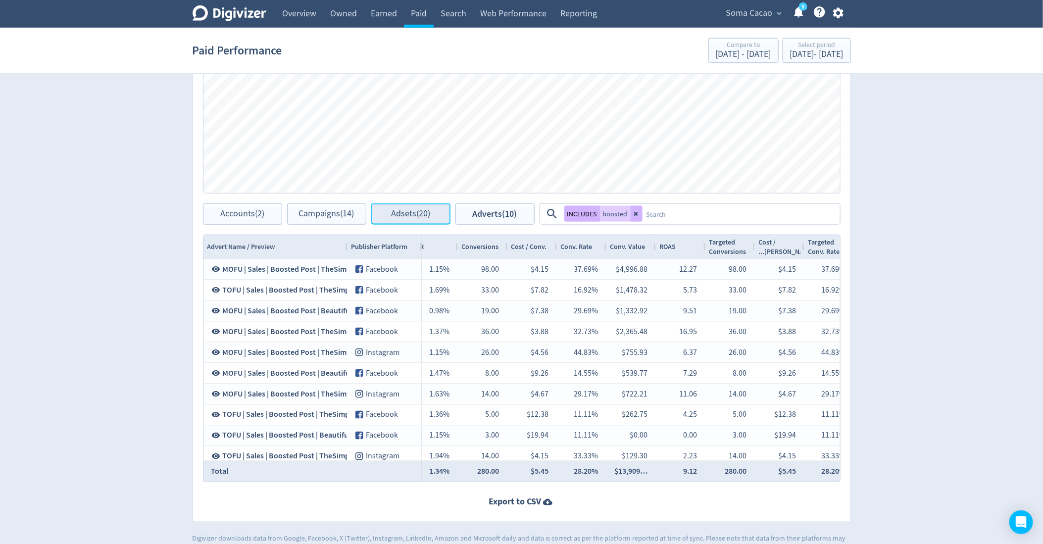
click at [432, 216] on button "Adsets (20)" at bounding box center [410, 213] width 79 height 21
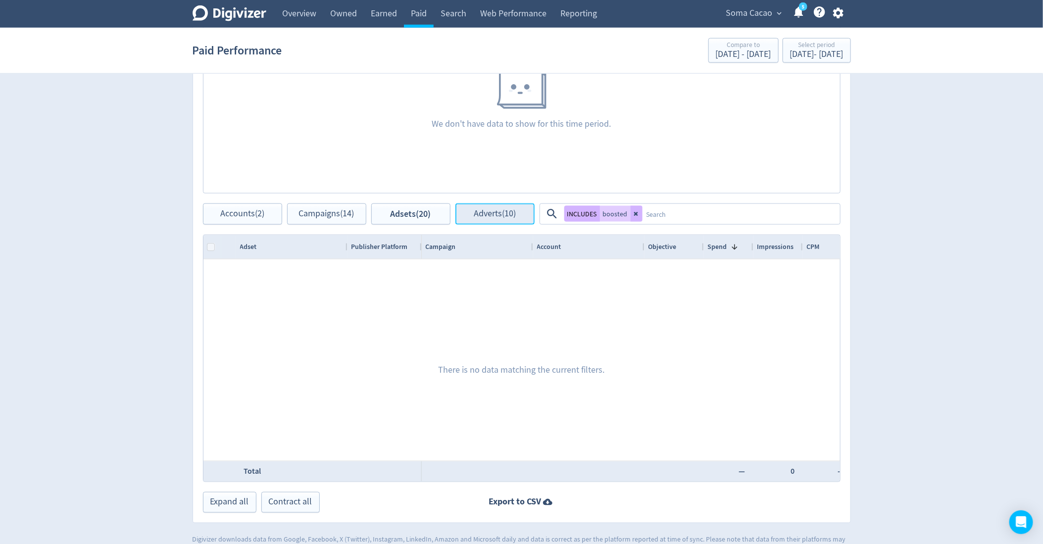
click at [483, 215] on span "Adverts (10)" at bounding box center [495, 213] width 42 height 9
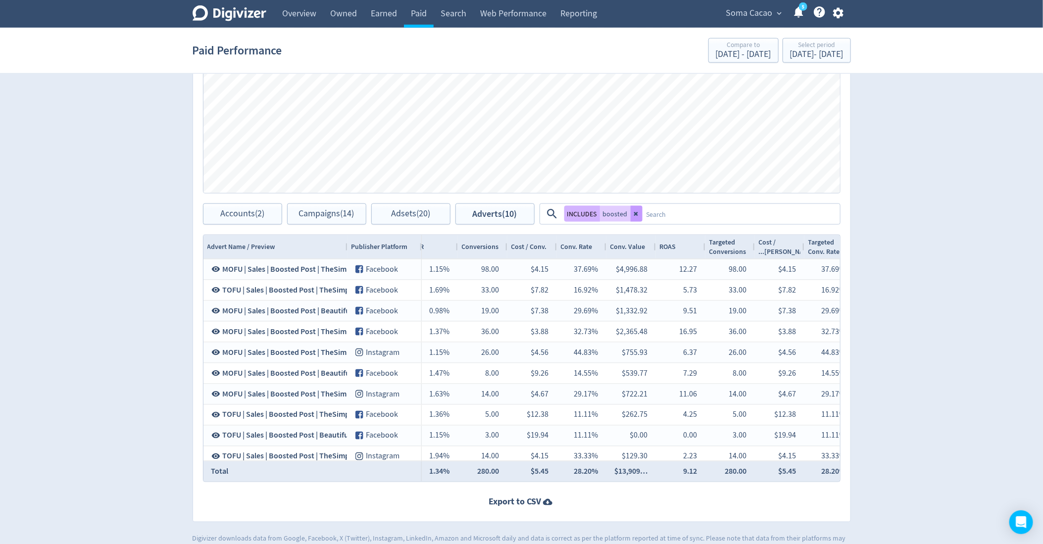
click at [638, 217] on button at bounding box center [636, 214] width 12 height 16
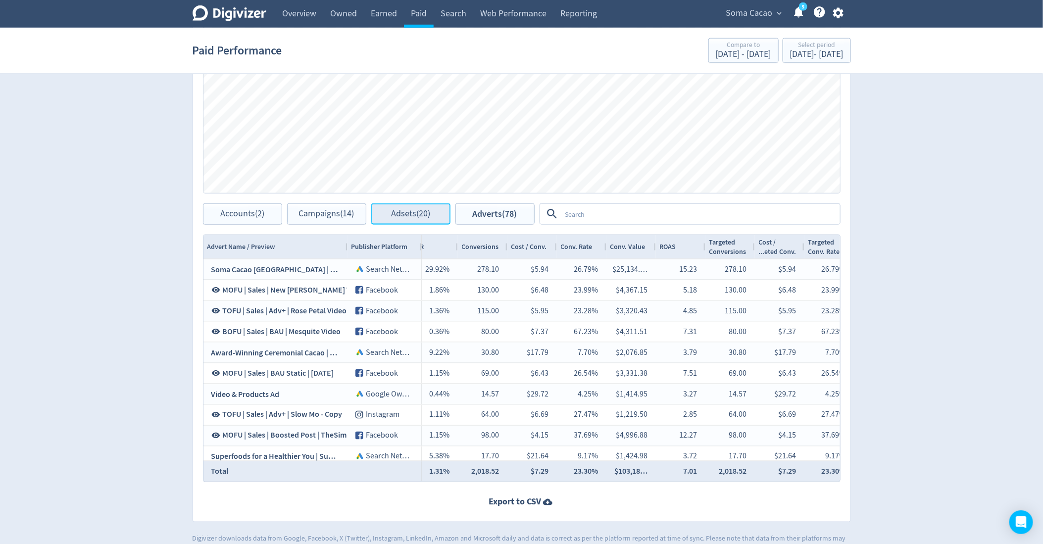
click at [403, 211] on span "Adsets (20)" at bounding box center [410, 213] width 39 height 9
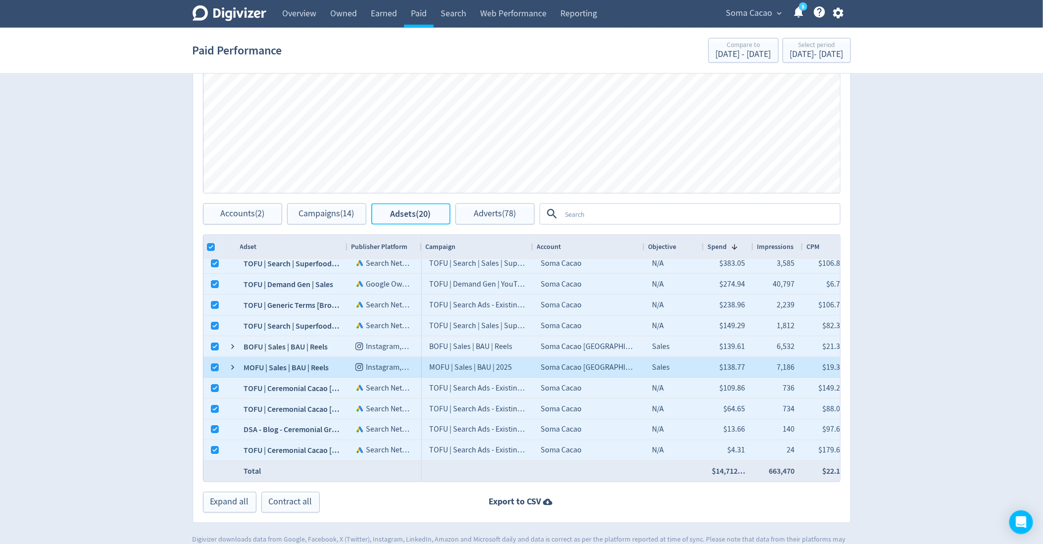
scroll to position [651, 0]
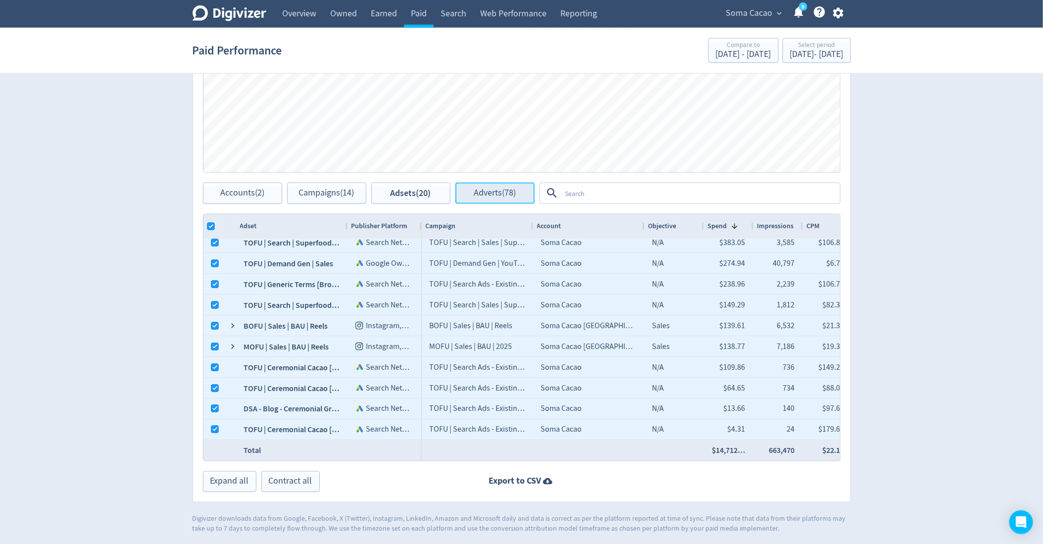
click at [481, 202] on button "Adverts (78)" at bounding box center [494, 193] width 79 height 21
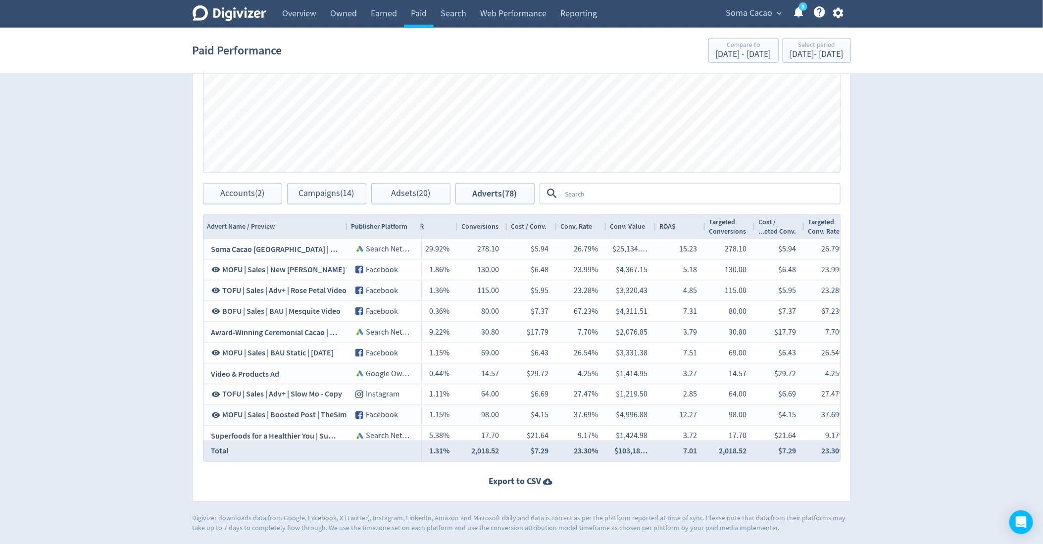
click at [589, 189] on textarea at bounding box center [700, 194] width 278 height 18
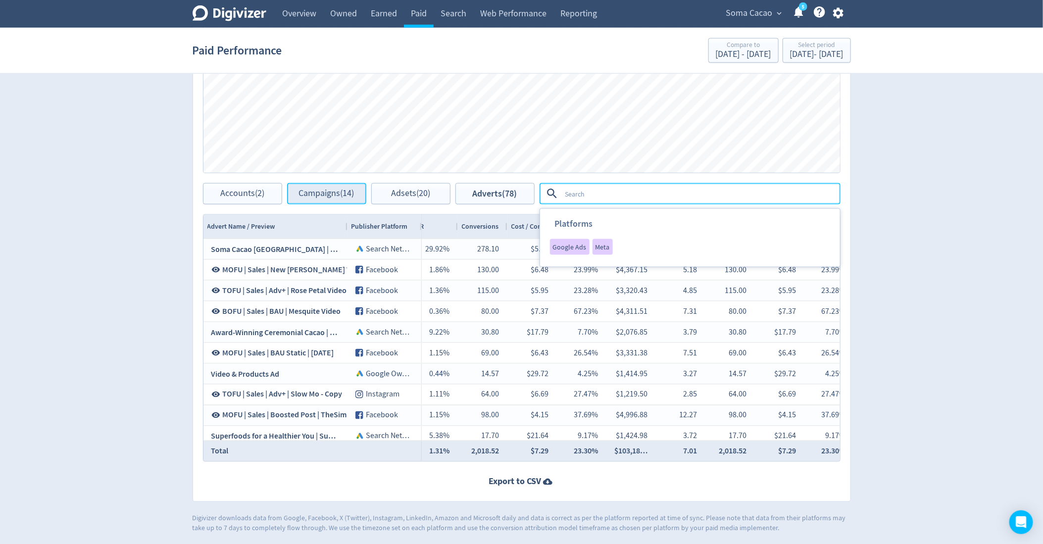
click at [311, 194] on span "Campaigns (14)" at bounding box center [326, 193] width 55 height 9
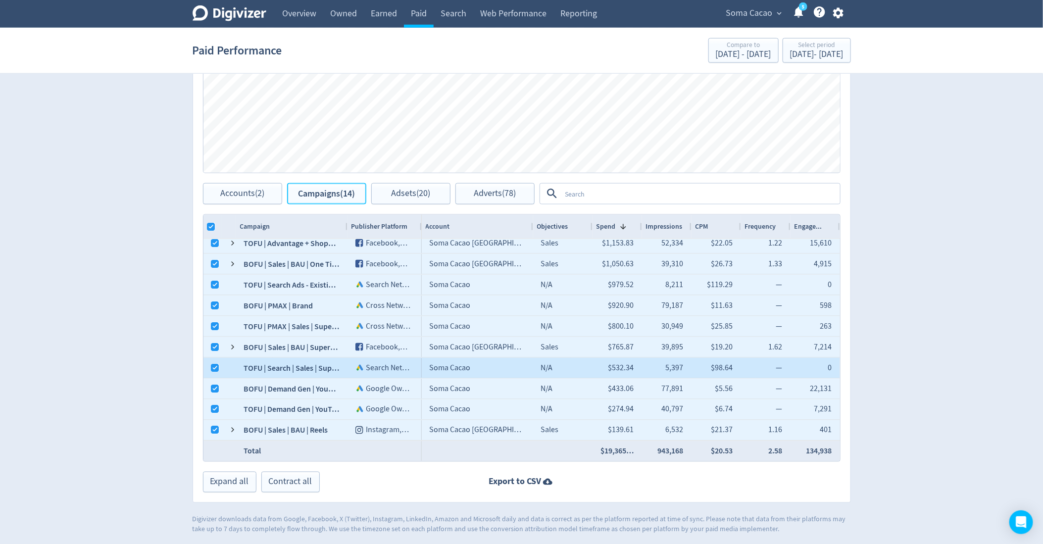
scroll to position [651, 0]
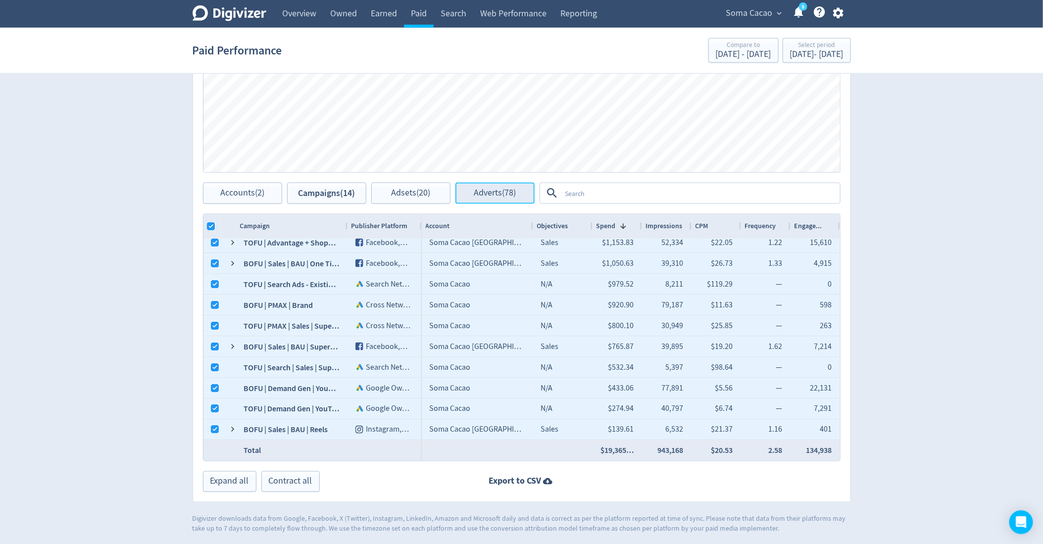
click at [515, 189] on span "Adverts (78)" at bounding box center [495, 193] width 42 height 9
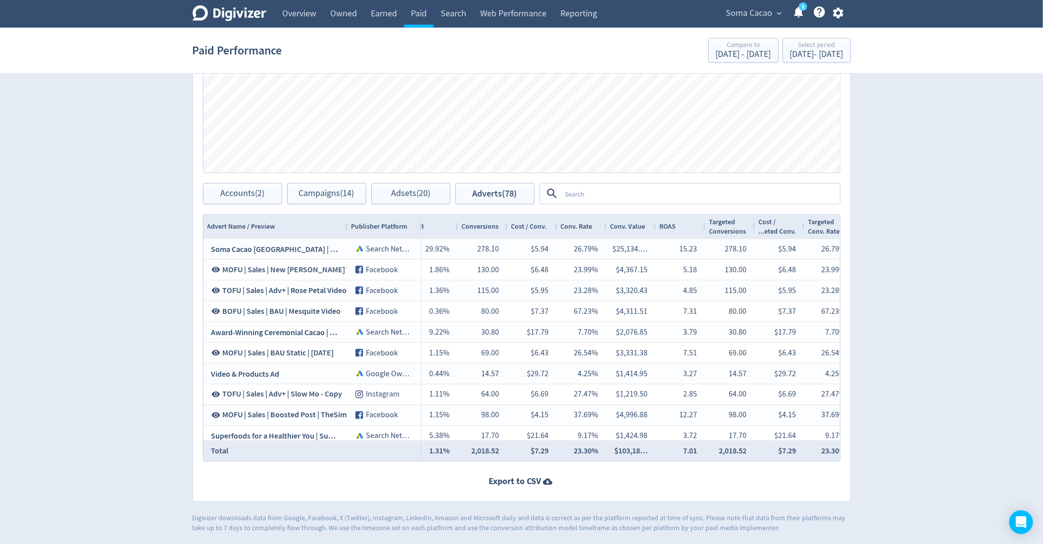
click at [597, 195] on textarea at bounding box center [700, 194] width 278 height 18
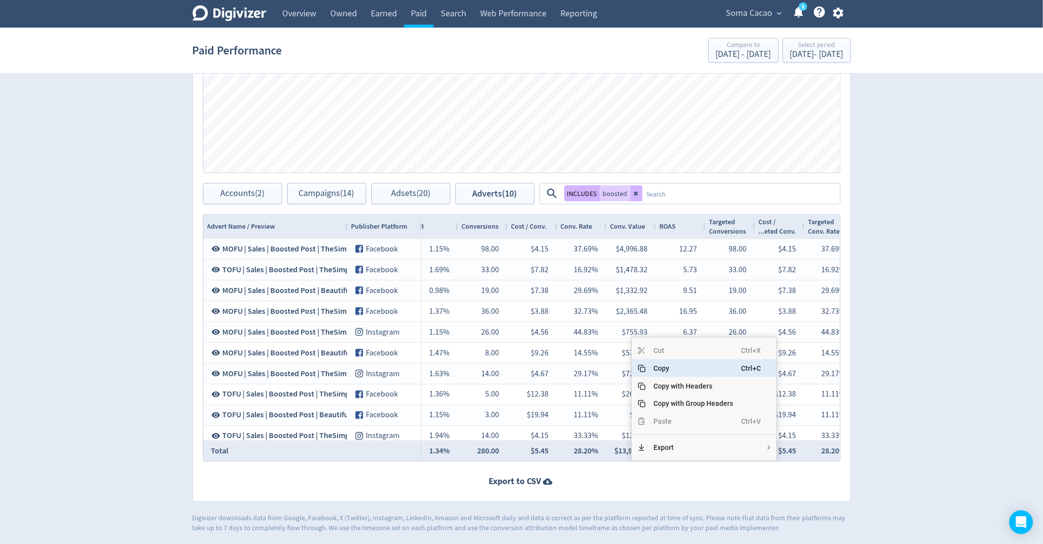
click at [660, 368] on span "Copy" at bounding box center [693, 368] width 96 height 18
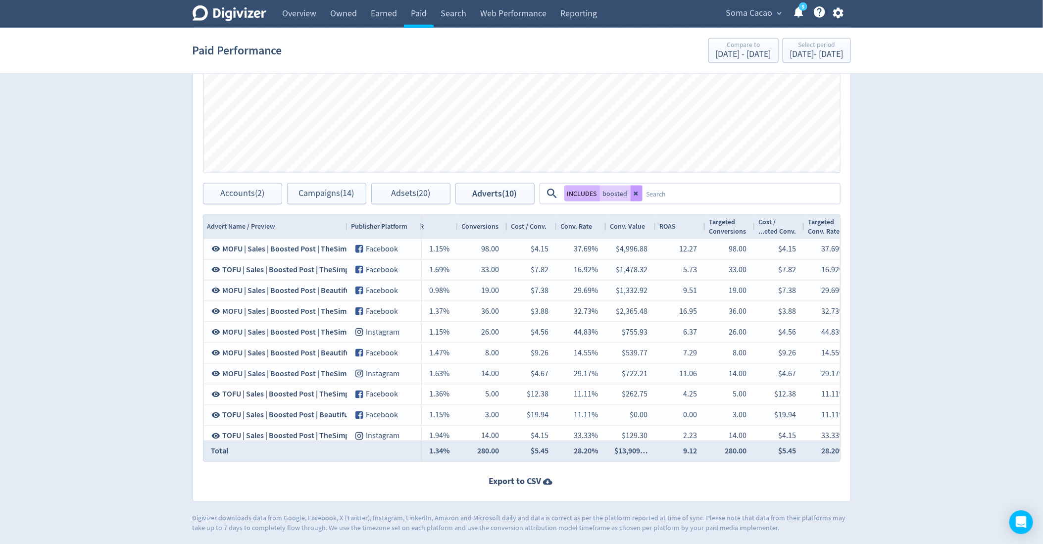
click at [634, 190] on button at bounding box center [636, 194] width 12 height 16
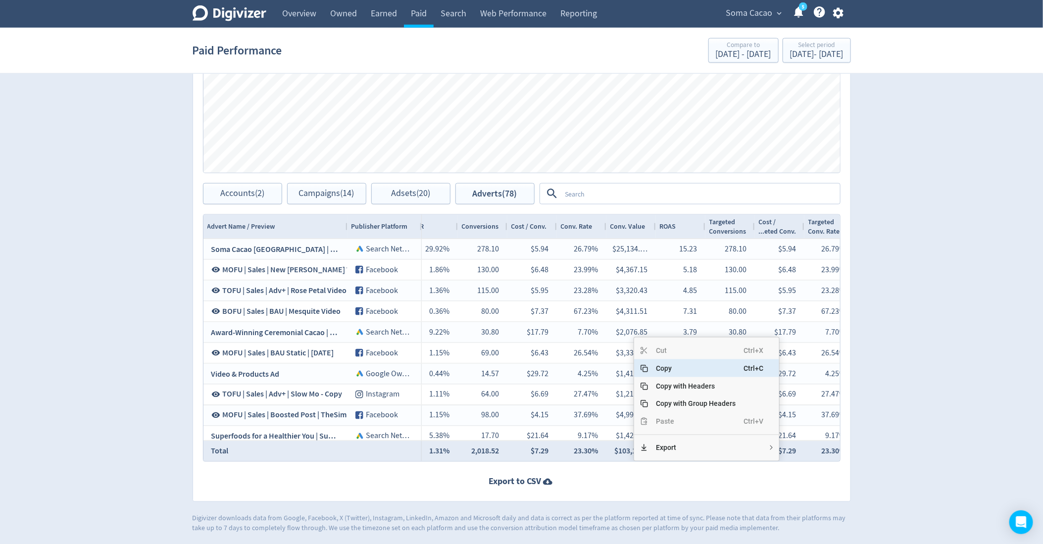
click at [664, 371] on span "Copy" at bounding box center [696, 368] width 96 height 18
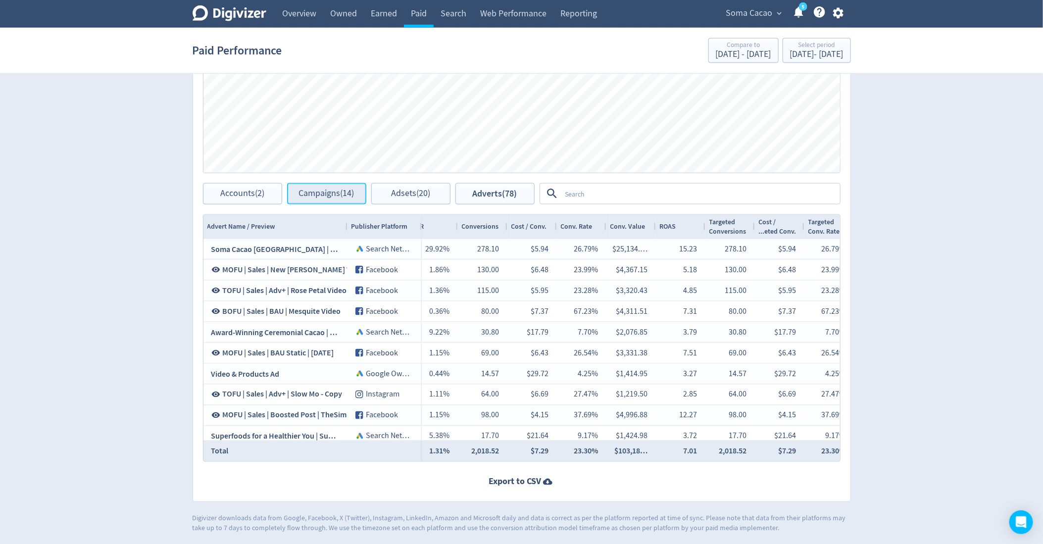
click at [322, 194] on span "Campaigns (14)" at bounding box center [326, 193] width 55 height 9
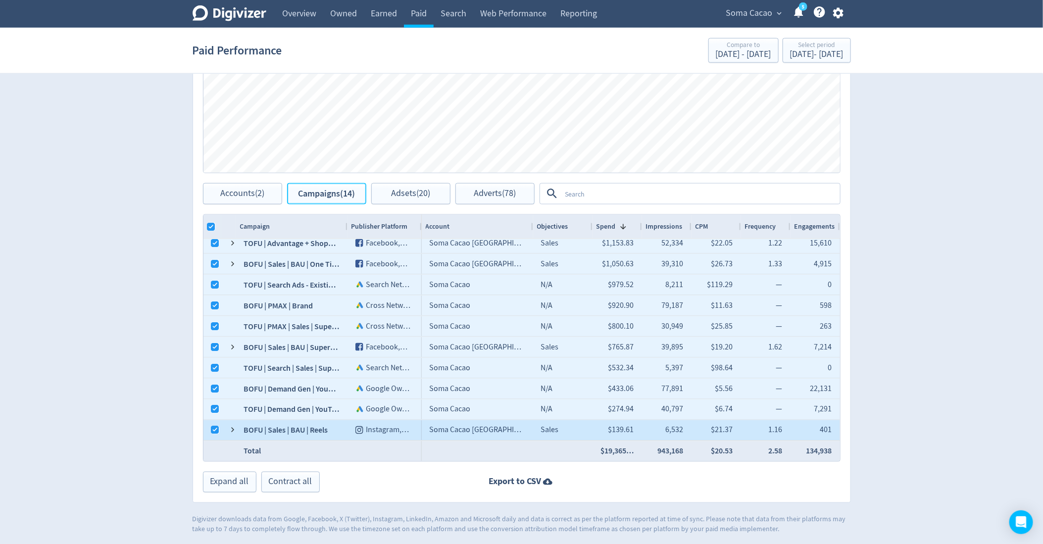
scroll to position [0, 60]
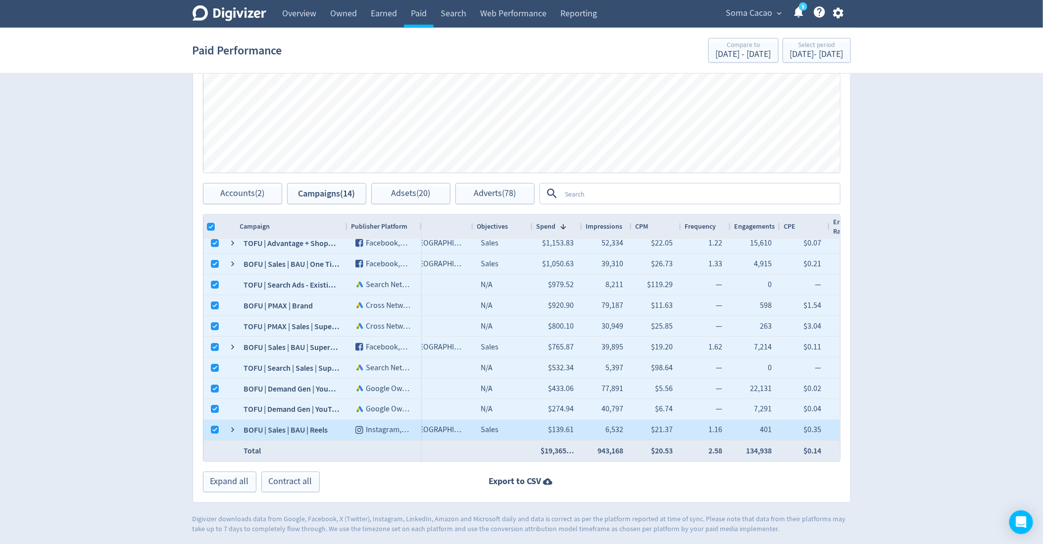
click at [713, 427] on div "1.16" at bounding box center [716, 430] width 14 height 19
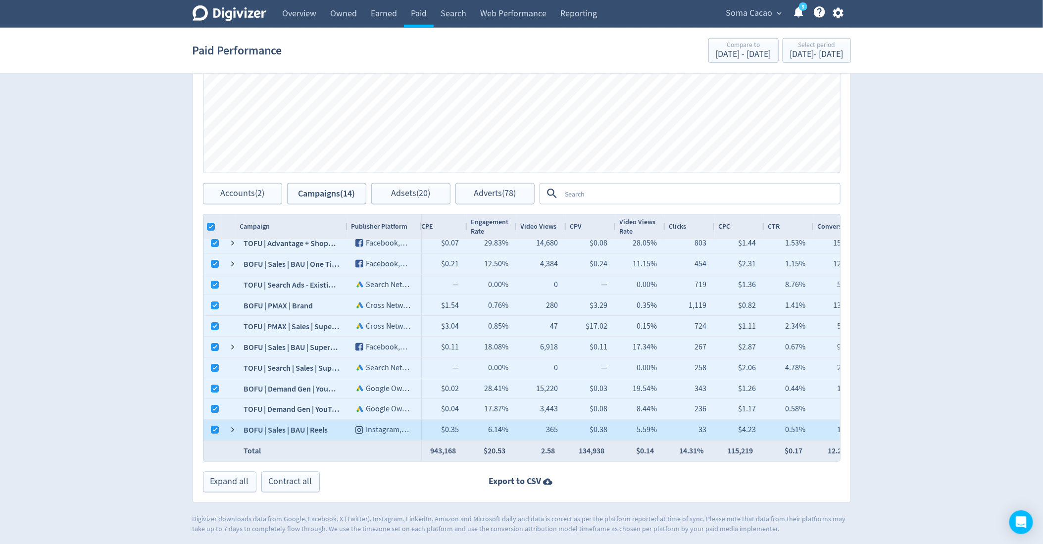
scroll to position [0, 422]
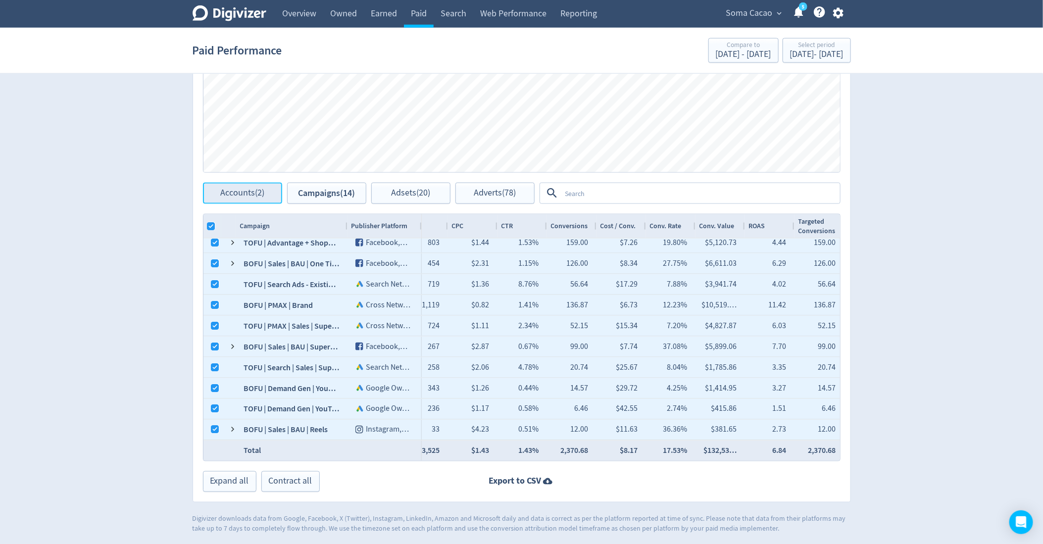
click at [233, 193] on span "Accounts (2)" at bounding box center [242, 193] width 44 height 9
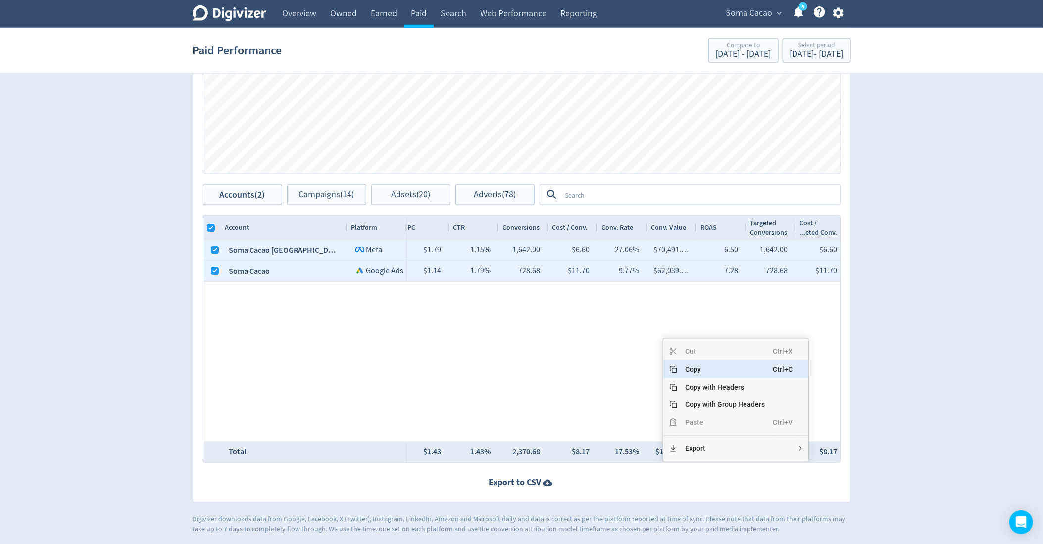
click at [690, 370] on span "Copy" at bounding box center [725, 369] width 96 height 18
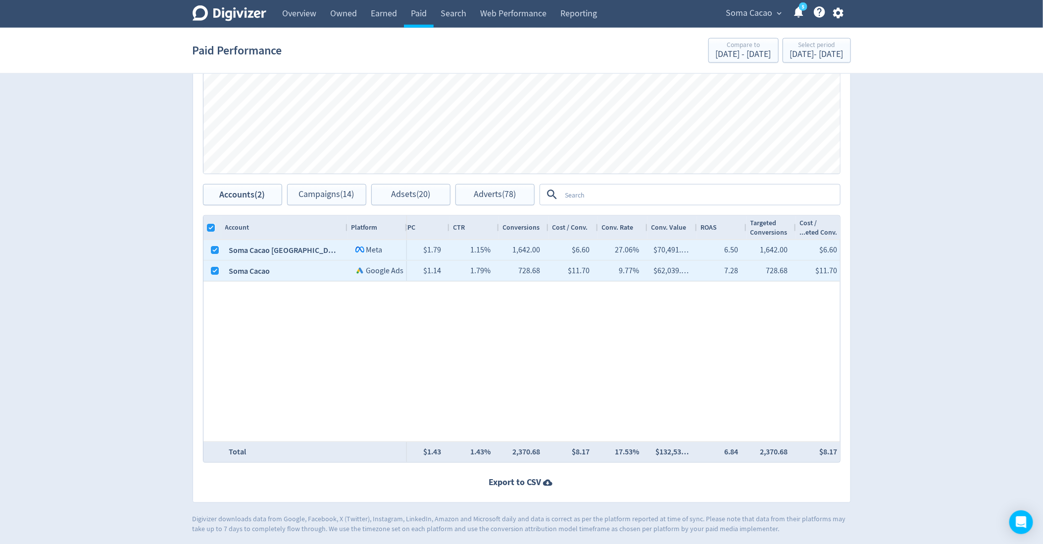
click at [688, 386] on div "$10,841.… 527,705 $20.55 1.44 103,017 $0.11 19.52% 95,852 $0.11 18.16% 6,069 $1…" at bounding box center [623, 340] width 433 height 201
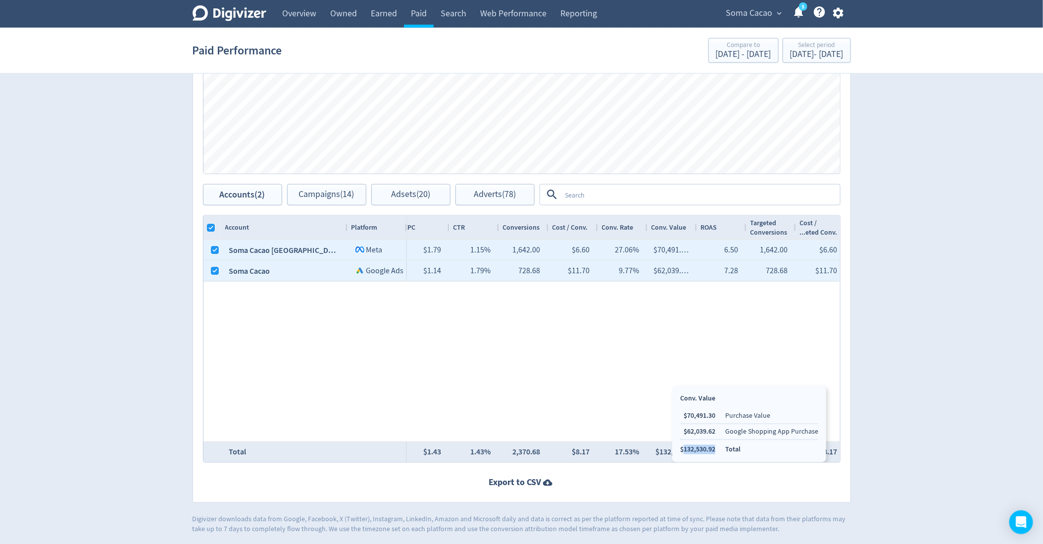
copy li "132,530.92"
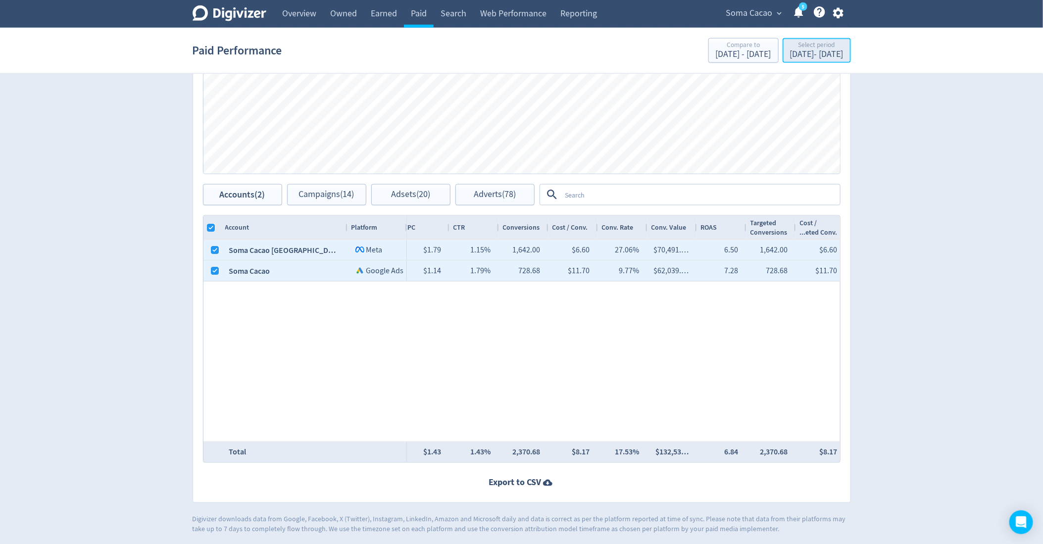
click at [814, 42] on div "Select period" at bounding box center [816, 46] width 53 height 8
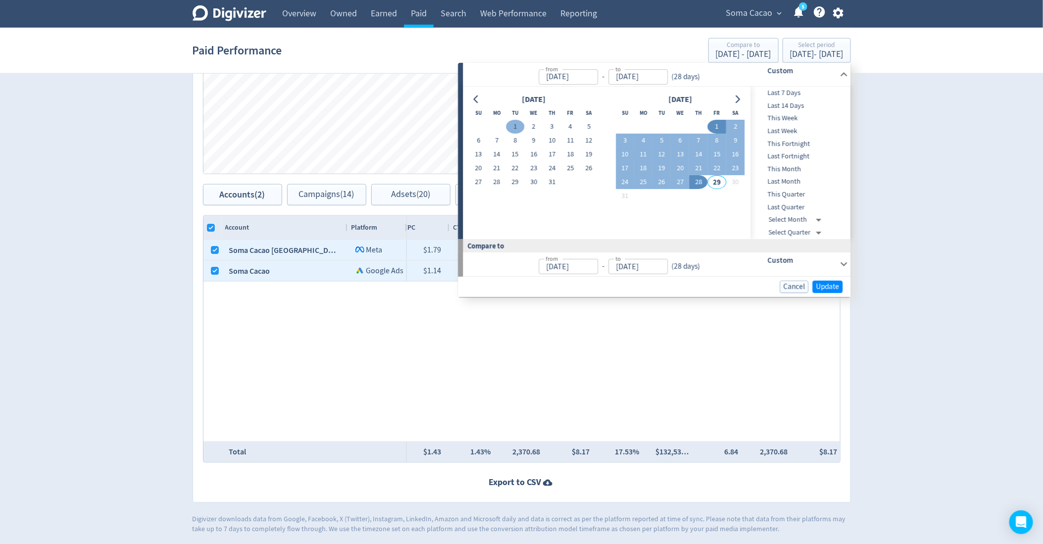
click at [515, 130] on button "1" at bounding box center [515, 127] width 18 height 14
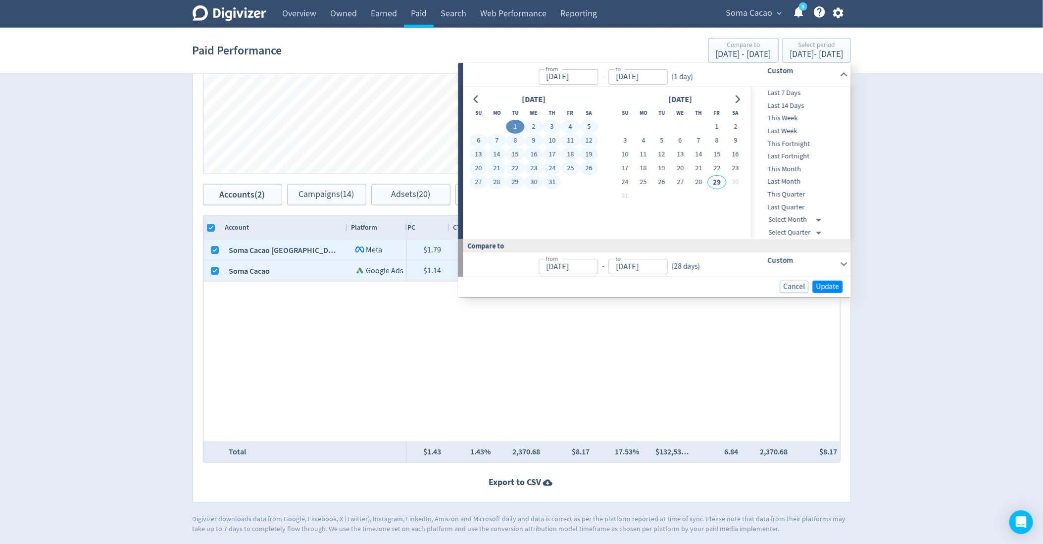
click at [549, 183] on button "31" at bounding box center [552, 183] width 18 height 14
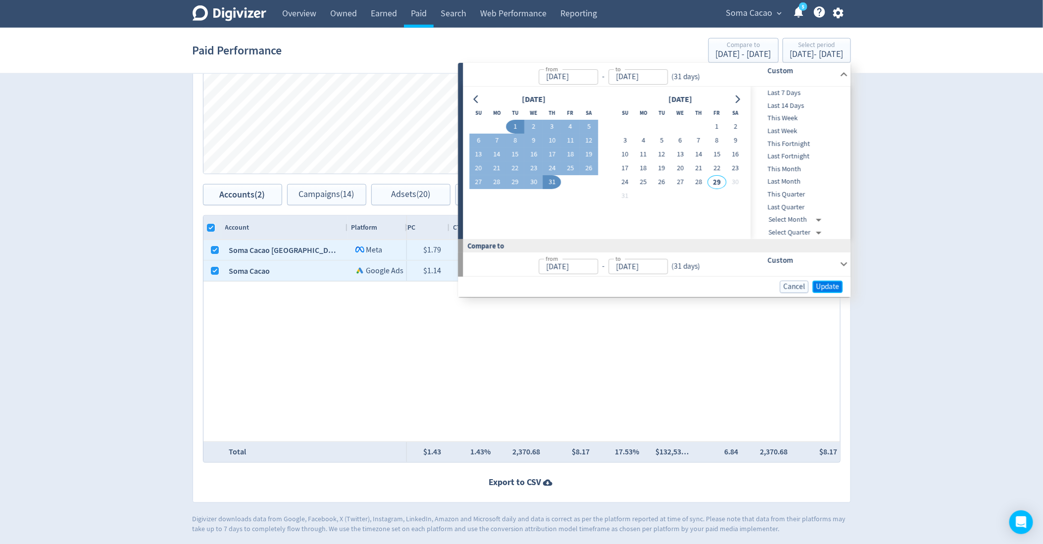
click at [831, 283] on span "Update" at bounding box center [827, 286] width 23 height 7
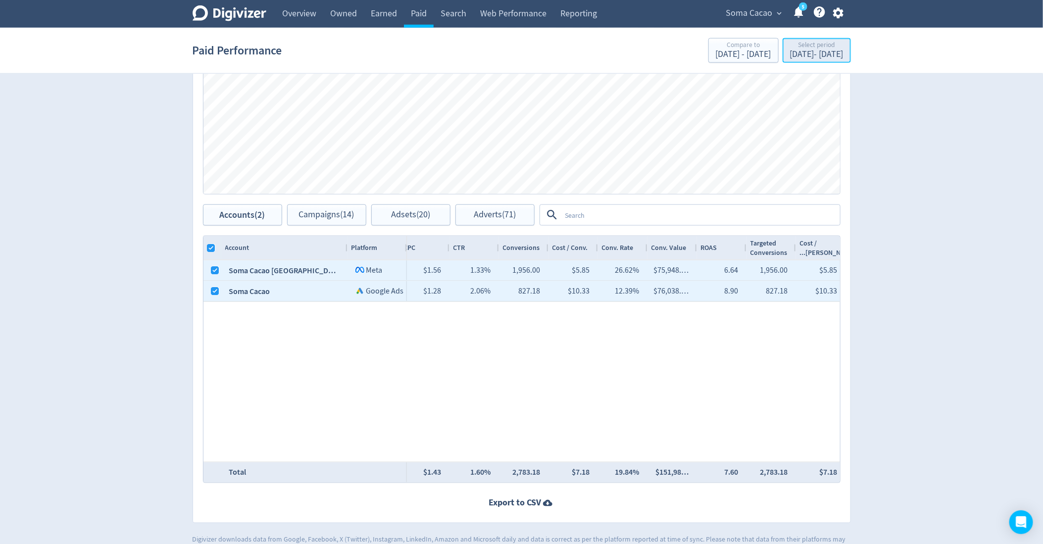
click at [790, 57] on div "[DATE] - [DATE]" at bounding box center [816, 54] width 53 height 9
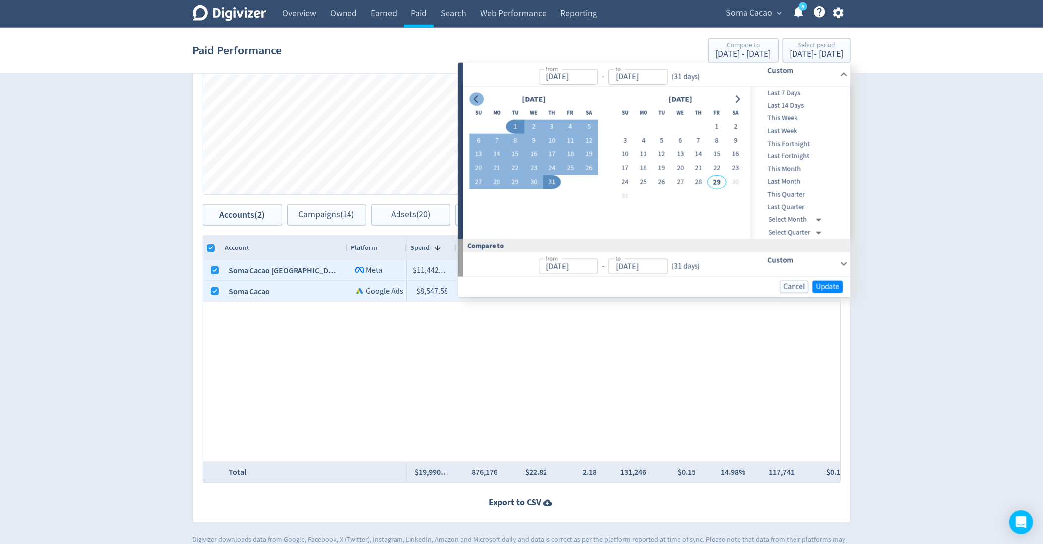
scroll to position [0, 551]
click at [478, 98] on icon "Go to previous month" at bounding box center [477, 100] width 8 height 8
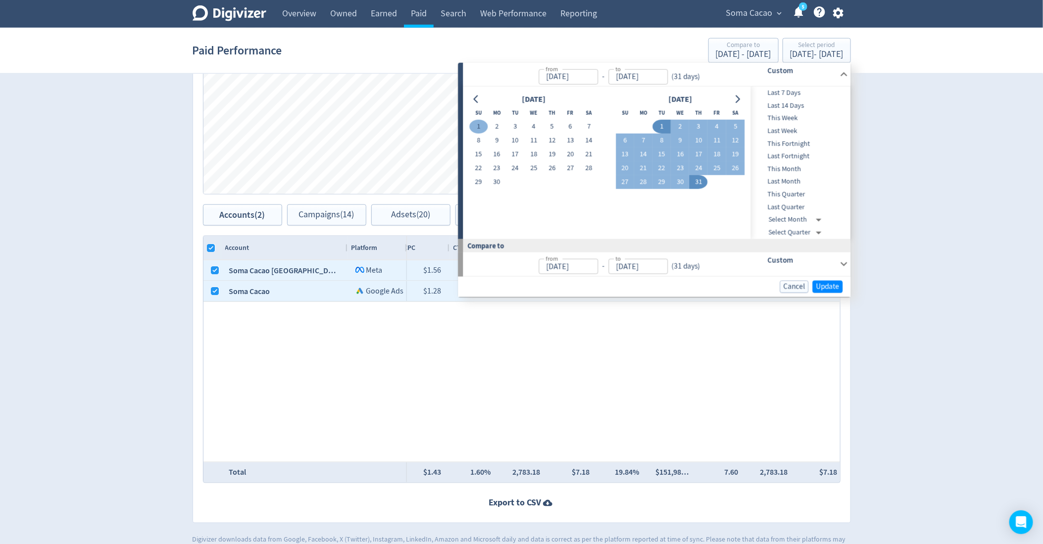
click at [476, 129] on button "1" at bounding box center [478, 127] width 18 height 14
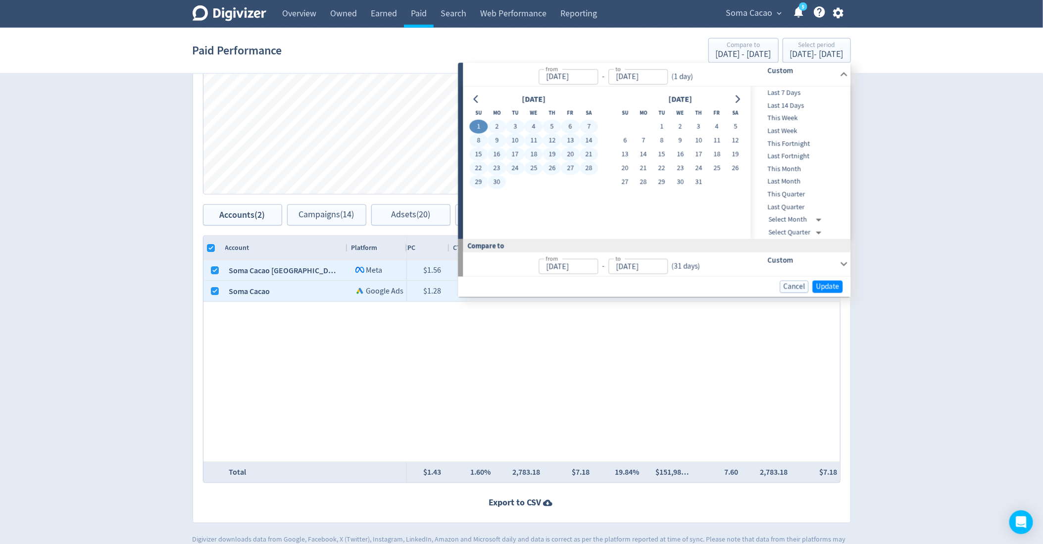
click at [501, 182] on button "30" at bounding box center [496, 182] width 18 height 14
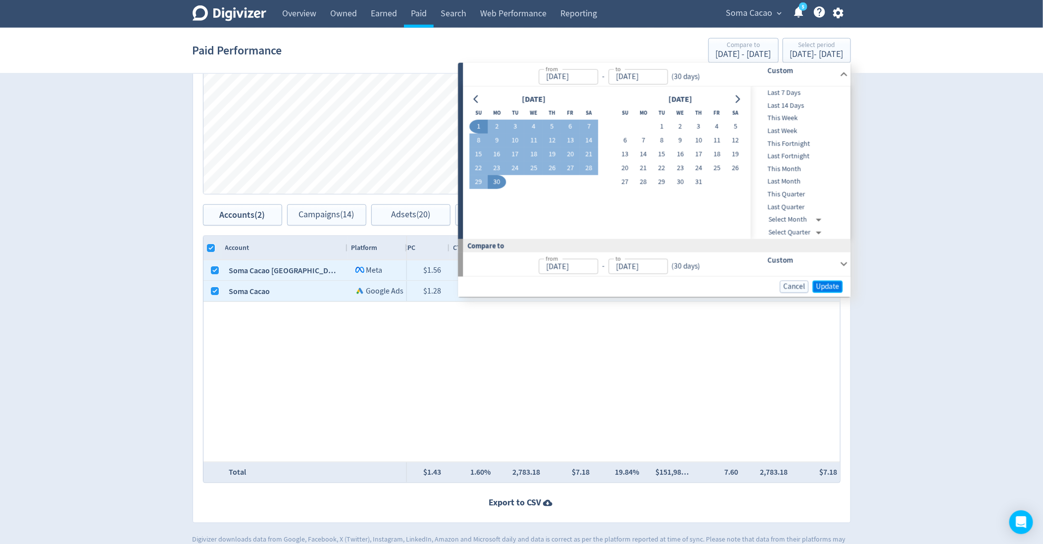
click at [823, 285] on span "Update" at bounding box center [827, 286] width 23 height 7
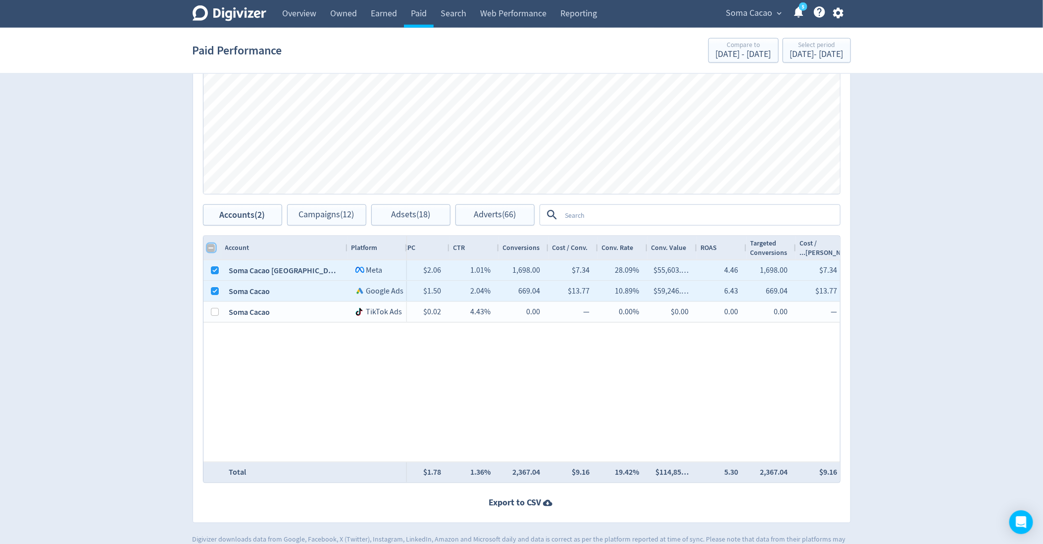
click at [207, 246] on input "Column with Header Selection" at bounding box center [211, 248] width 8 height 8
checkbox input "true"
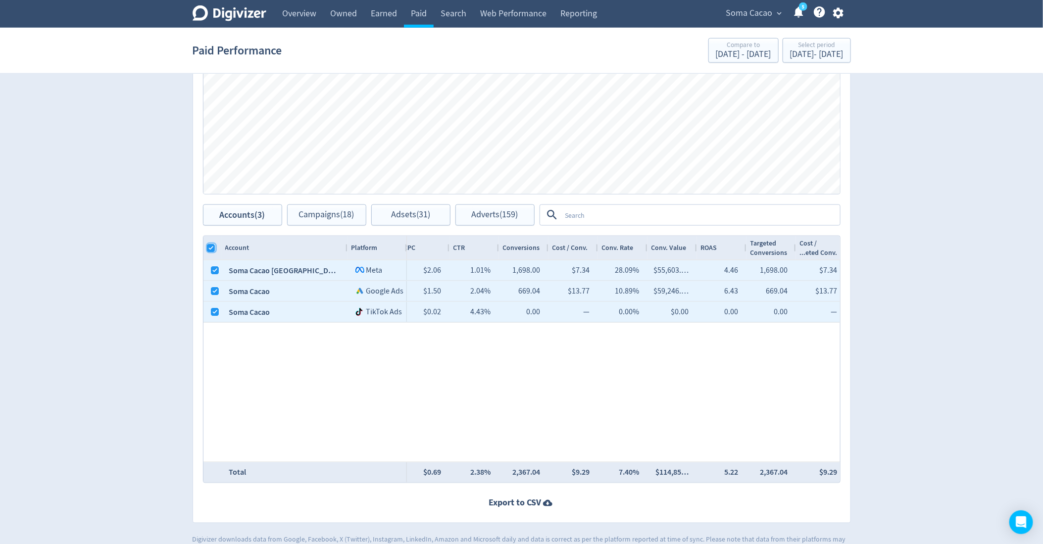
click at [207, 246] on input "Column with Header Selection" at bounding box center [211, 248] width 8 height 8
checkbox input "false"
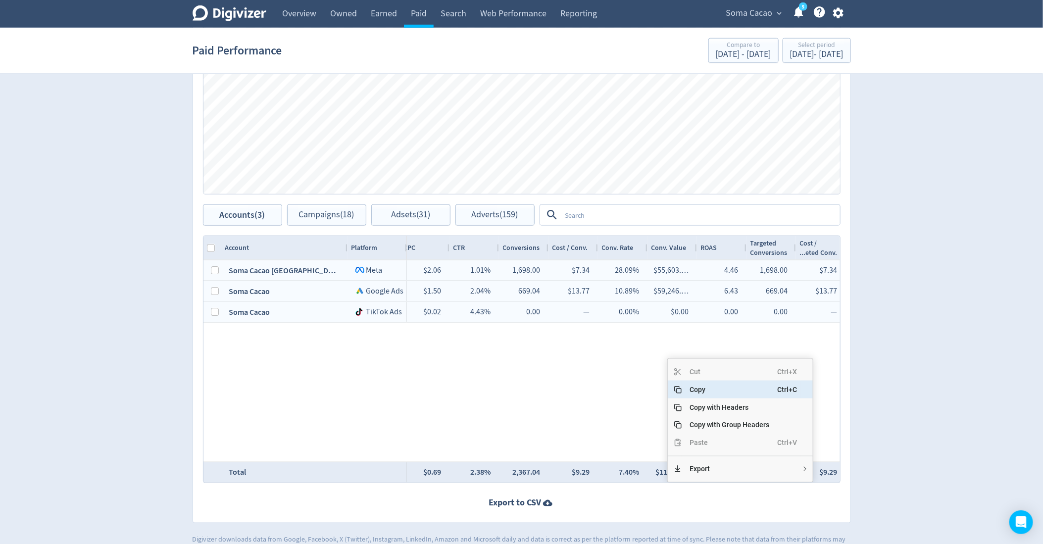
click at [695, 386] on span "Copy" at bounding box center [729, 390] width 96 height 18
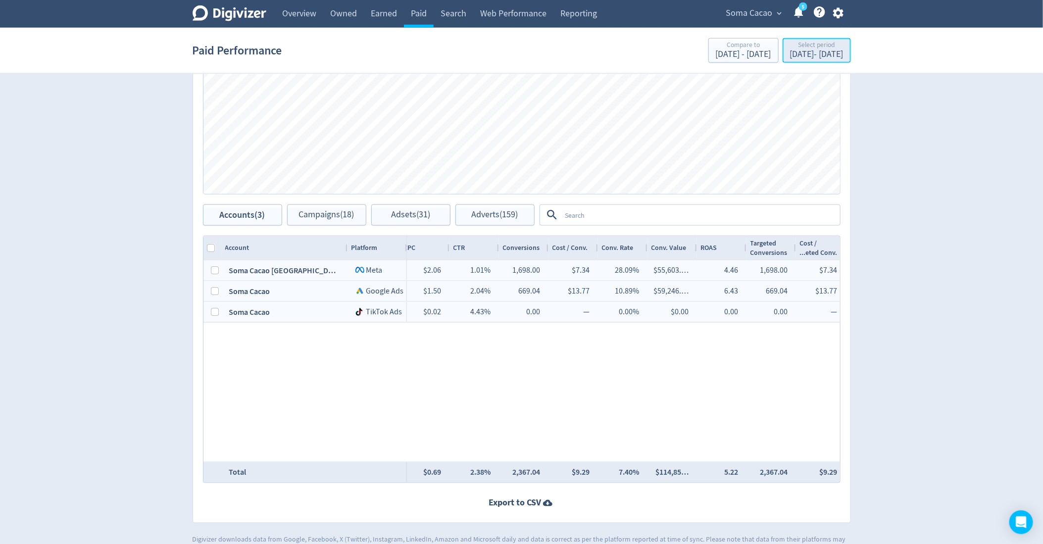
click at [790, 54] on div "Jun 1, 2025 - Jun 30, 2025" at bounding box center [816, 54] width 53 height 9
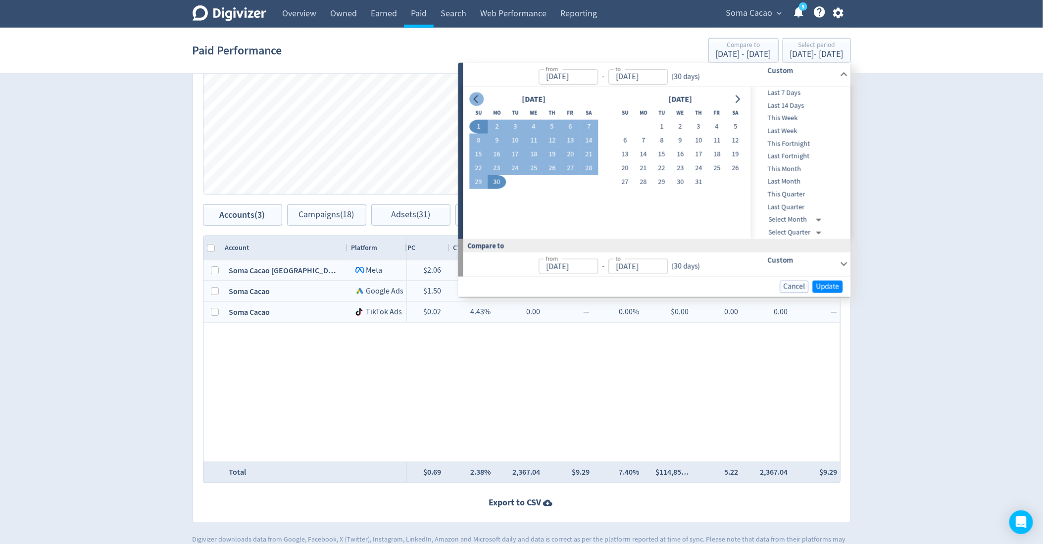
click at [476, 96] on icon "Go to previous month" at bounding box center [476, 100] width 4 height 8
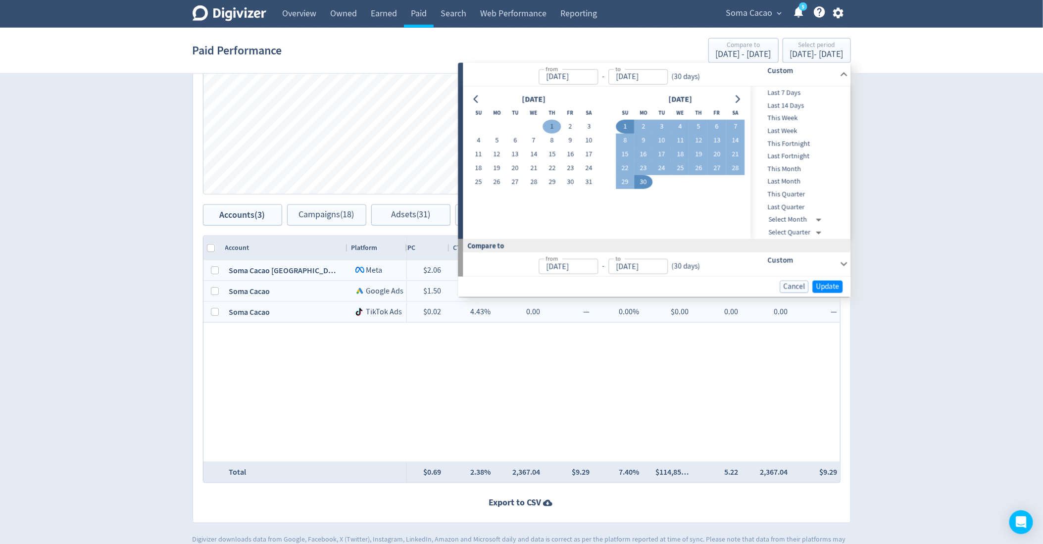
click at [551, 122] on button "1" at bounding box center [552, 127] width 18 height 14
type input "[DATE]"
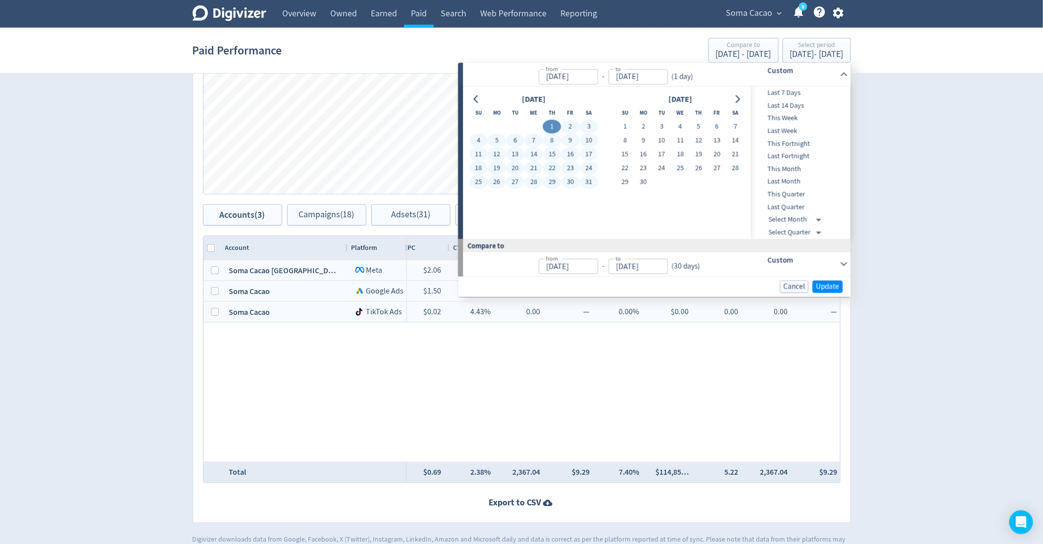
click at [590, 178] on button "31" at bounding box center [589, 182] width 18 height 14
type input "[DATE]"
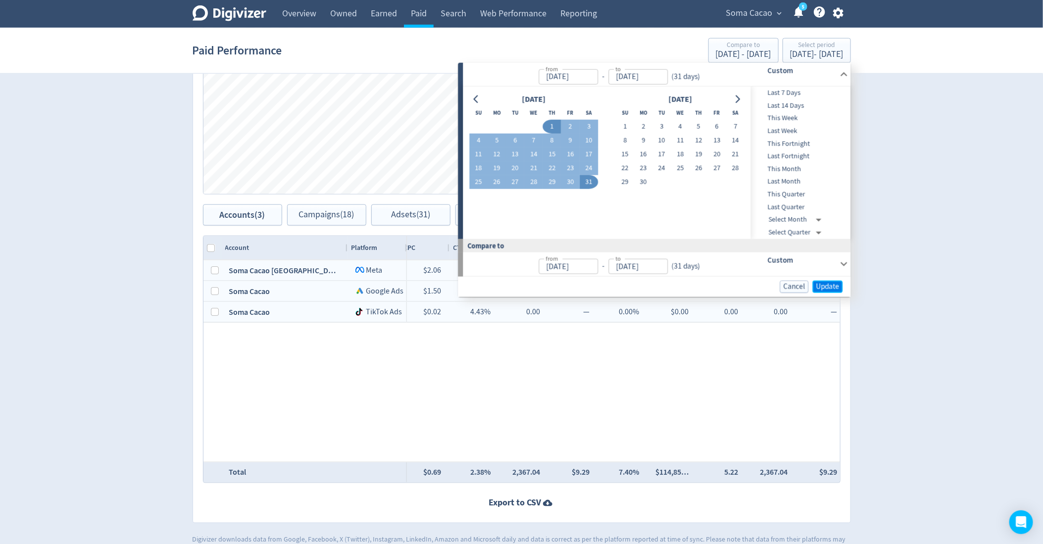
click at [828, 281] on button "Update" at bounding box center [828, 287] width 30 height 12
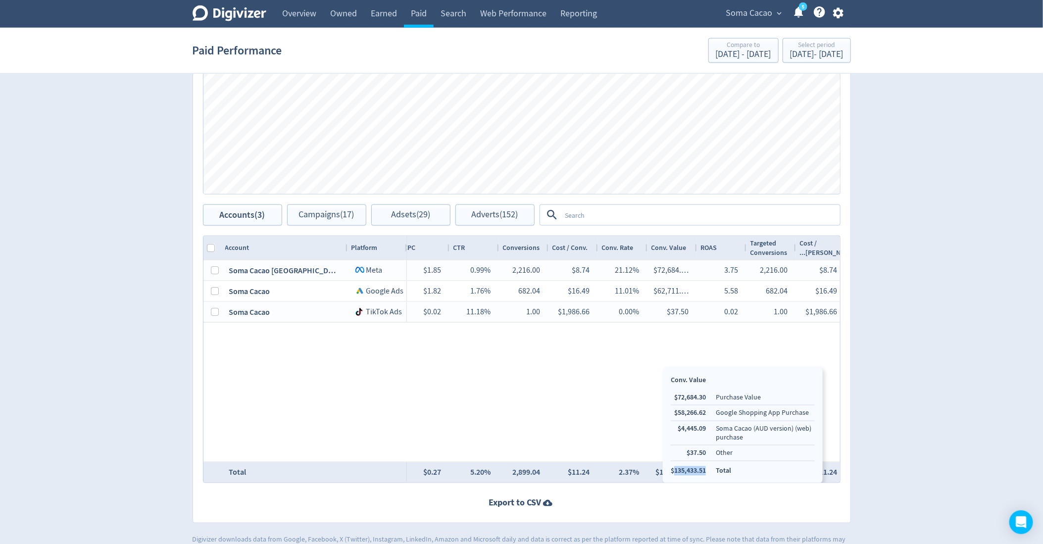
copy li "135,433.51"
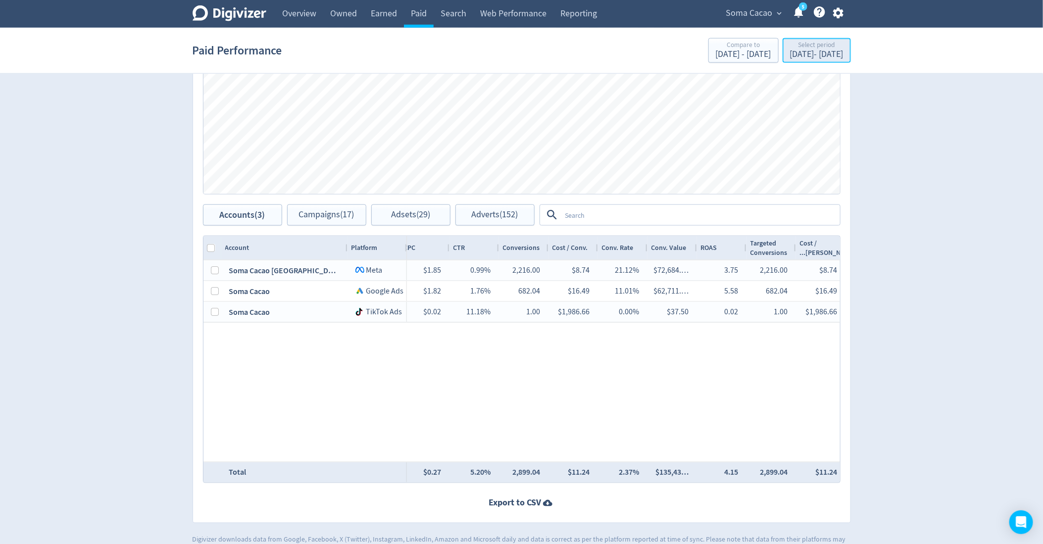
click at [790, 52] on div "May 1, 2025 - May 31, 2025" at bounding box center [816, 54] width 53 height 9
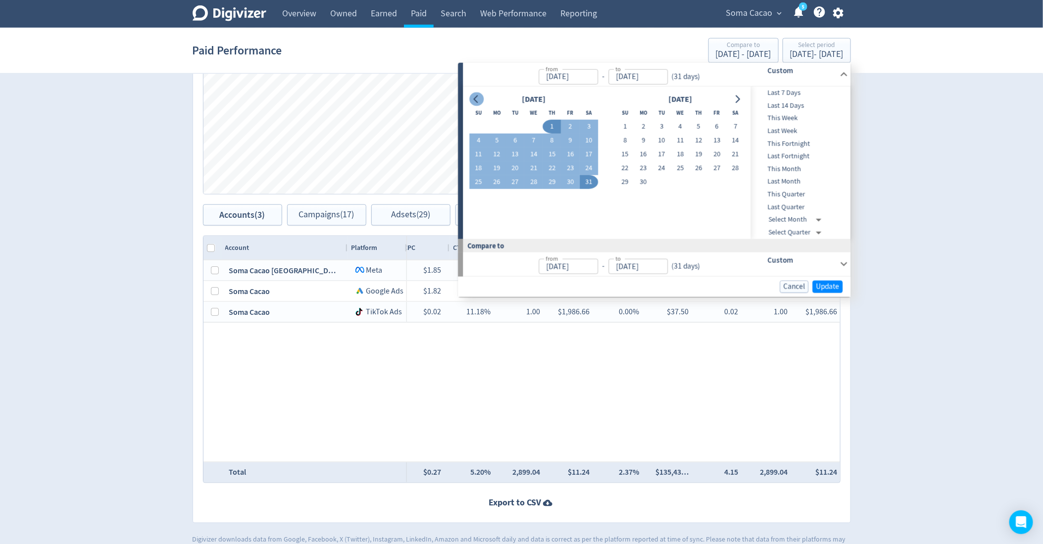
click at [475, 103] on button "Go to previous month" at bounding box center [476, 100] width 14 height 14
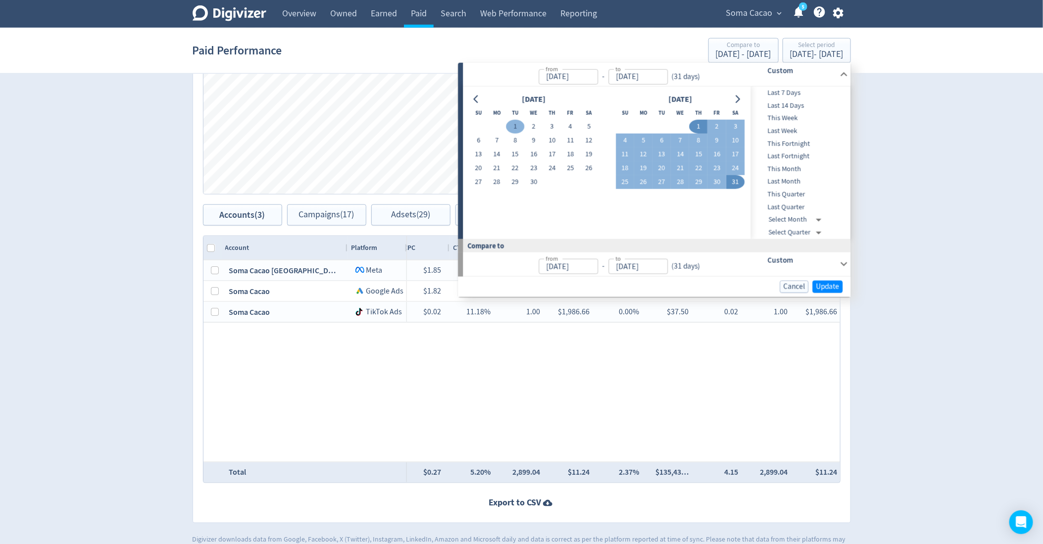
click at [516, 128] on button "1" at bounding box center [515, 127] width 18 height 14
type input "[DATE]"
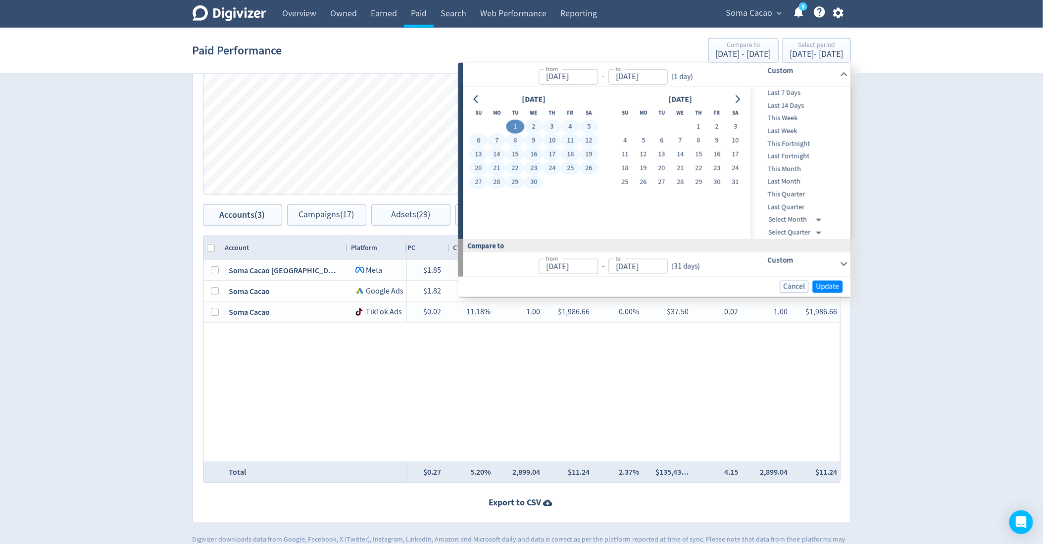
click at [536, 186] on button "30" at bounding box center [534, 182] width 18 height 14
type input "[DATE]"
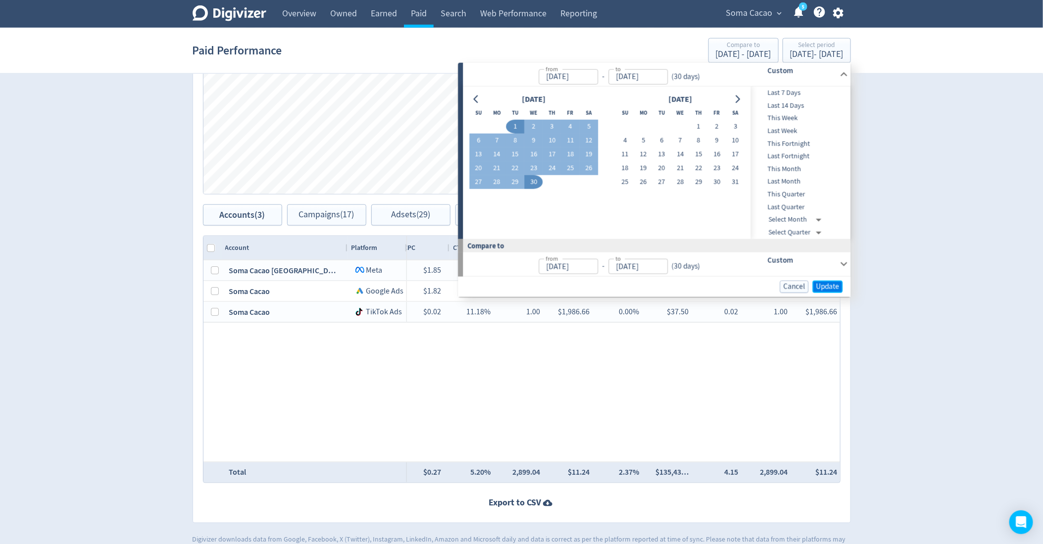
click at [823, 286] on span "Update" at bounding box center [827, 286] width 23 height 7
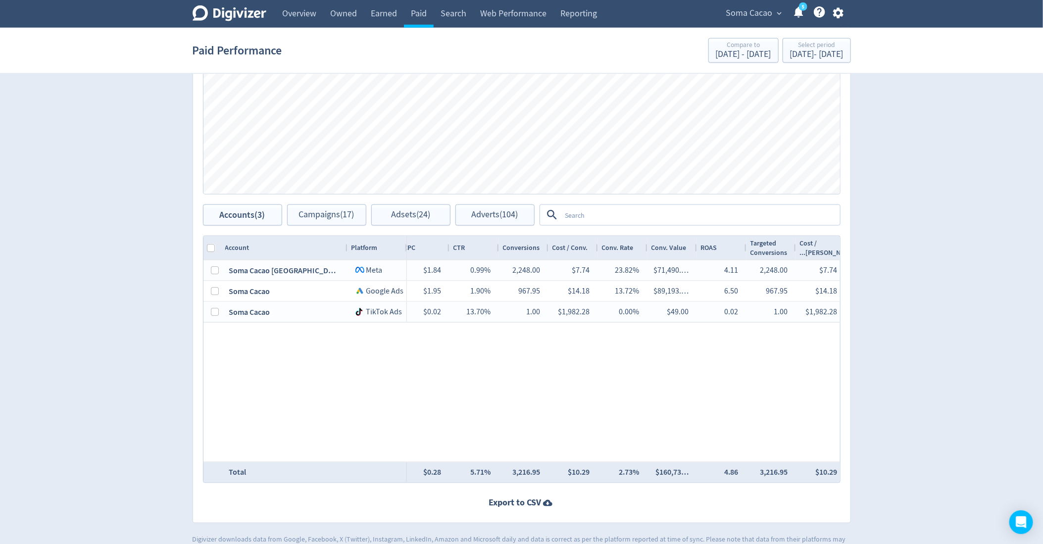
click at [399, 346] on div "Soma Cacao Australia Logo of Meta Platforms -- Graphic created by Detmar Owen *…" at bounding box center [521, 360] width 636 height 201
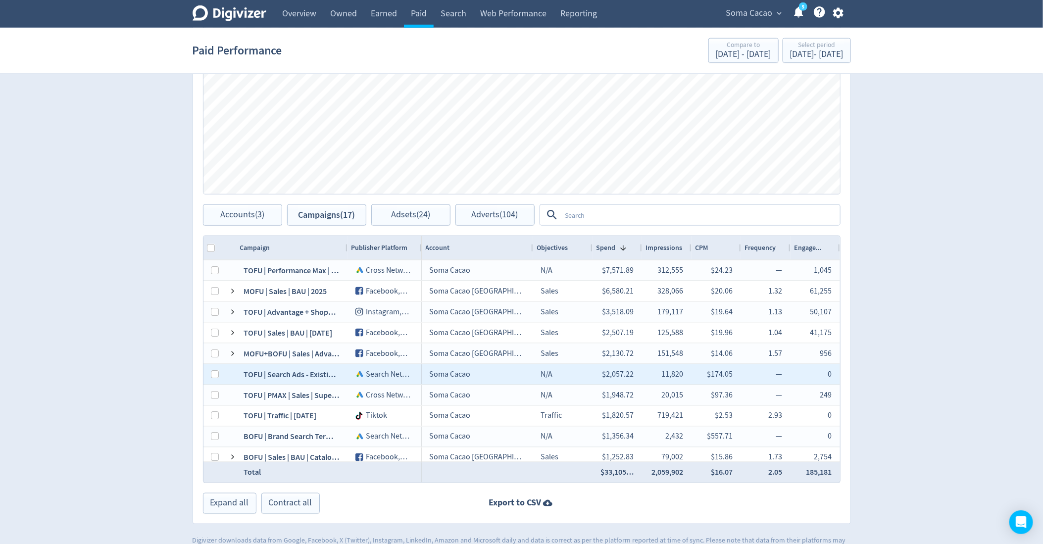
scroll to position [650, 0]
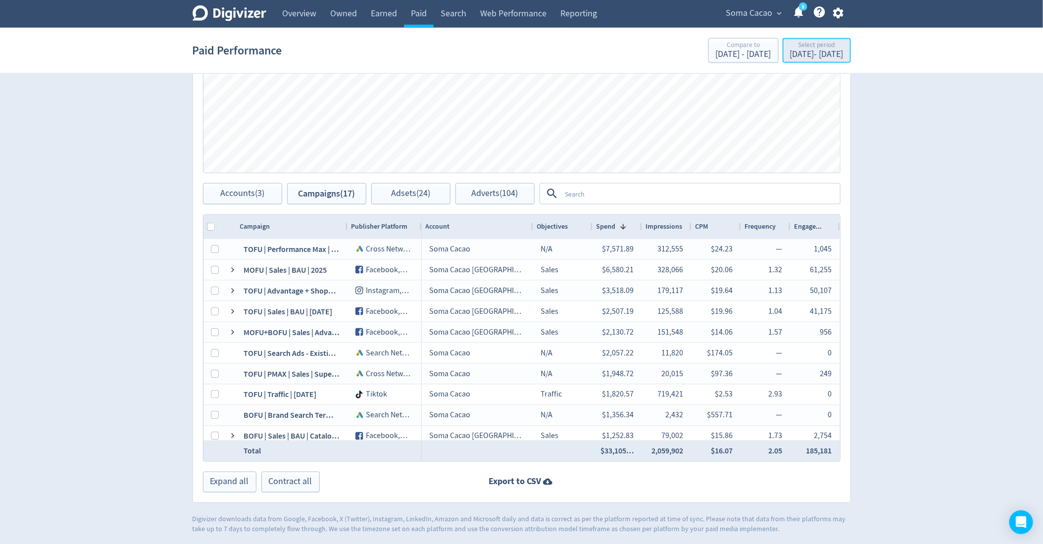
click at [794, 44] on div "Select period" at bounding box center [816, 46] width 53 height 8
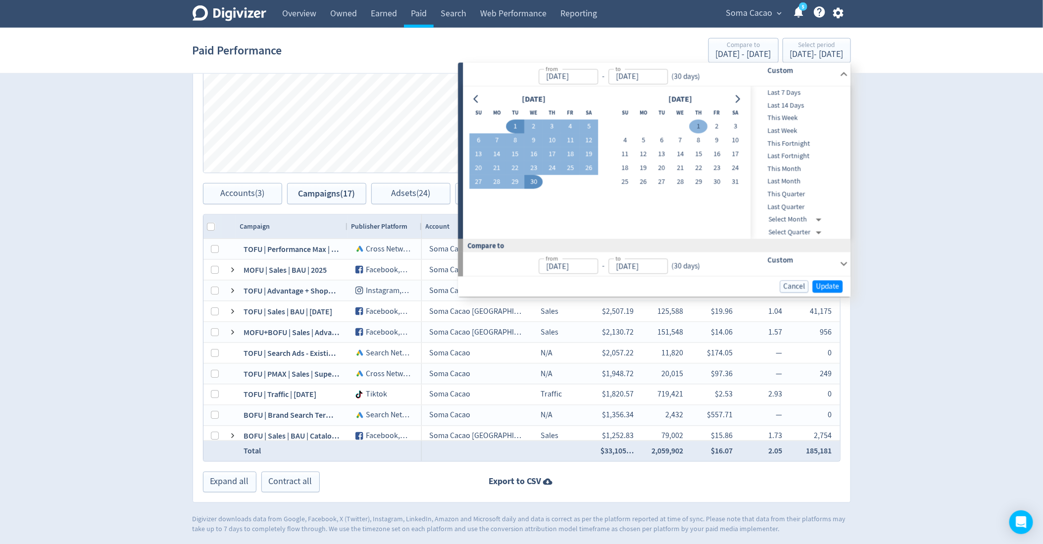
click at [699, 125] on button "1" at bounding box center [698, 127] width 18 height 14
type input "[DATE]"
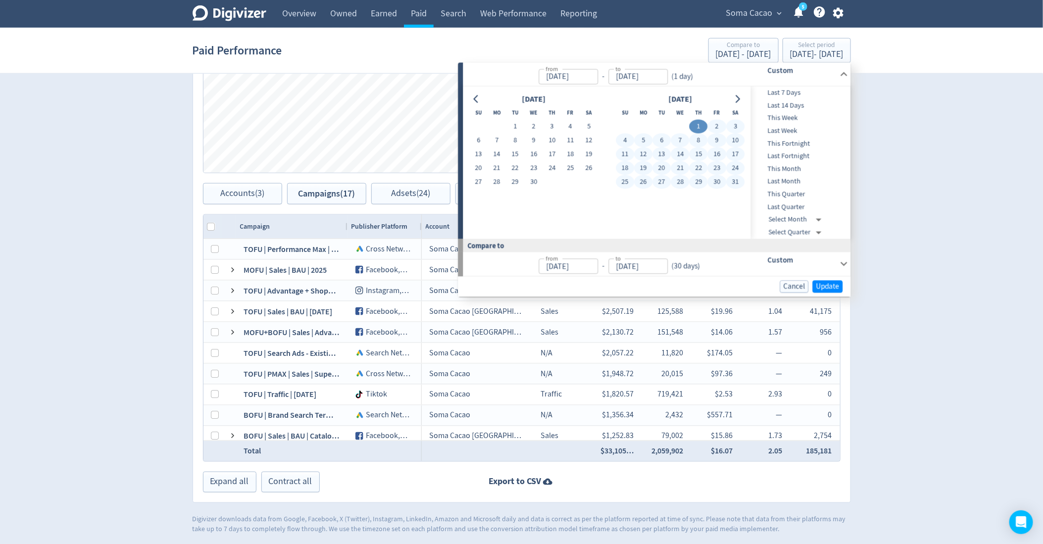
click at [737, 182] on button "31" at bounding box center [735, 182] width 18 height 14
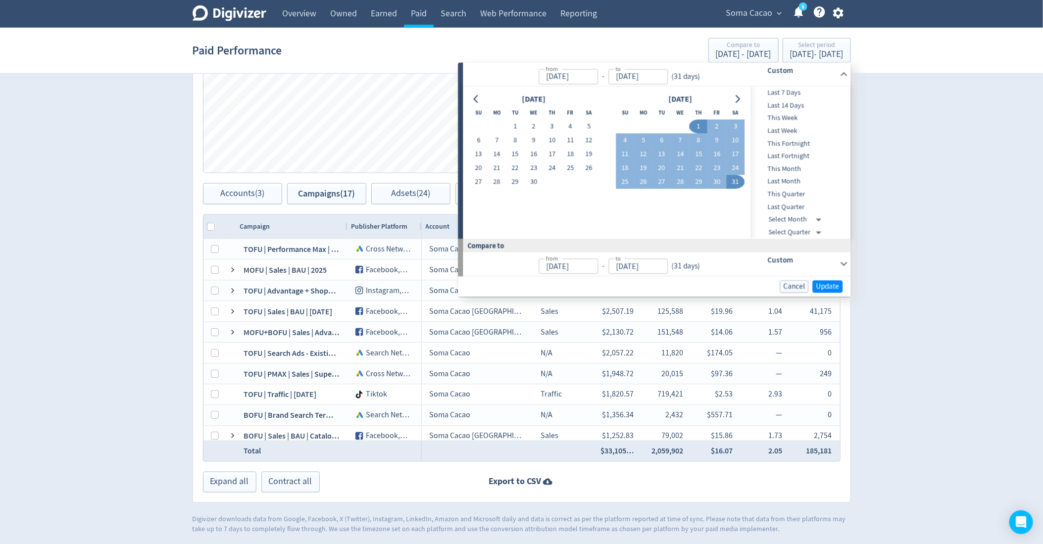
type input "[DATE]"
click at [820, 284] on span "Update" at bounding box center [827, 286] width 23 height 7
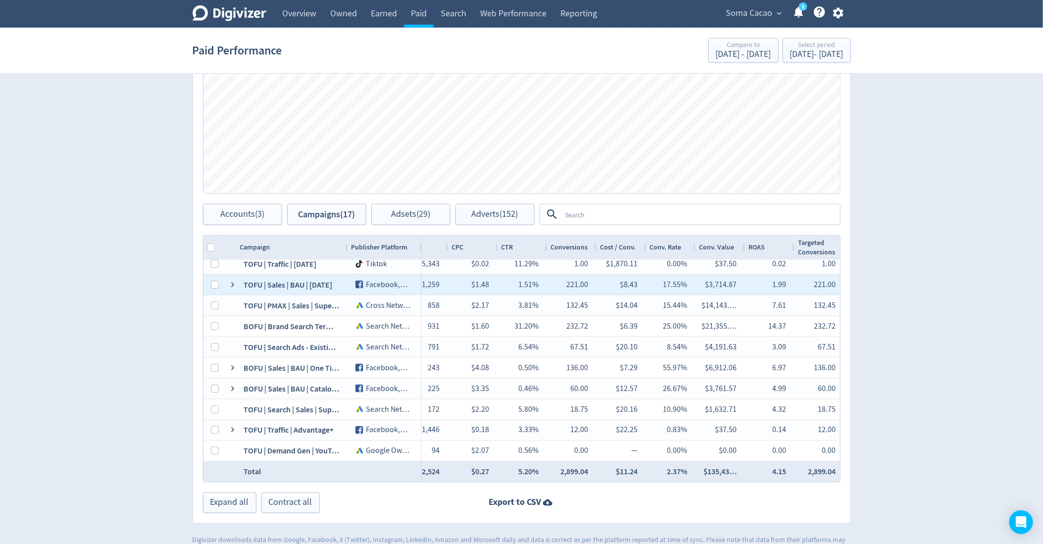
scroll to position [58, 0]
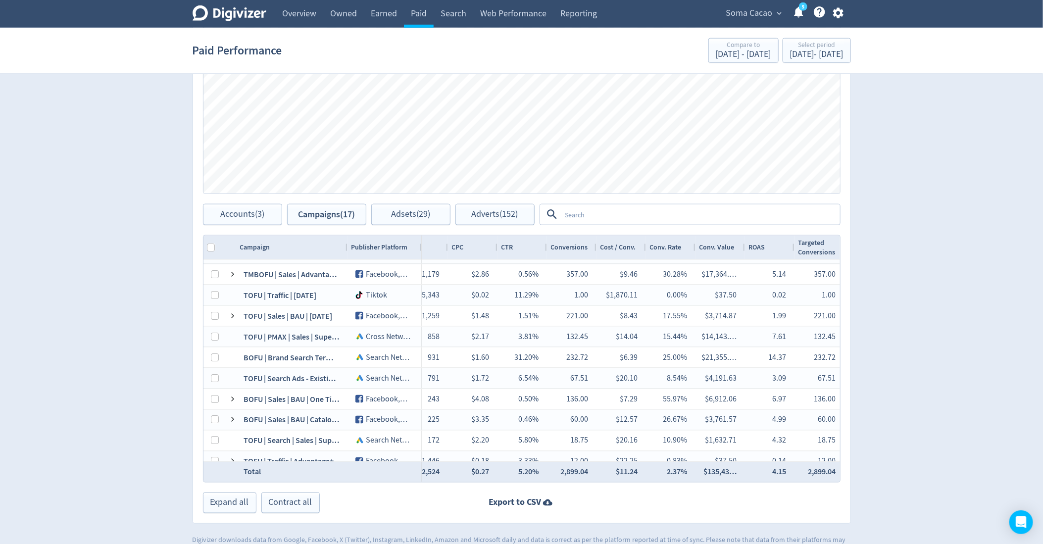
click at [650, 215] on textarea at bounding box center [700, 214] width 278 height 18
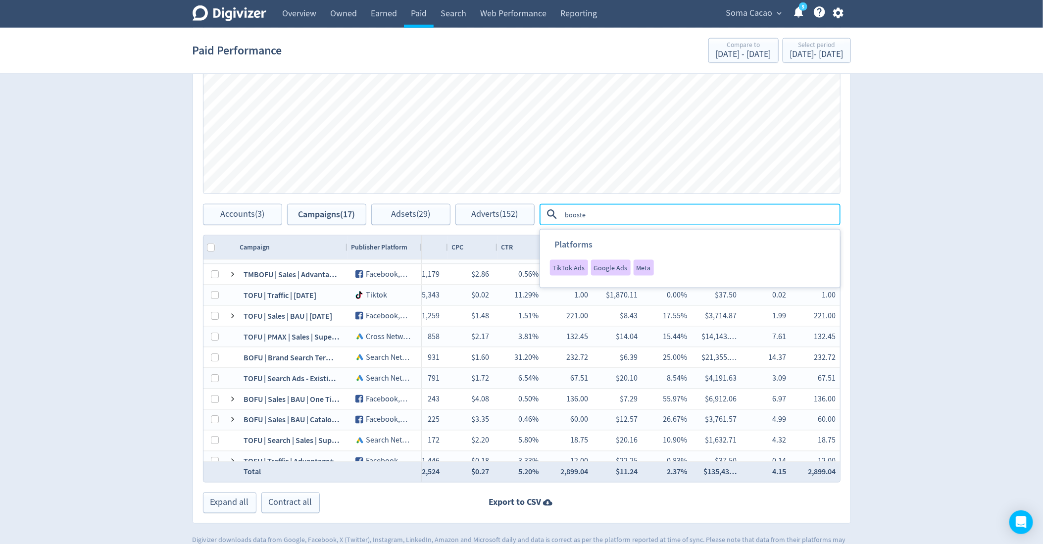
type textarea "boosted"
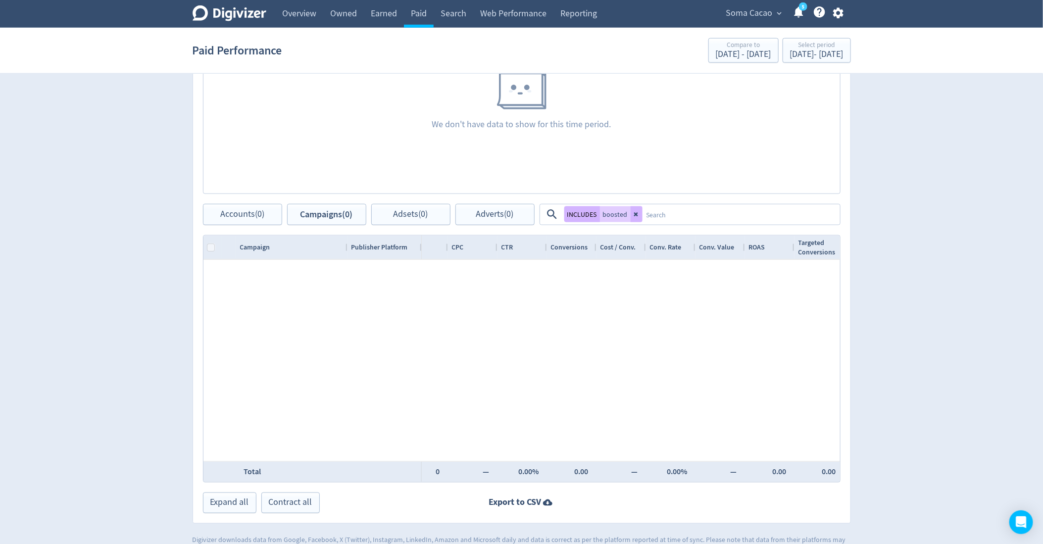
scroll to position [0, 0]
click at [634, 219] on button at bounding box center [636, 214] width 12 height 16
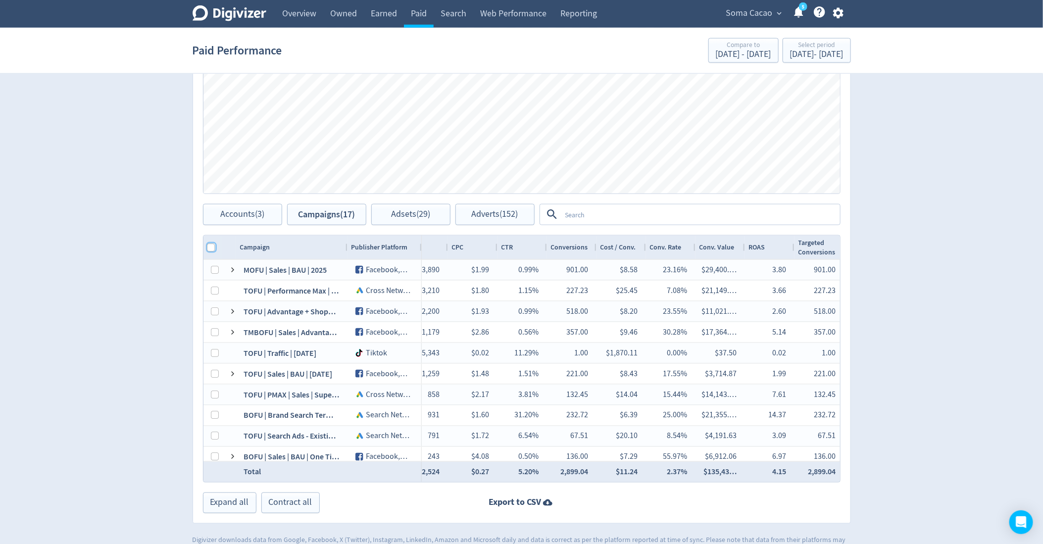
click at [211, 247] on input "Column with Header Selection" at bounding box center [211, 247] width 8 height 8
checkbox input "true"
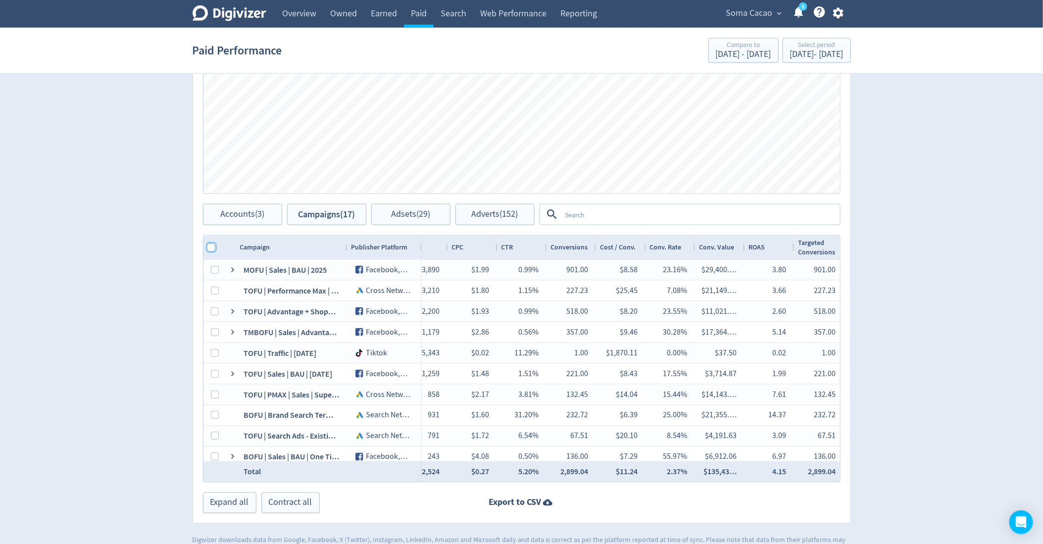
checkbox input "true"
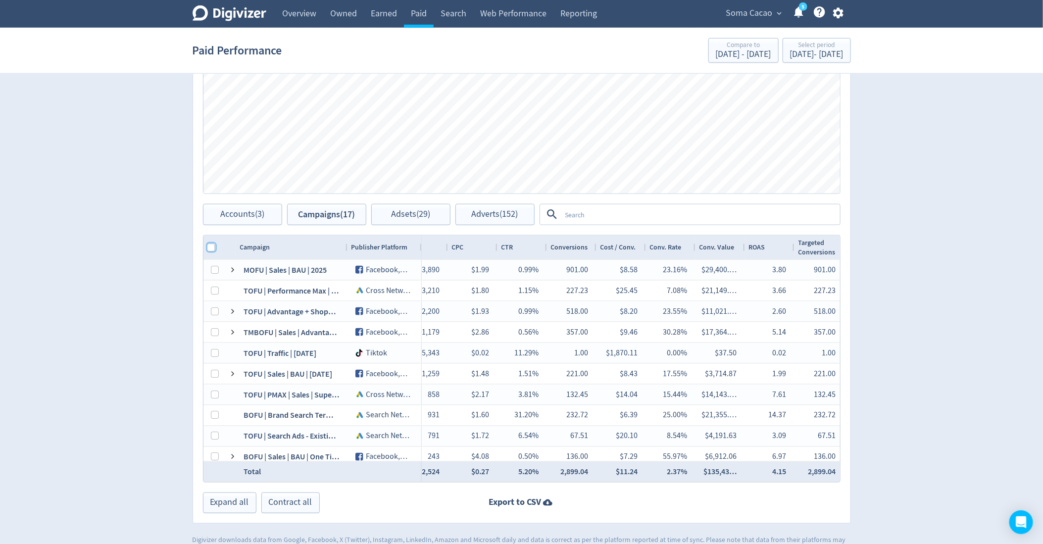
checkbox input "true"
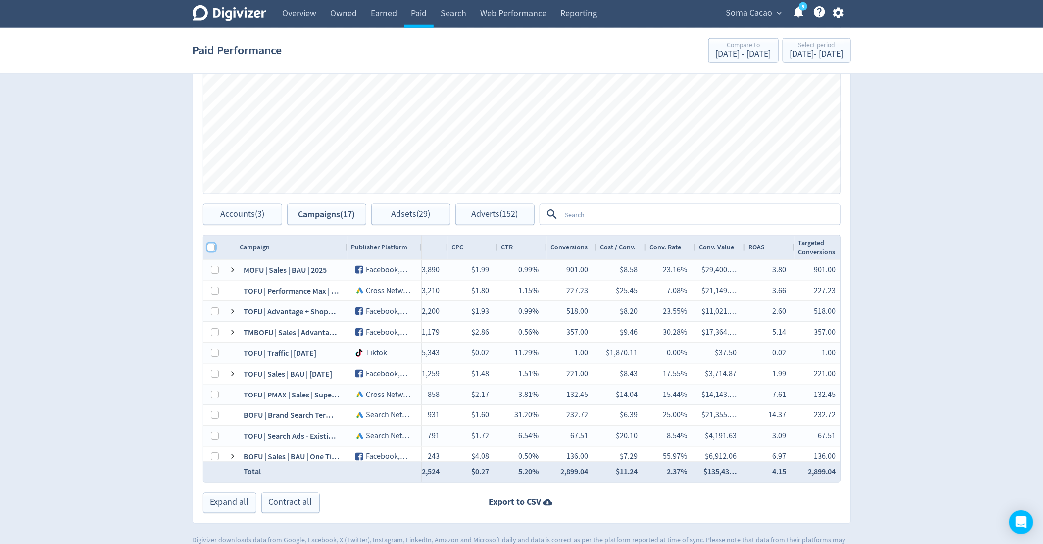
checkbox input "true"
click at [425, 204] on button "Adsets (29)" at bounding box center [410, 214] width 79 height 21
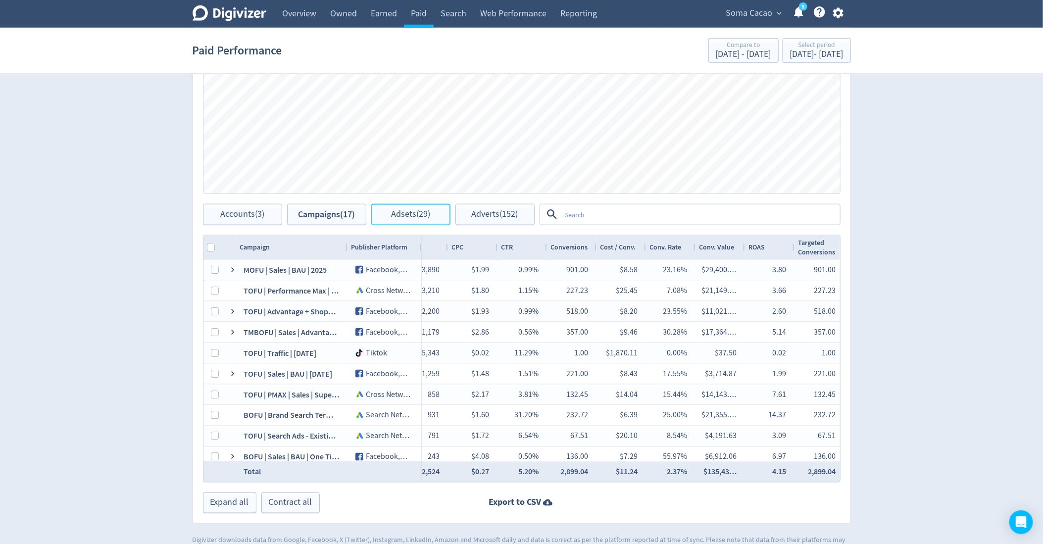
click at [426, 212] on span "Adsets (29)" at bounding box center [410, 214] width 39 height 9
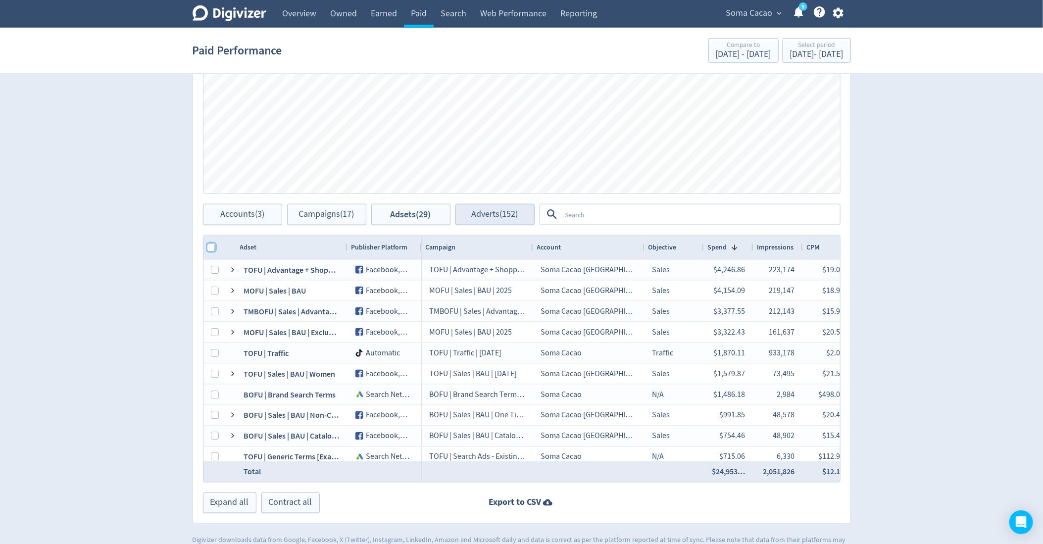
drag, startPoint x: 208, startPoint y: 247, endPoint x: 497, endPoint y: 211, distance: 291.3
click at [208, 247] on input "Column with Header Selection" at bounding box center [211, 247] width 8 height 8
checkbox input "true"
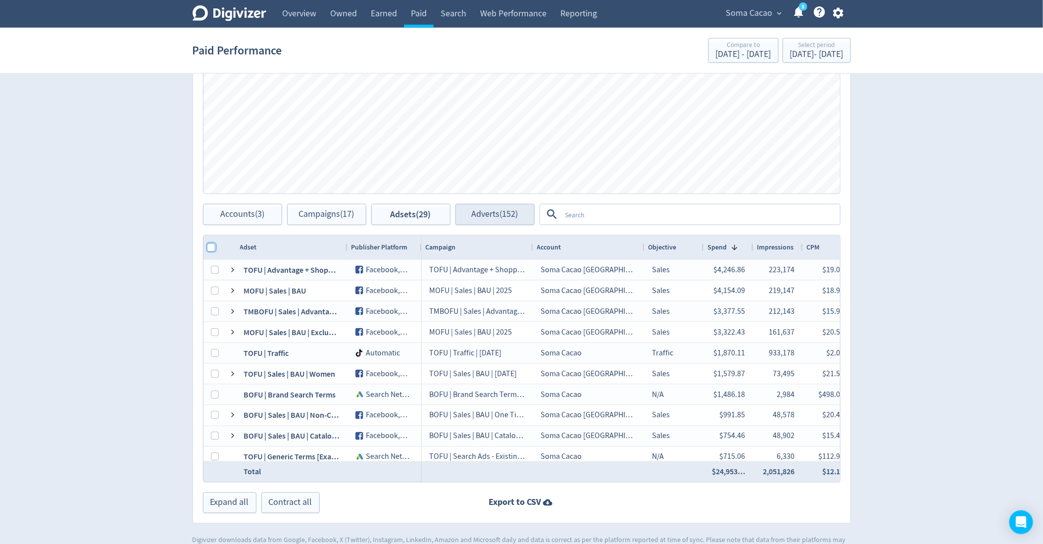
checkbox input "true"
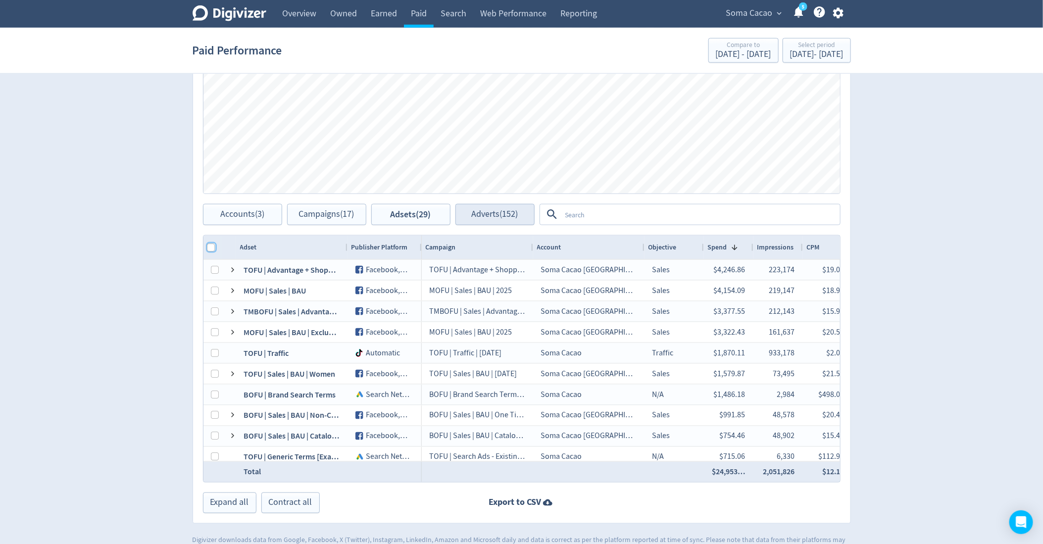
checkbox input "true"
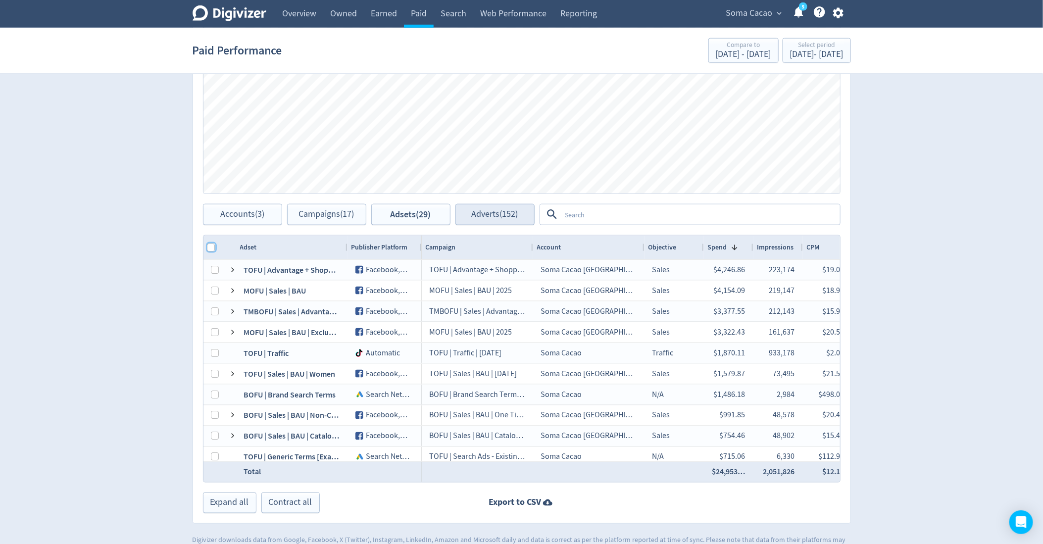
checkbox input "true"
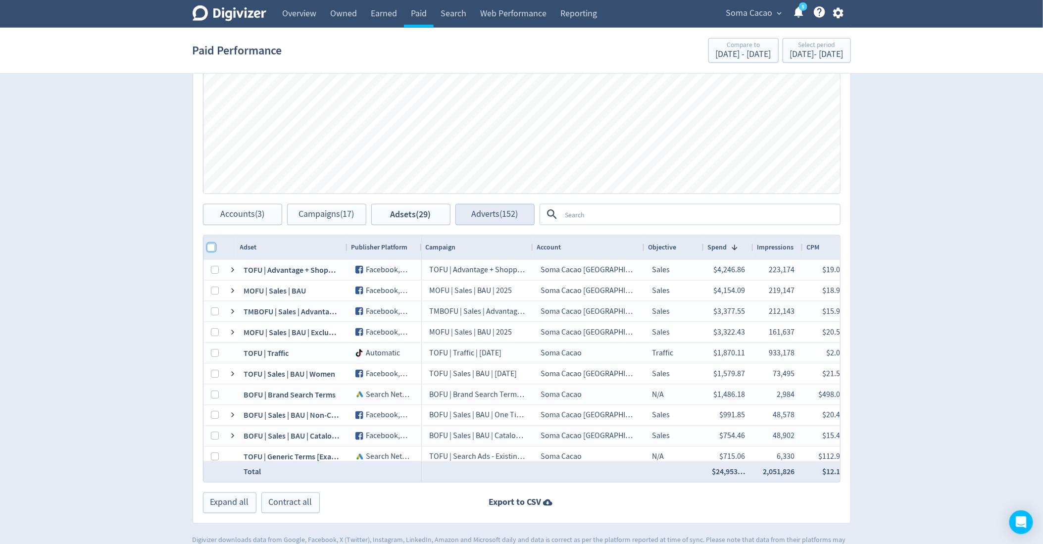
checkbox input "true"
click at [497, 211] on span "Adverts (152)" at bounding box center [495, 214] width 47 height 9
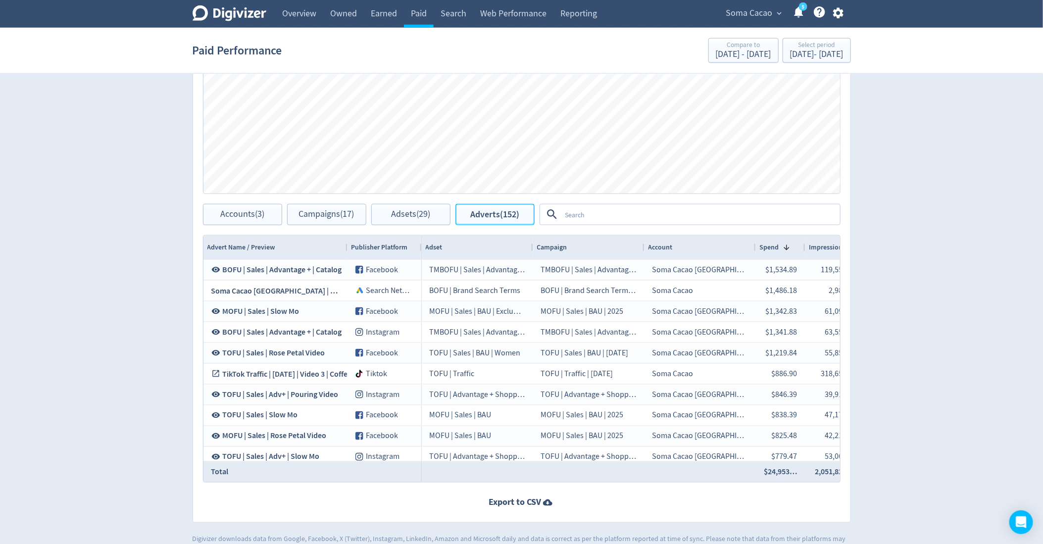
scroll to position [0, 941]
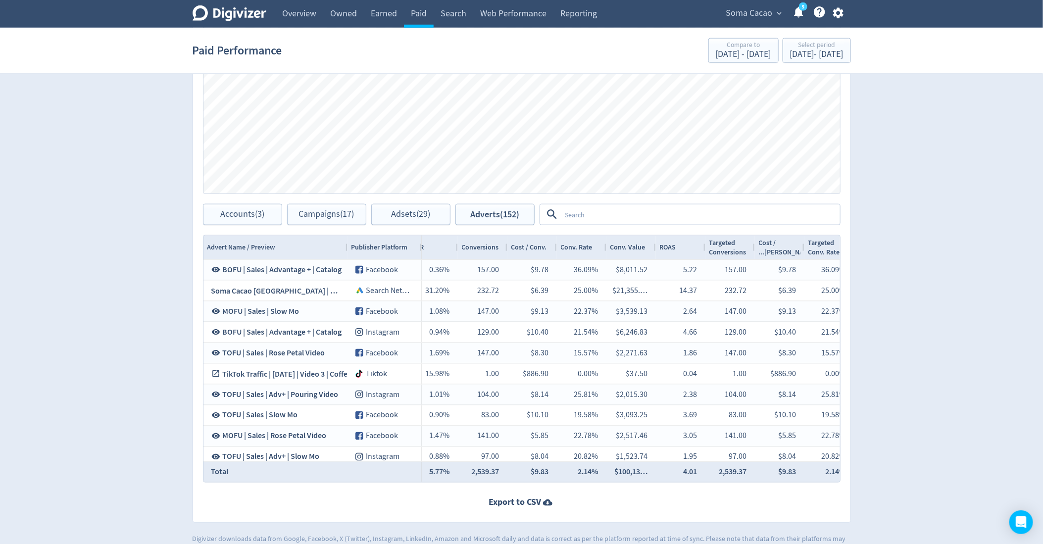
click at [581, 216] on textarea at bounding box center [700, 214] width 278 height 18
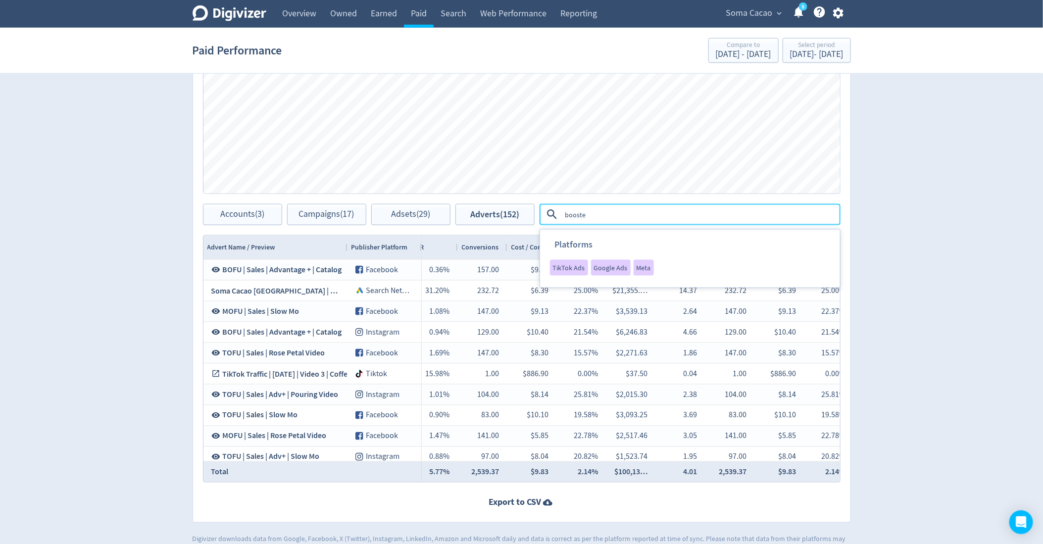
type textarea "boosted"
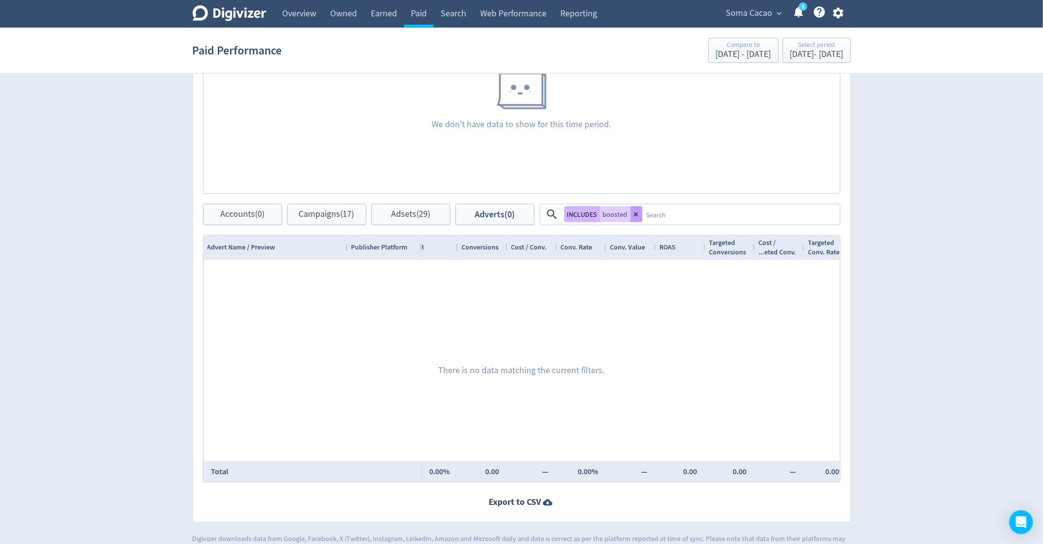
click at [634, 217] on button at bounding box center [636, 214] width 12 height 16
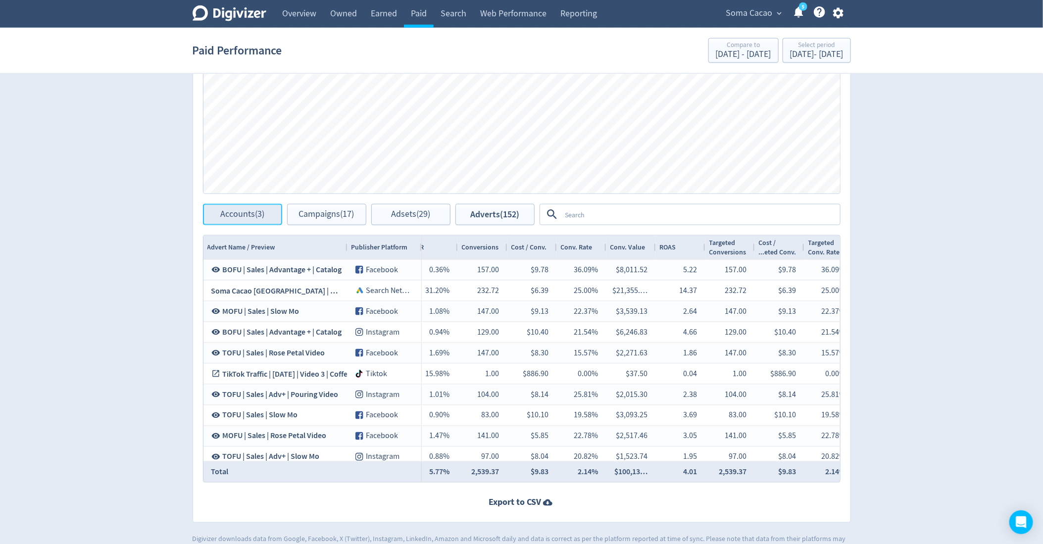
click at [253, 216] on span "Accounts (3)" at bounding box center [242, 214] width 44 height 9
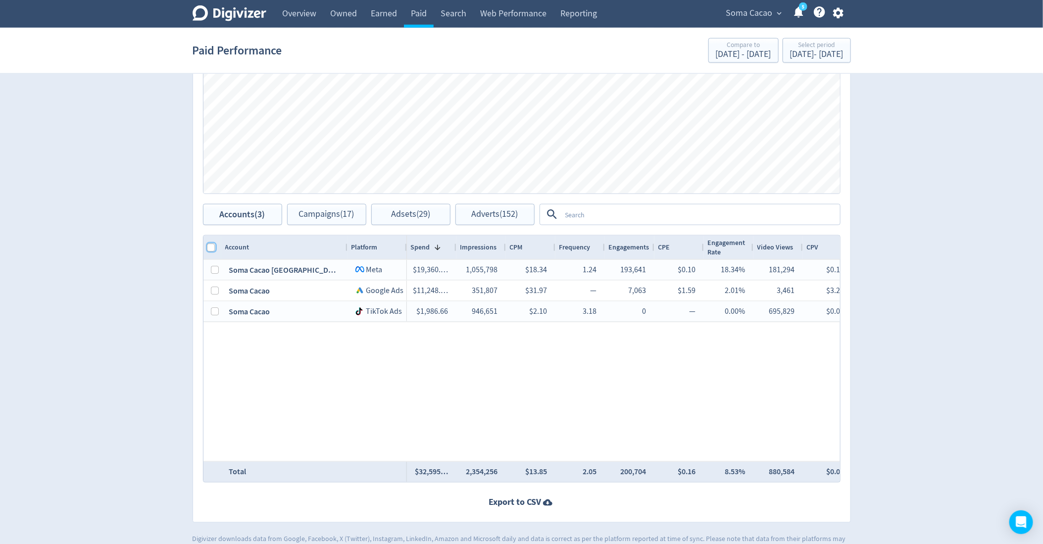
click at [213, 246] on input "Column with Header Selection" at bounding box center [211, 247] width 8 height 8
checkbox input "true"
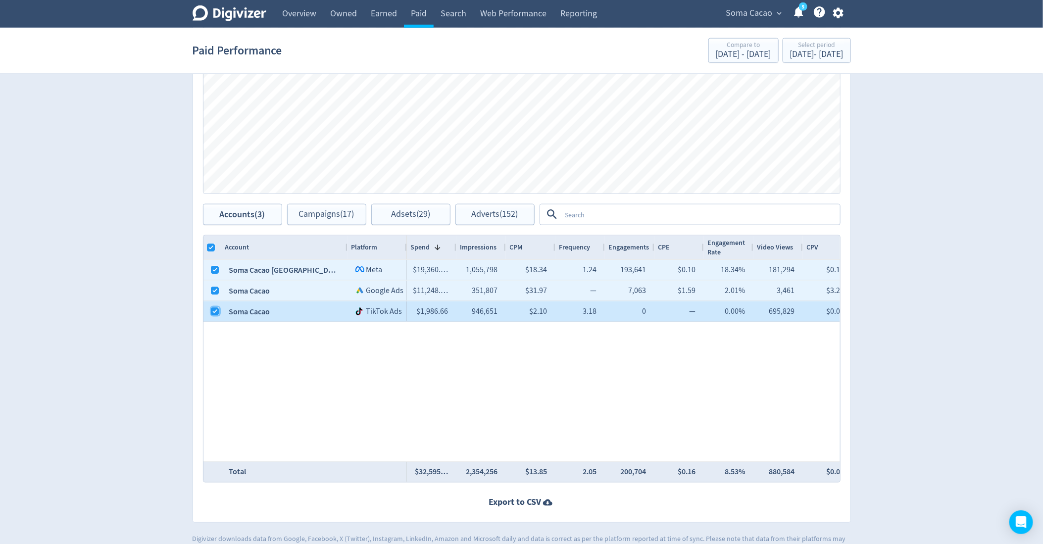
click at [217, 308] on input "Press Space to toggle row selection (checked)" at bounding box center [215, 311] width 8 height 8
checkbox input "false"
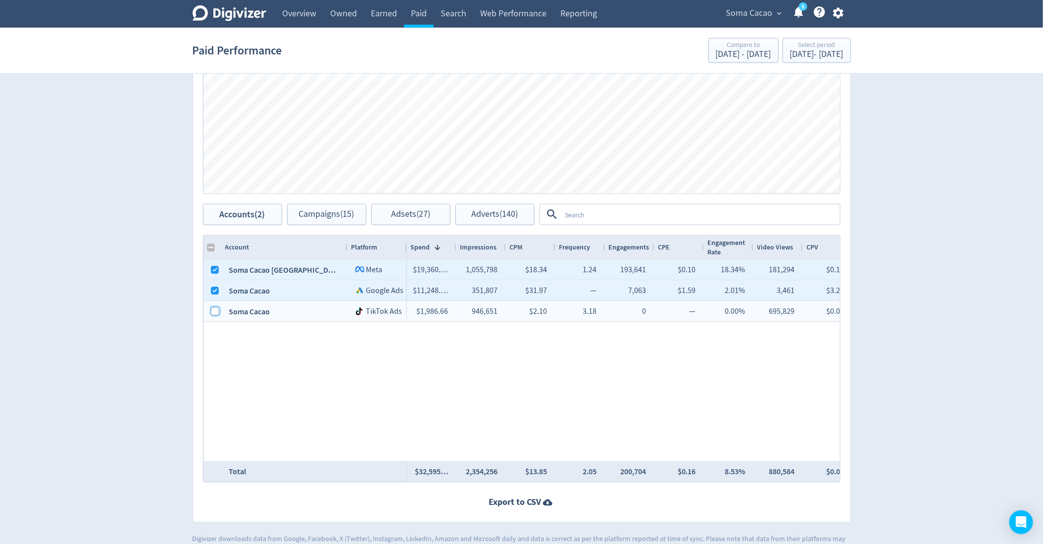
checkbox input "false"
click at [321, 202] on div "Spend Clicks Impressions Press Space or Enter to toggle visibility Impressions,…" at bounding box center [521, 95] width 657 height 218
click at [320, 221] on button "Campaigns (15)" at bounding box center [326, 214] width 79 height 21
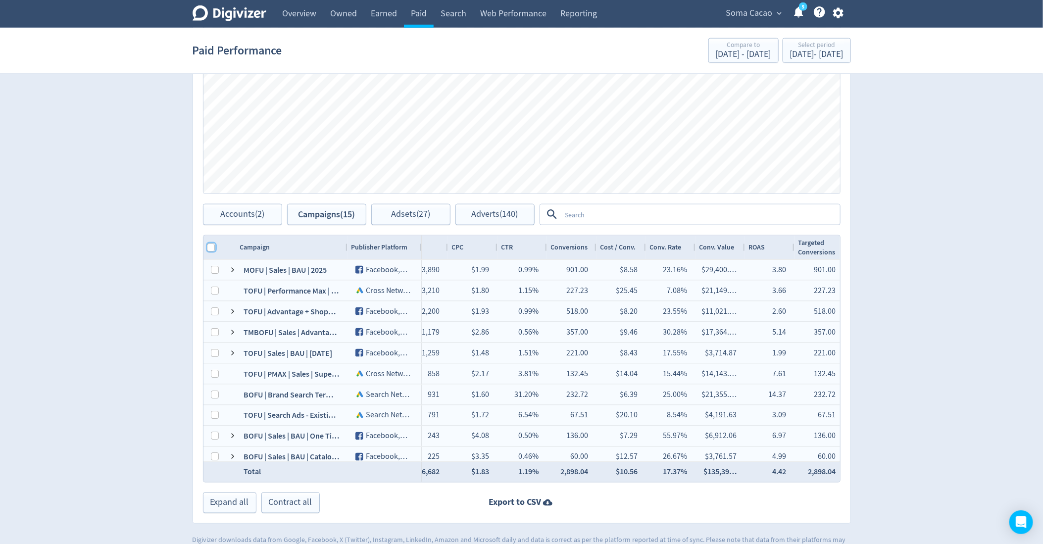
click at [208, 245] on input "Column with Header Selection" at bounding box center [211, 247] width 8 height 8
checkbox input "true"
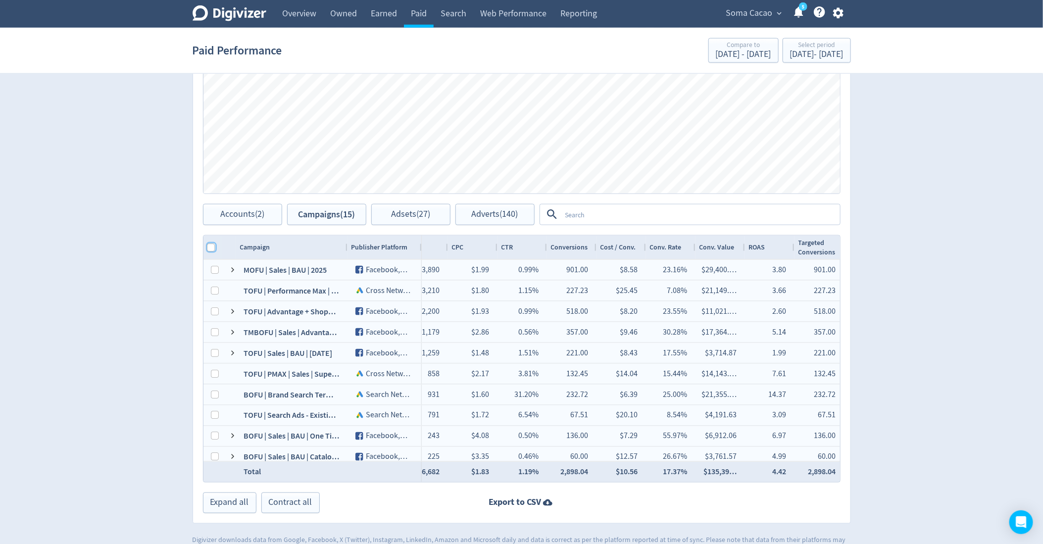
checkbox input "true"
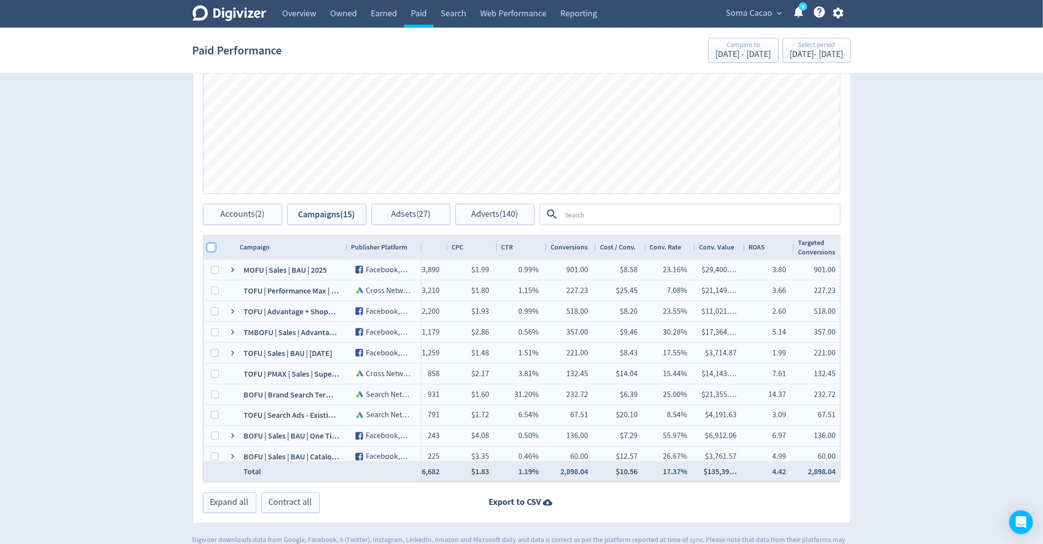
checkbox input "true"
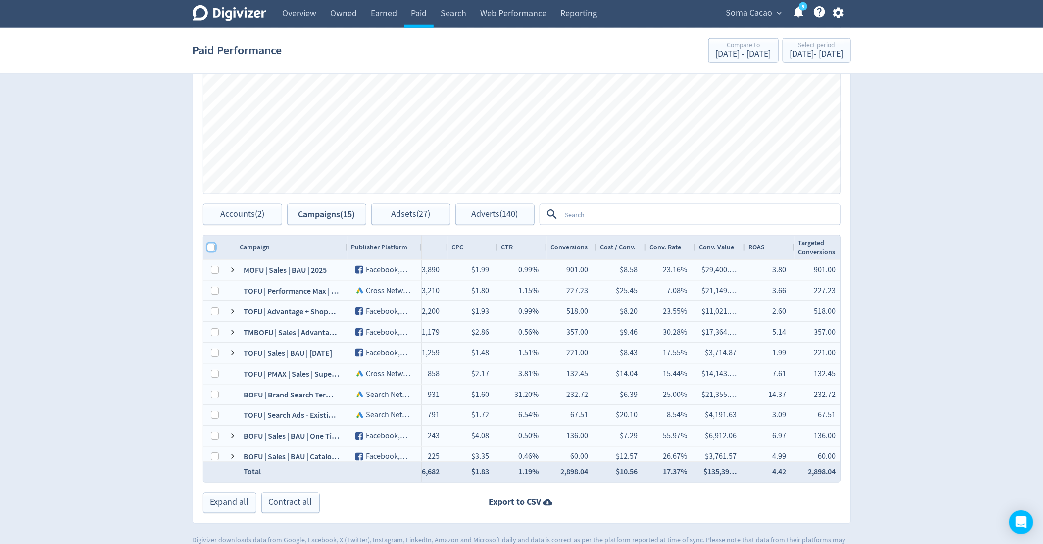
checkbox input "true"
click at [417, 218] on span "Adsets (27)" at bounding box center [410, 214] width 39 height 9
click at [395, 210] on span "Adsets (27)" at bounding box center [410, 214] width 39 height 9
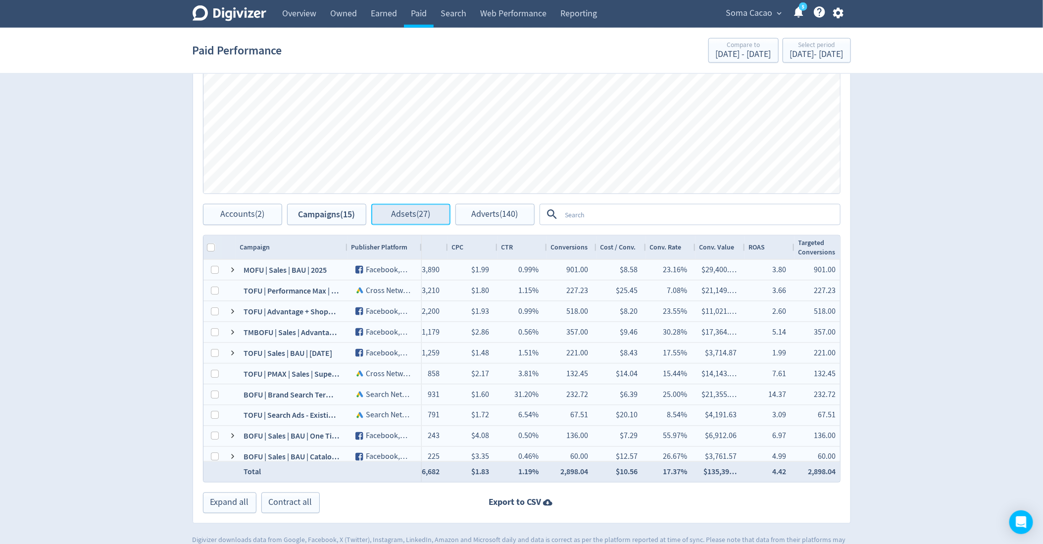
click at [395, 210] on span "Adsets (27)" at bounding box center [410, 214] width 39 height 9
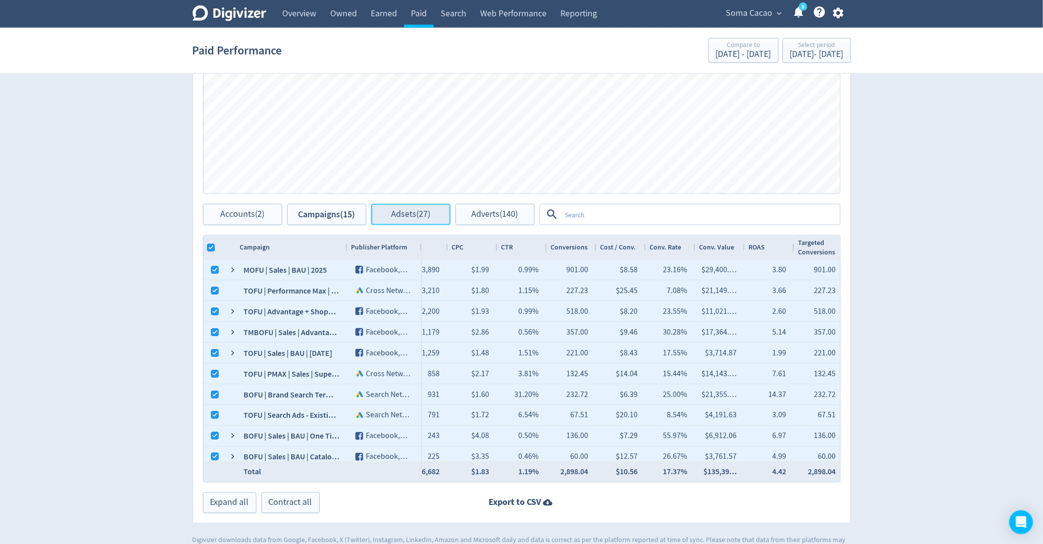
click at [399, 213] on span "Adsets (27)" at bounding box center [410, 214] width 39 height 9
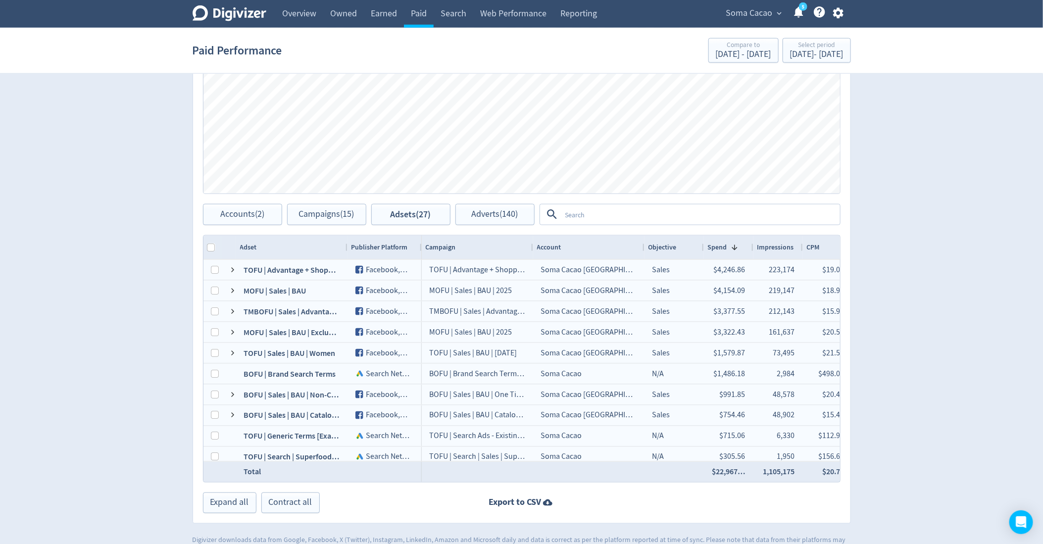
click at [215, 246] on div at bounding box center [212, 248] width 18 height 24
click at [213, 246] on input "Column with Header Selection" at bounding box center [211, 247] width 8 height 8
checkbox input "true"
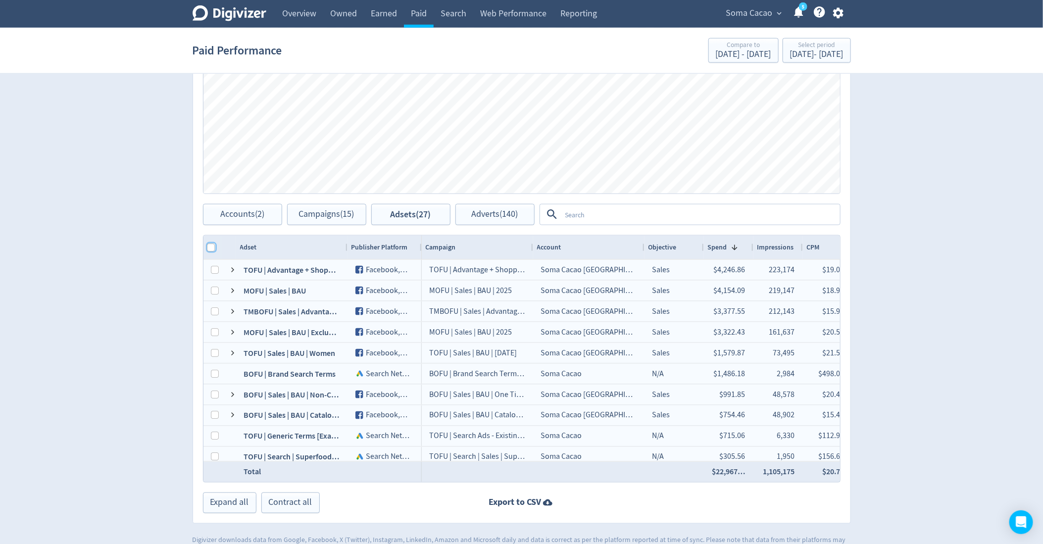
checkbox input "true"
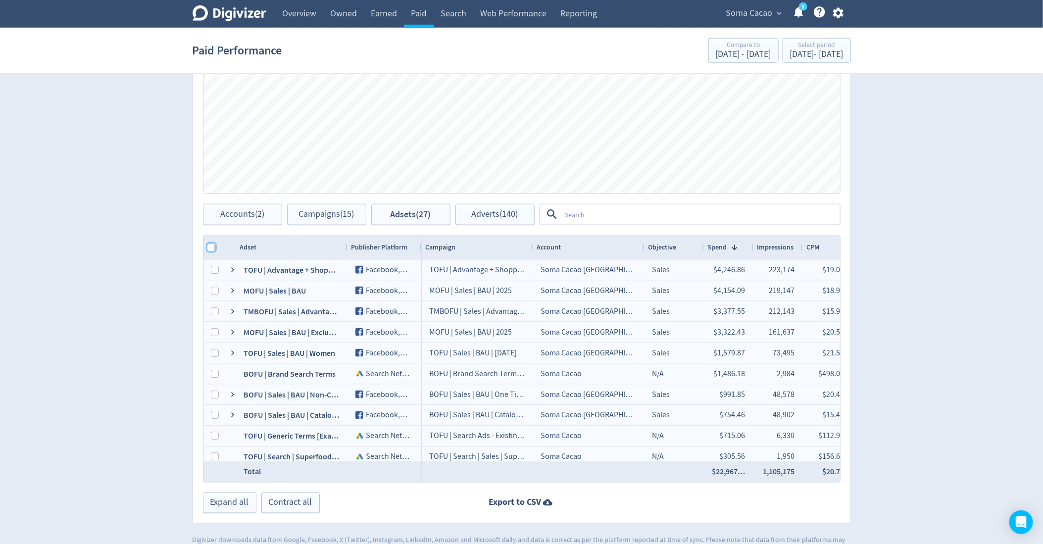
checkbox input "true"
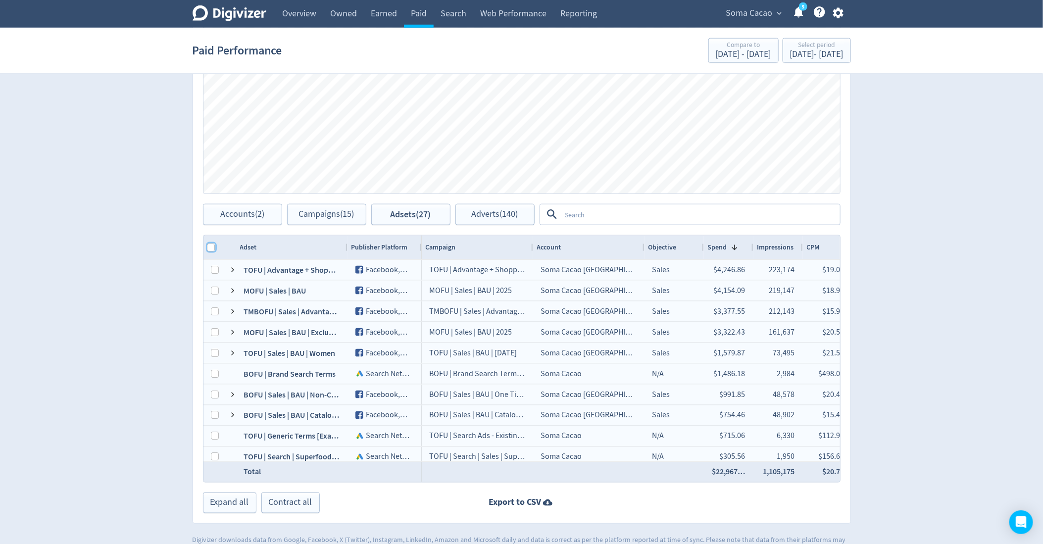
checkbox input "true"
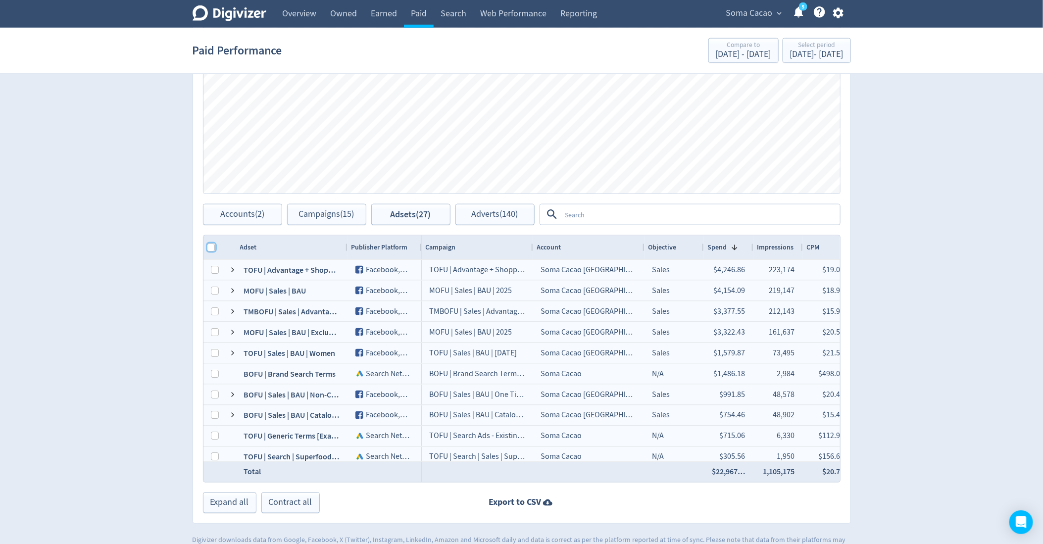
checkbox input "true"
click at [505, 217] on span "Adverts (140)" at bounding box center [495, 214] width 47 height 9
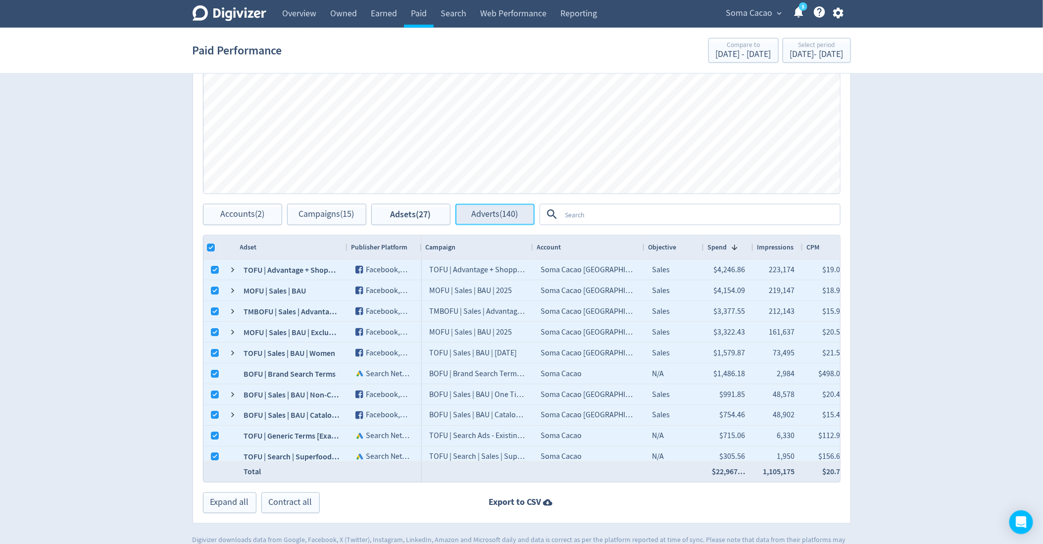
click at [515, 216] on span "Adverts (140)" at bounding box center [495, 214] width 47 height 9
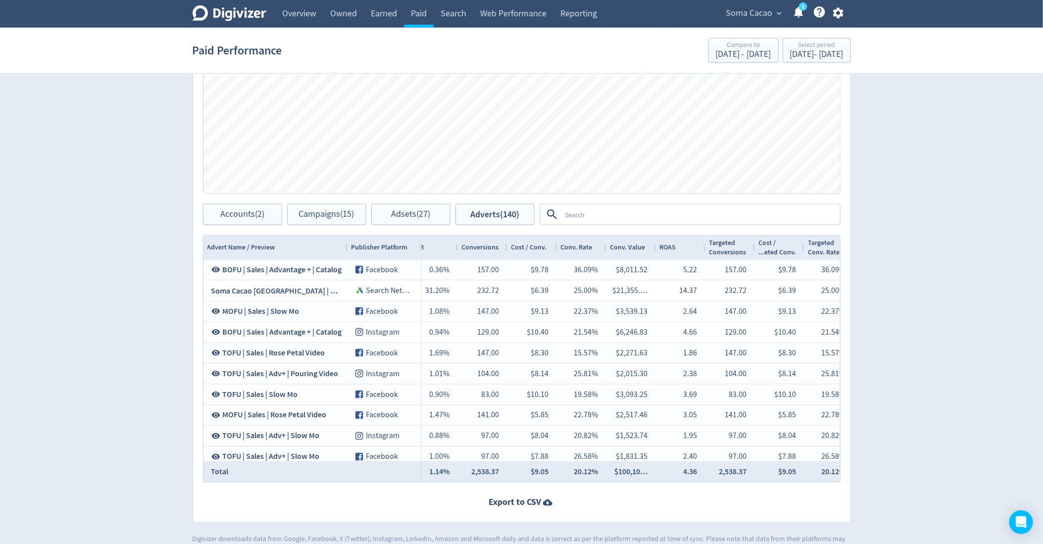
click at [580, 210] on textarea at bounding box center [700, 214] width 278 height 18
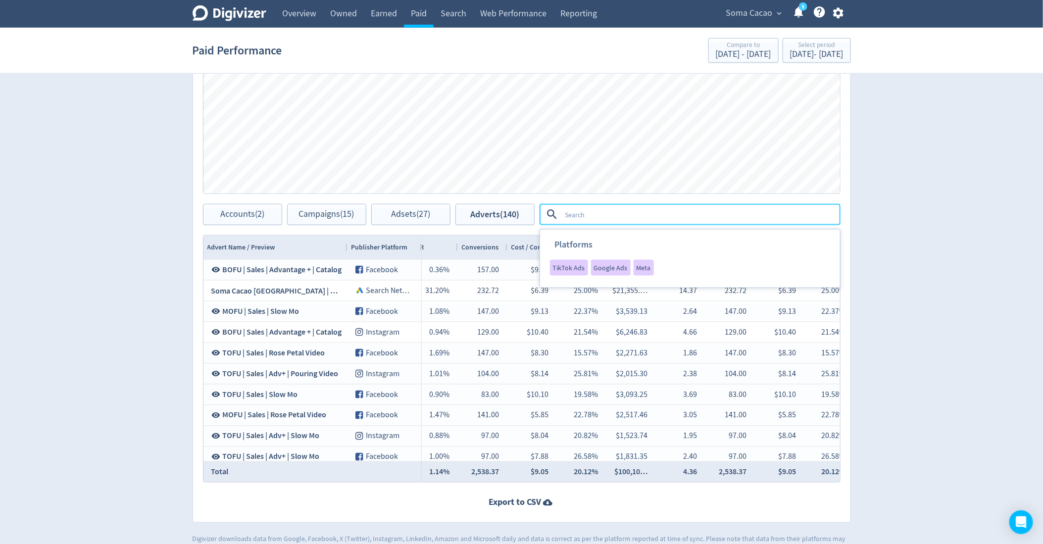
type textarea "o"
type textarea "boosted"
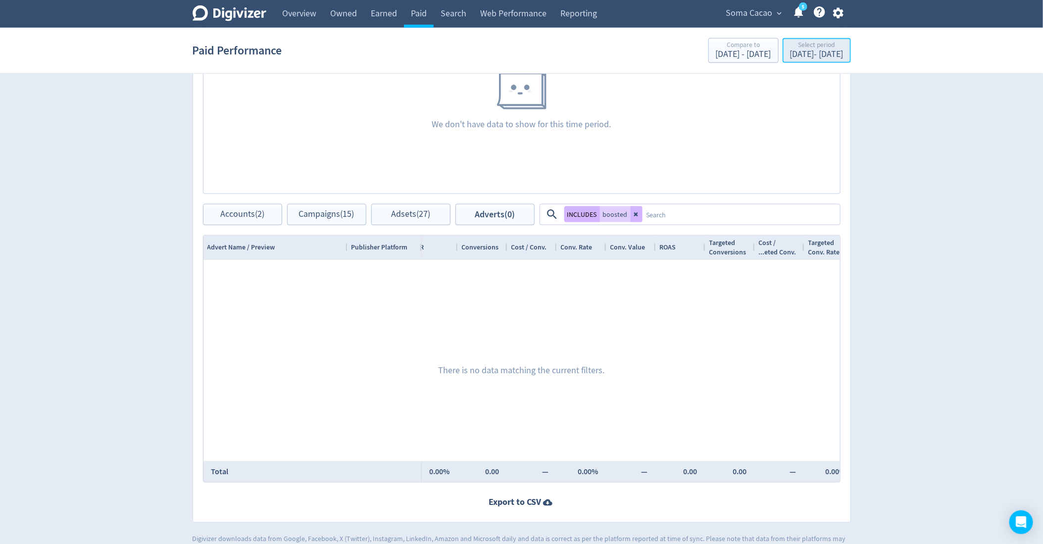
click at [790, 55] on div "May 1, 2025 - May 31, 2025" at bounding box center [816, 54] width 53 height 9
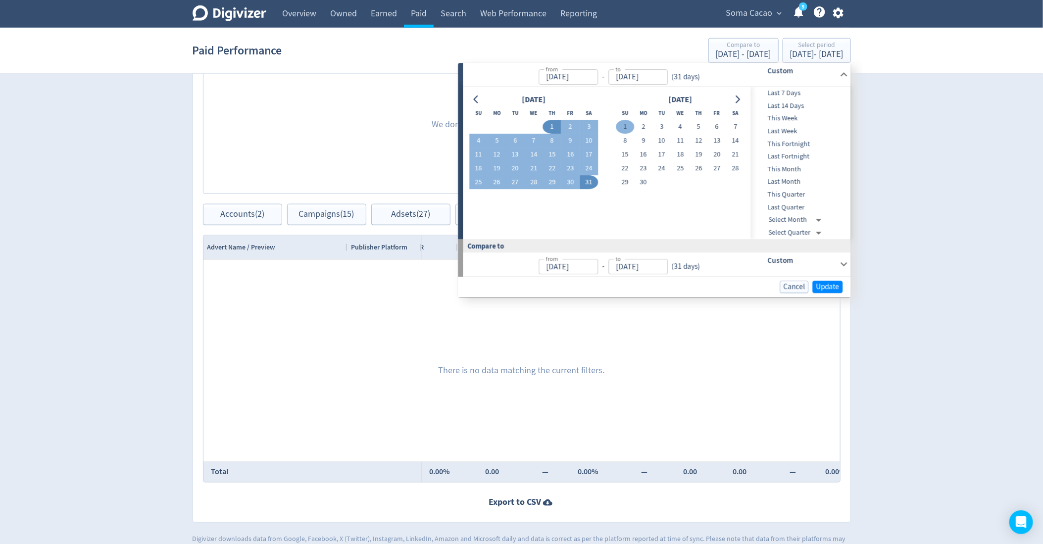
click at [629, 124] on button "1" at bounding box center [625, 127] width 18 height 14
type input "[DATE]"
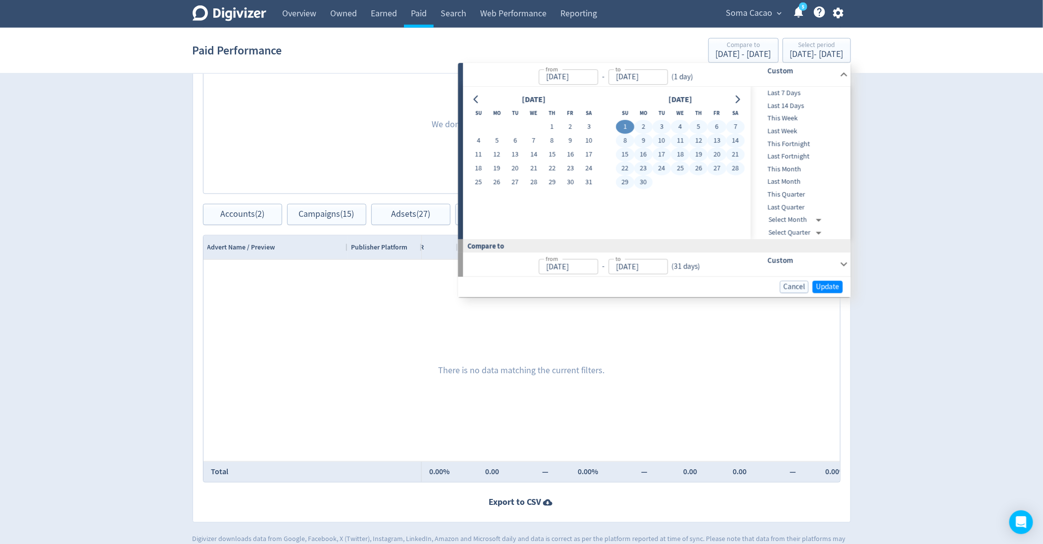
click at [650, 183] on button "30" at bounding box center [643, 183] width 18 height 14
type input "[DATE]"
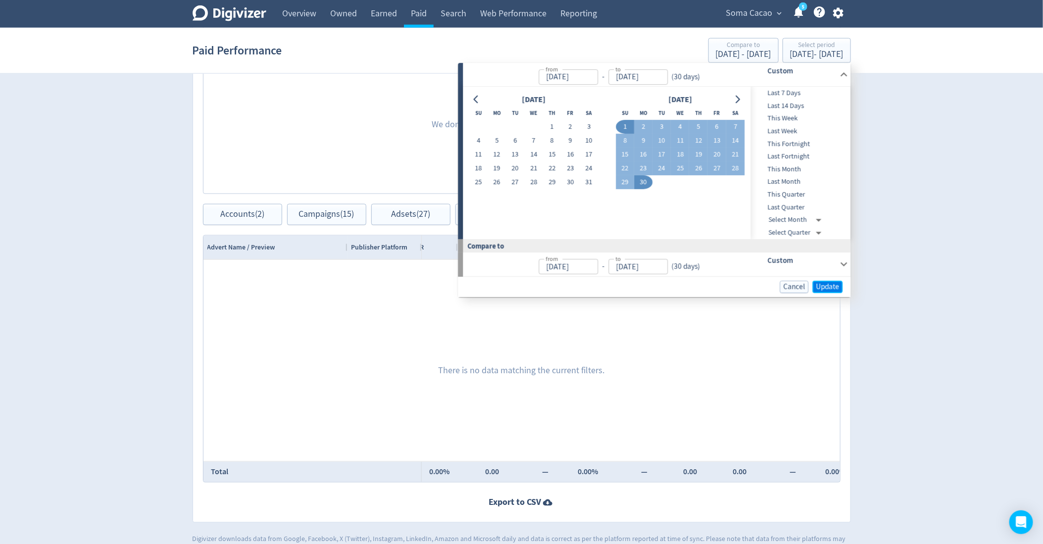
click at [825, 285] on span "Update" at bounding box center [827, 286] width 23 height 7
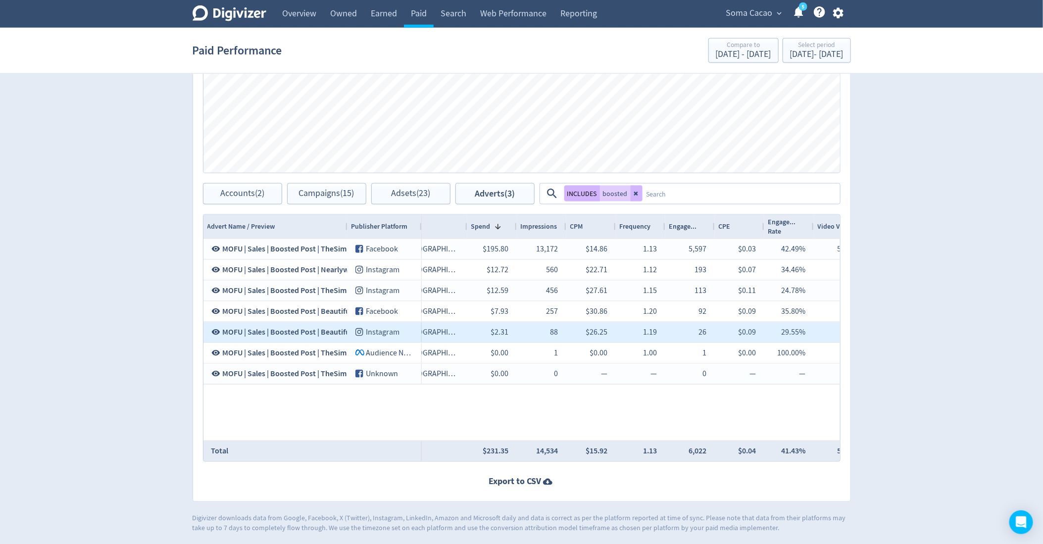
scroll to position [0, 262]
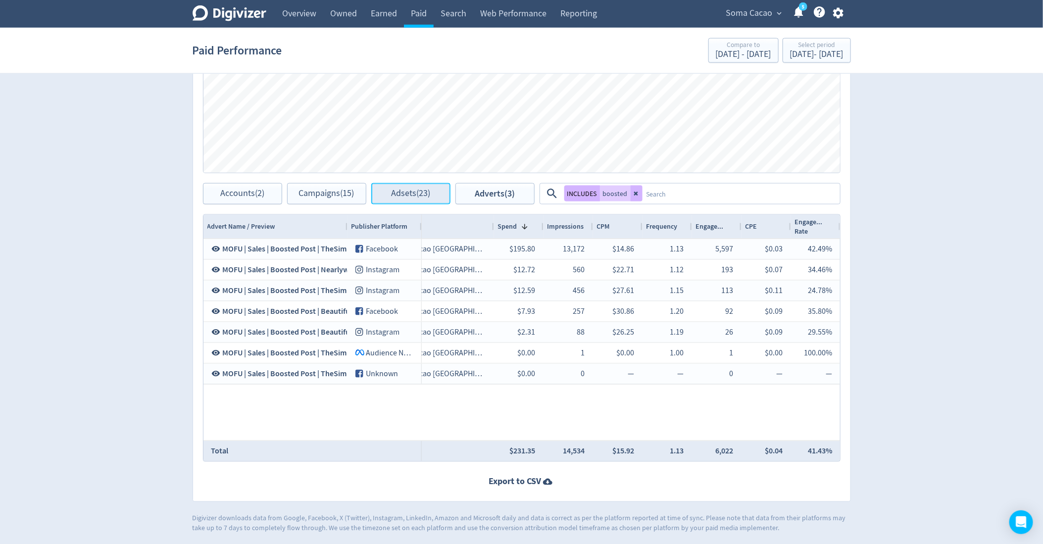
click at [404, 191] on span "Adsets (23)" at bounding box center [410, 193] width 39 height 9
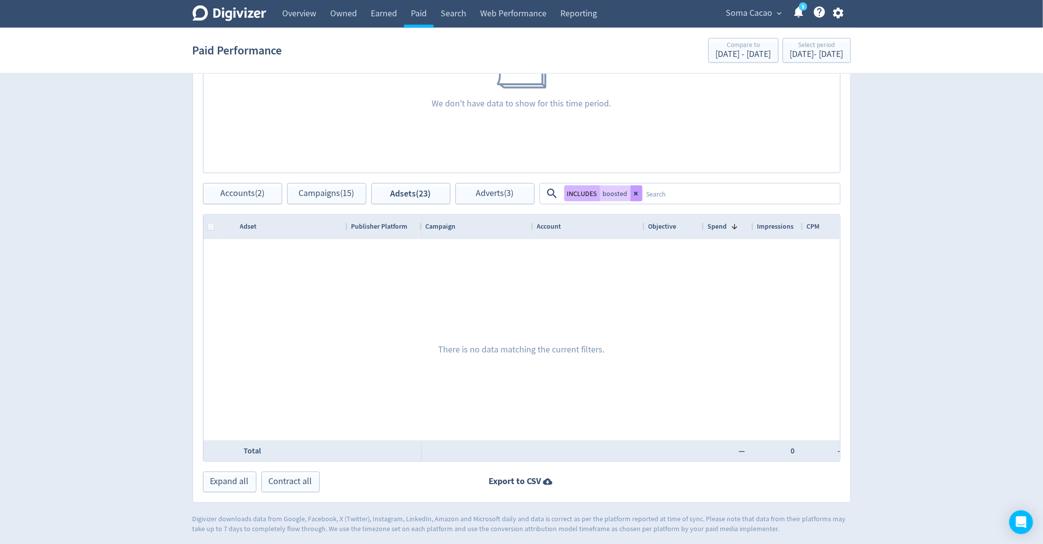
click at [630, 192] on button at bounding box center [636, 194] width 12 height 16
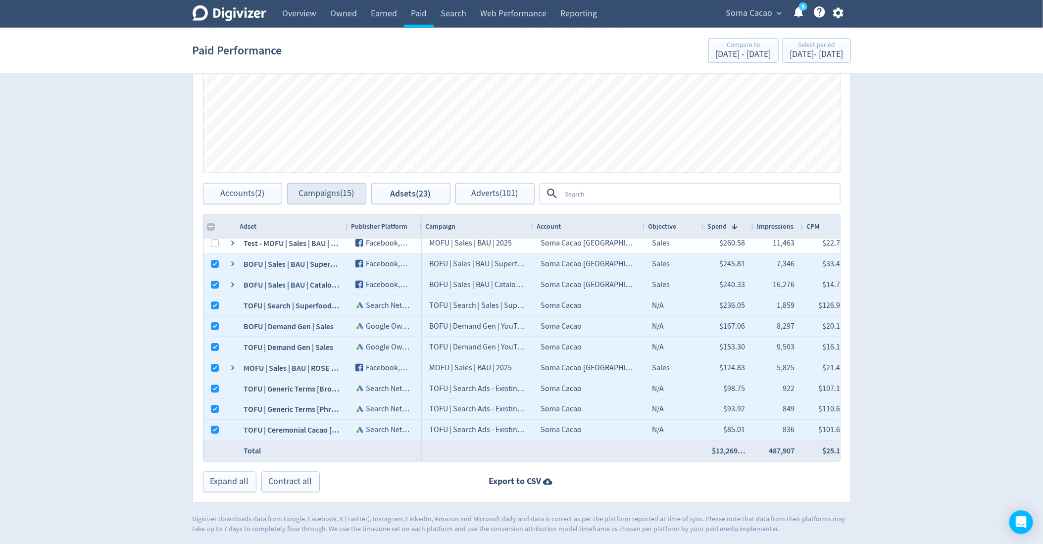
scroll to position [214, 0]
click at [209, 224] on input "Column with Header Selection" at bounding box center [211, 227] width 8 height 8
checkbox input "true"
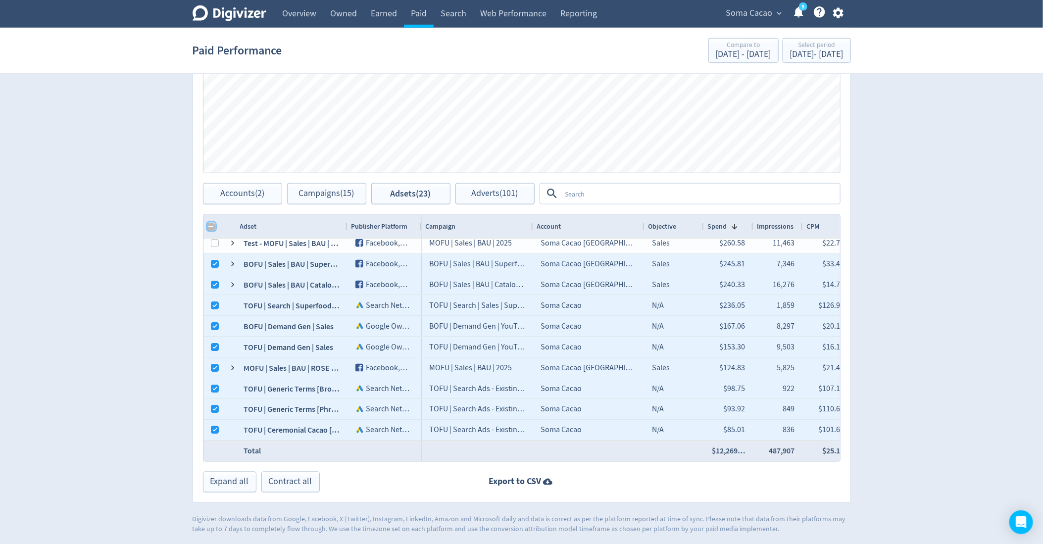
checkbox input "true"
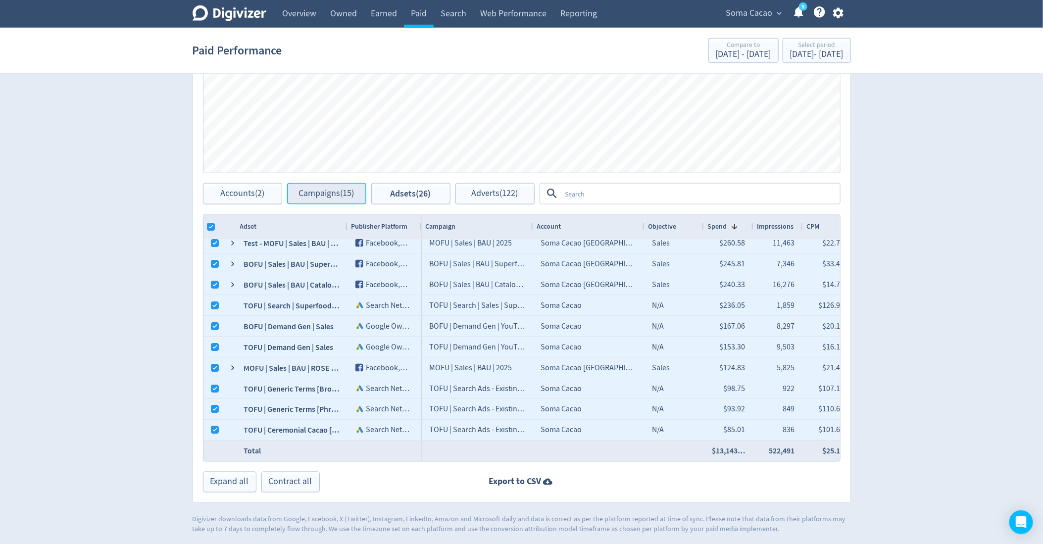
click at [343, 199] on button "Campaigns (15)" at bounding box center [326, 193] width 79 height 21
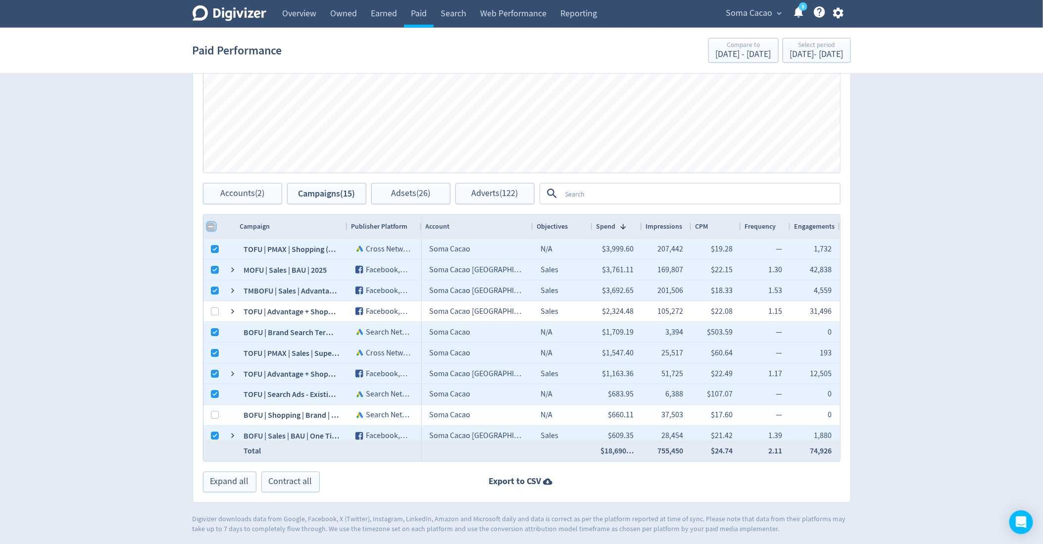
click at [209, 229] on input "Column with Header Selection" at bounding box center [211, 227] width 8 height 8
checkbox input "true"
click at [401, 189] on span "Adsets (26)" at bounding box center [410, 193] width 39 height 9
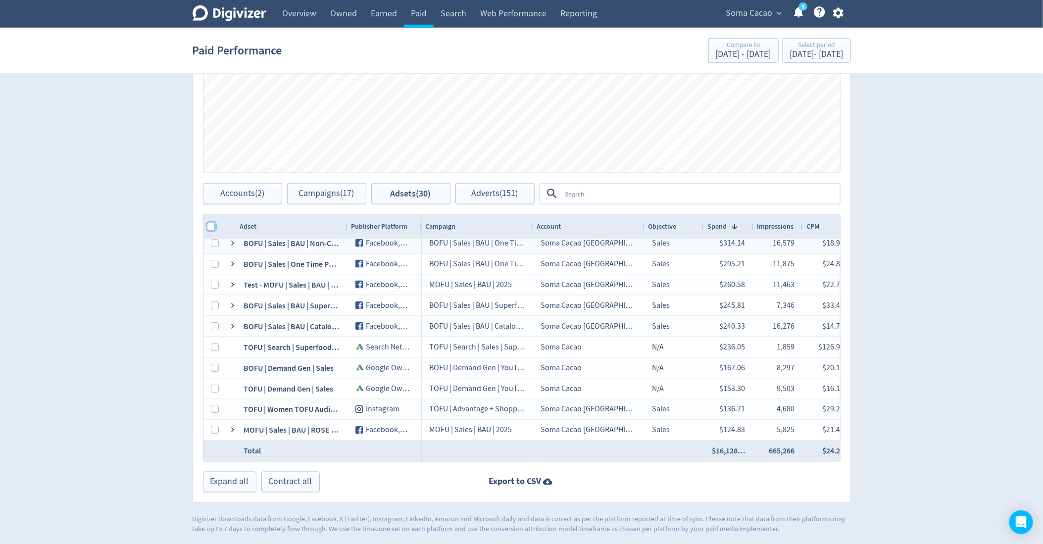
click at [208, 226] on input "Column with Header Selection" at bounding box center [211, 227] width 8 height 8
checkbox input "true"
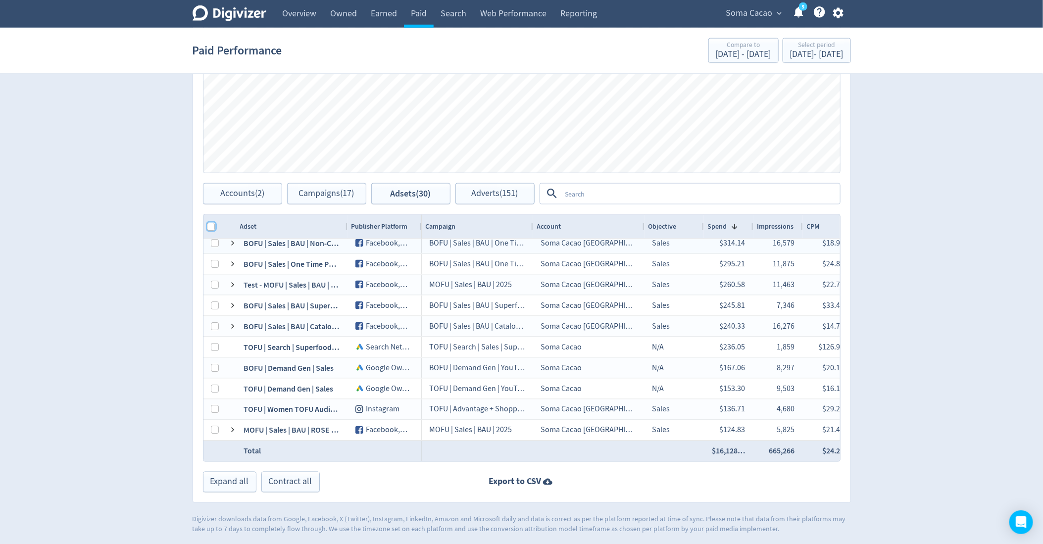
checkbox input "true"
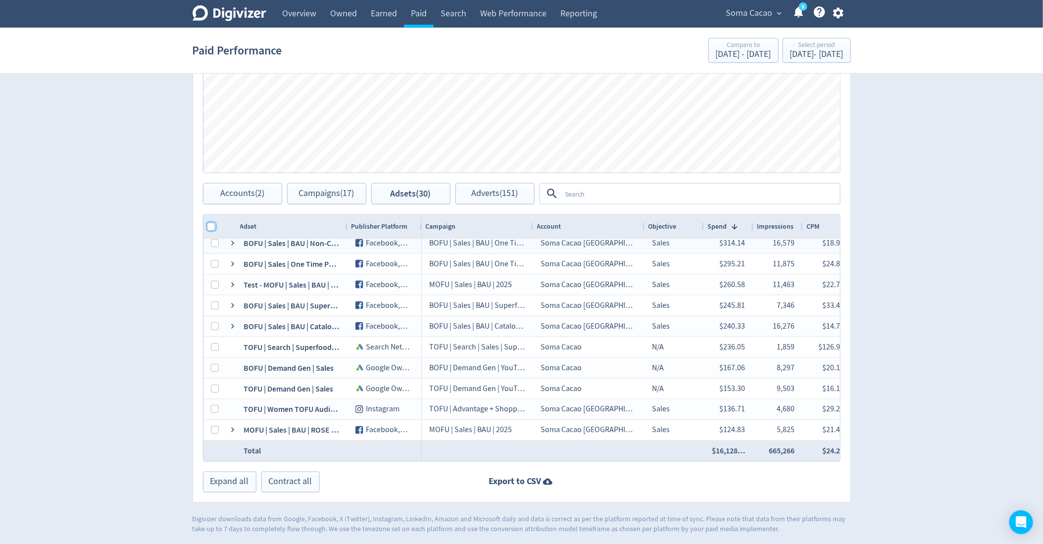
checkbox input "true"
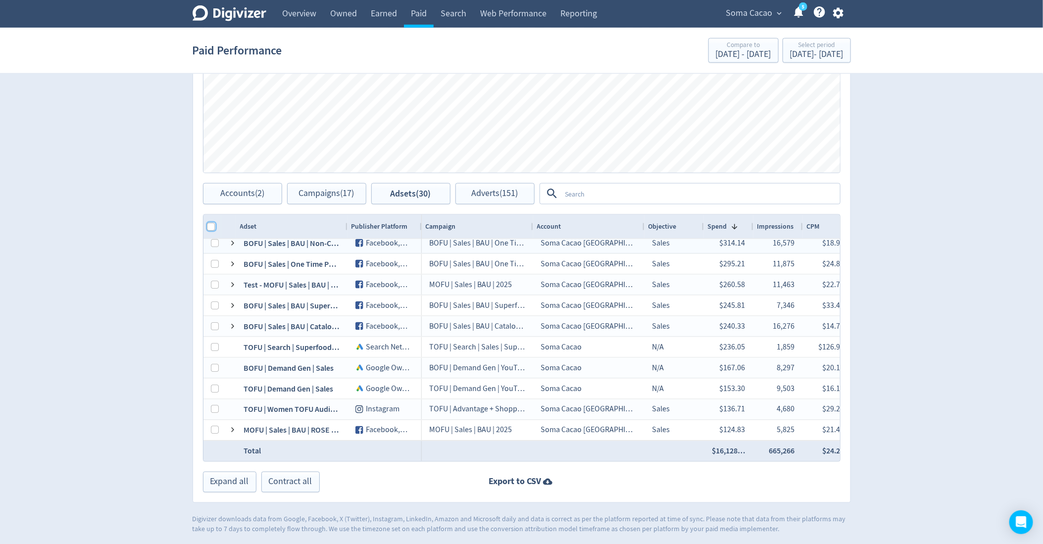
checkbox input "true"
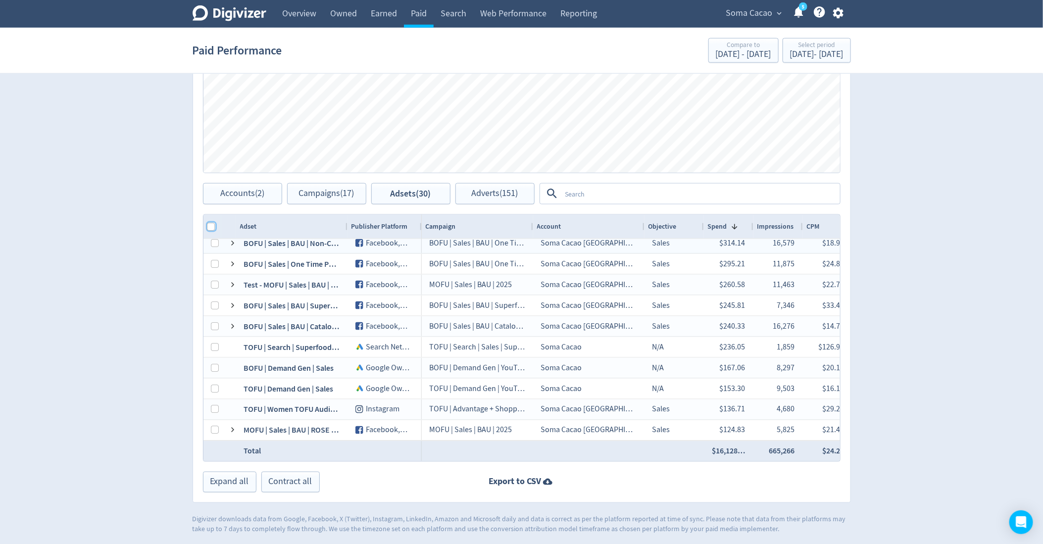
checkbox input "true"
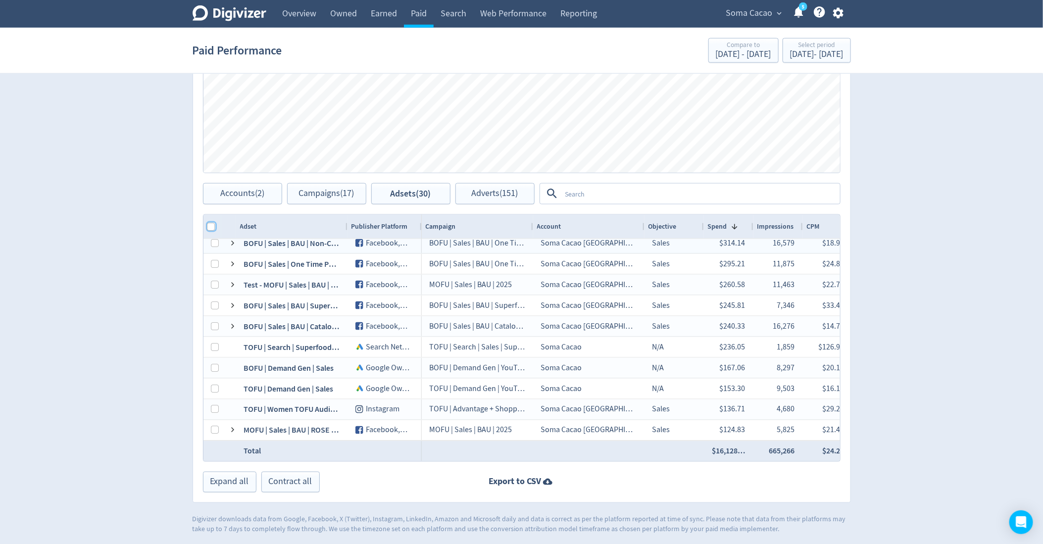
checkbox input "true"
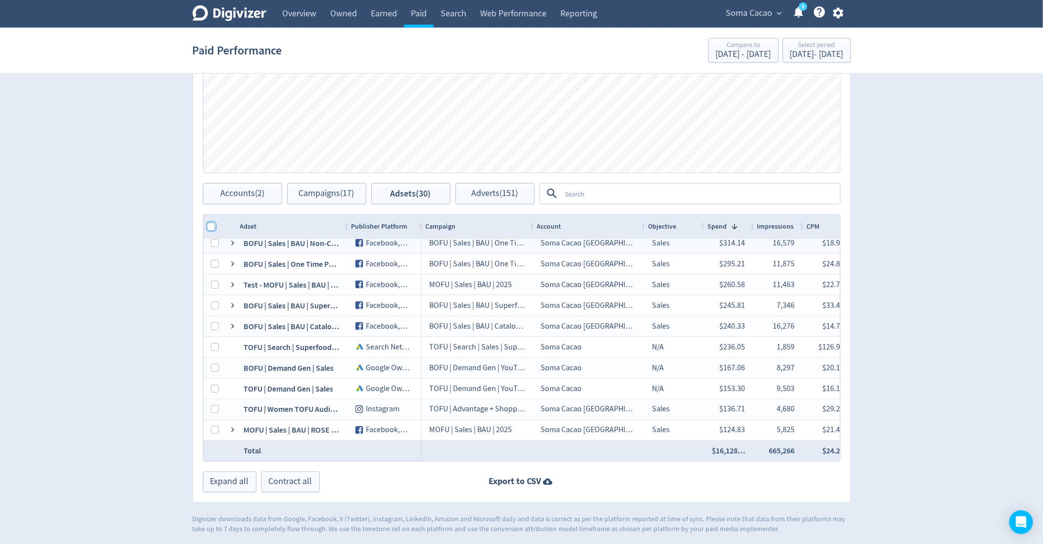
checkbox input "true"
click at [490, 195] on span "Adverts (151)" at bounding box center [495, 193] width 47 height 9
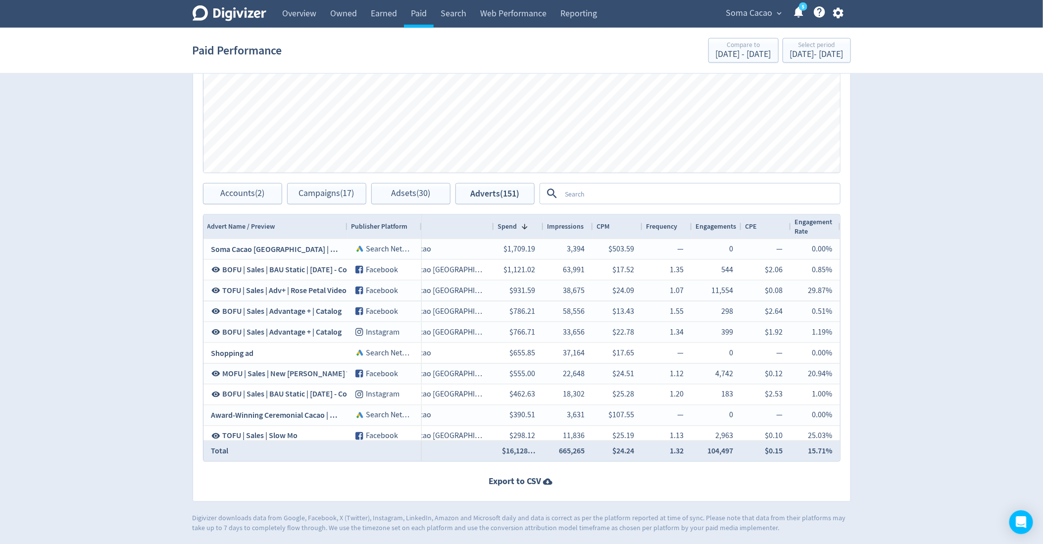
click at [590, 195] on textarea at bounding box center [700, 194] width 278 height 18
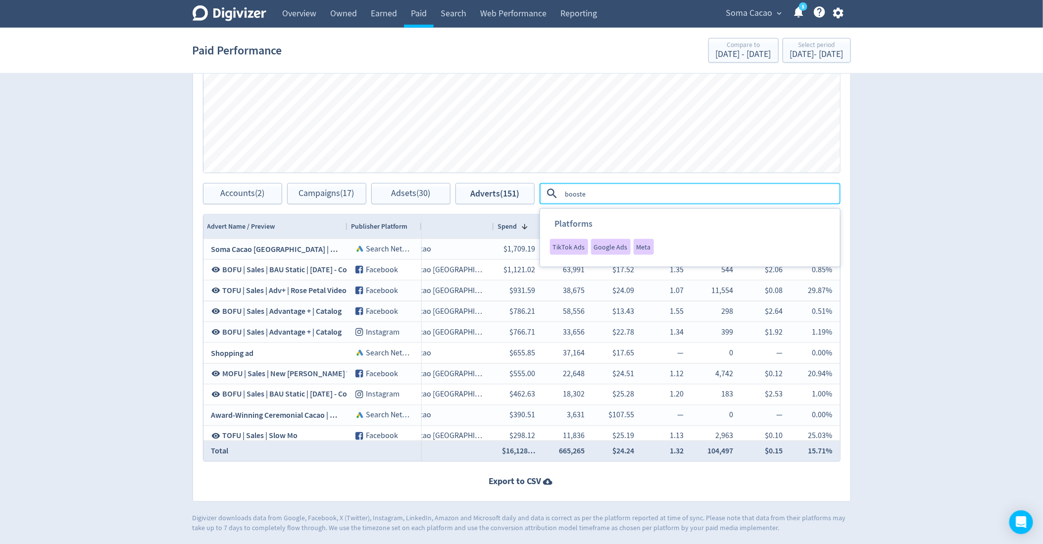
type textarea "boosted"
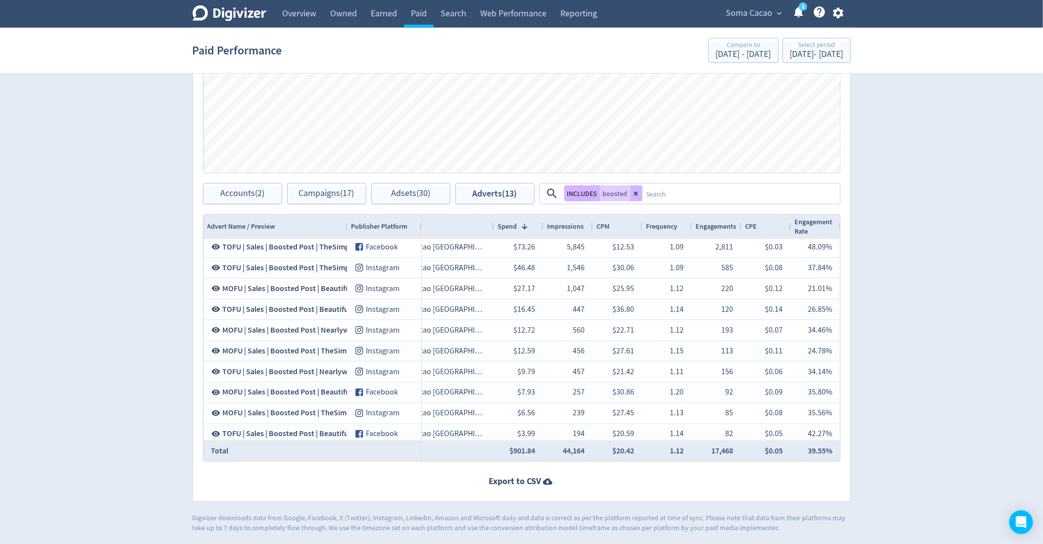
scroll to position [214, 0]
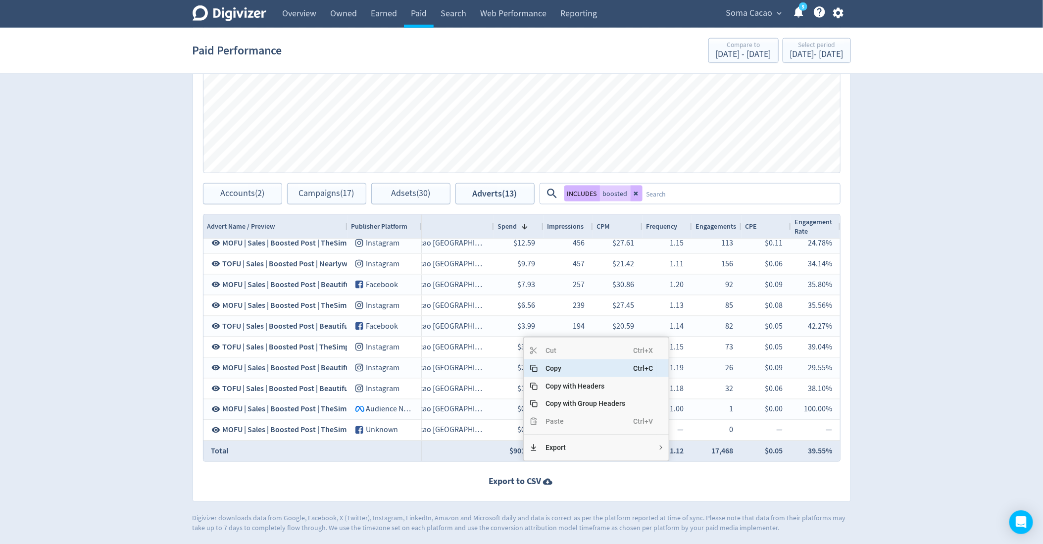
click at [555, 372] on span "Copy" at bounding box center [585, 368] width 96 height 18
